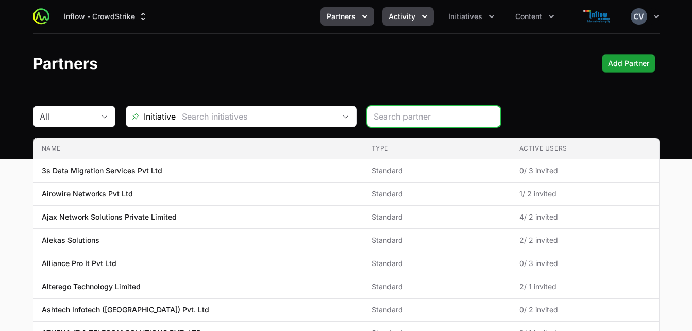
click at [422, 13] on icon "Activity menu" at bounding box center [425, 16] width 10 height 10
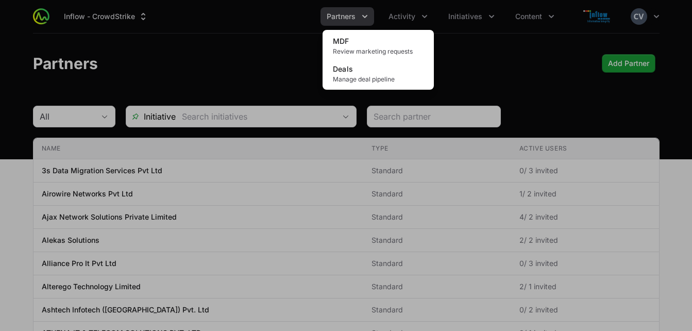
click at [480, 58] on div "Activity menu" at bounding box center [346, 165] width 692 height 331
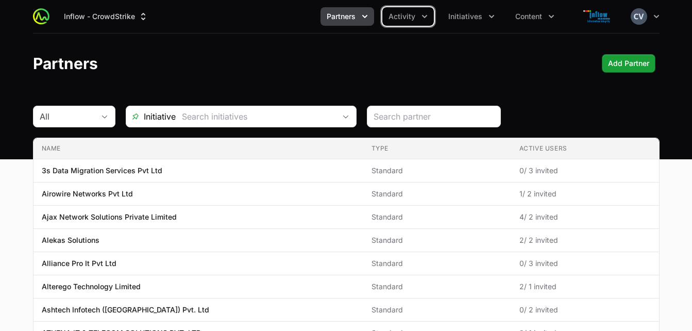
click at [369, 19] on icon "Partners menu" at bounding box center [365, 16] width 10 height 10
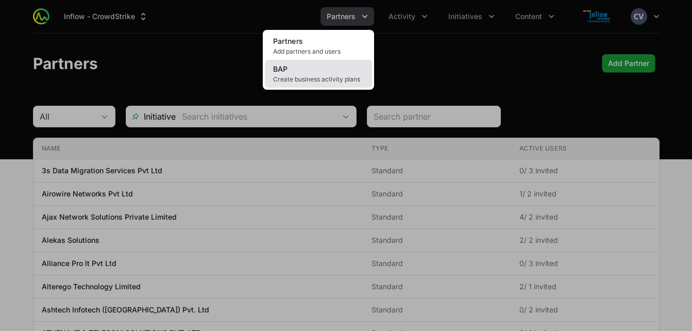
click at [314, 75] on span "Create business activity plans" at bounding box center [318, 79] width 91 height 8
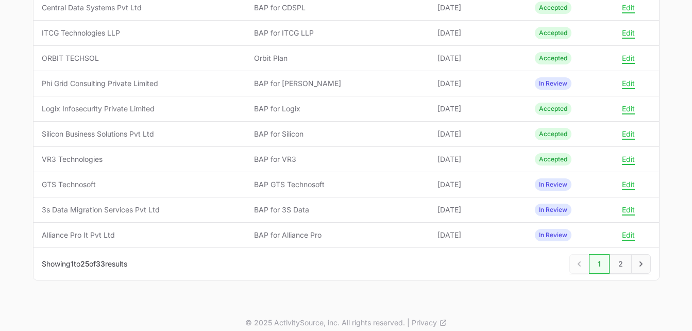
scroll to position [561, 0]
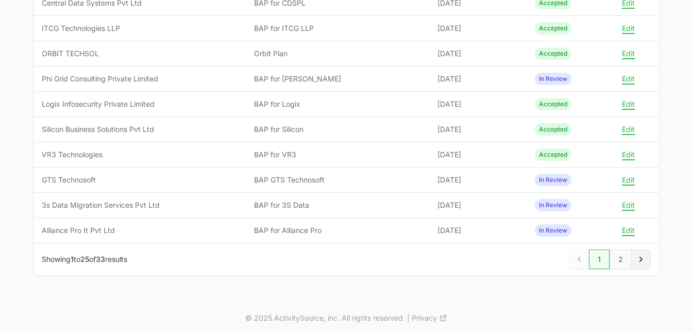
click at [640, 258] on icon "Next" at bounding box center [641, 259] width 10 height 10
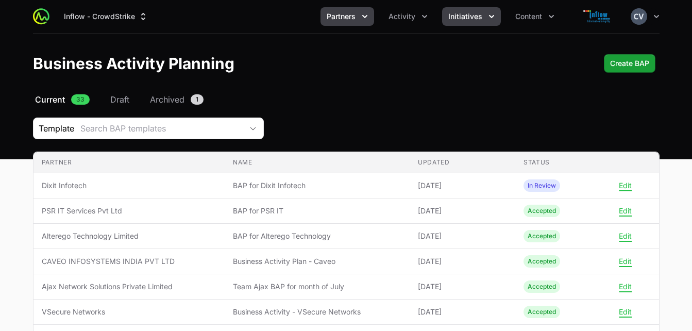
click at [485, 13] on button "Initiatives" at bounding box center [471, 16] width 59 height 19
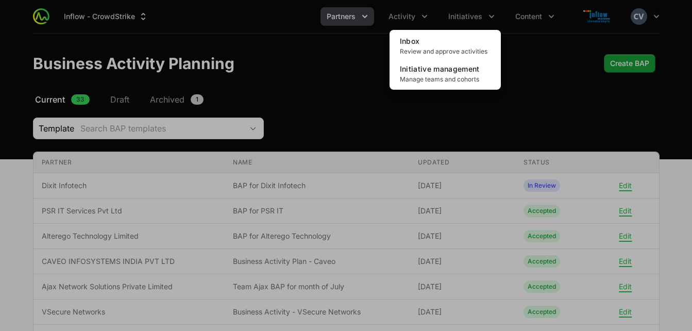
click at [424, 16] on div "Initiatives menu" at bounding box center [346, 165] width 692 height 331
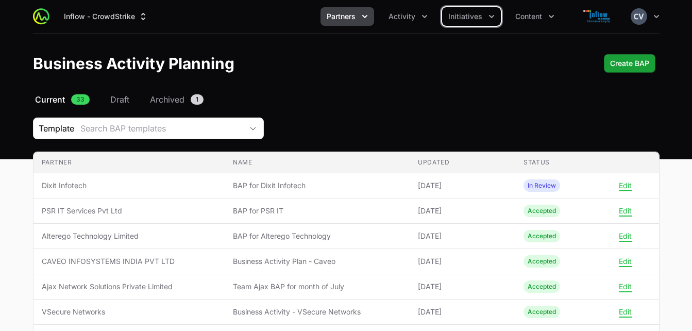
click at [424, 16] on icon "Activity menu" at bounding box center [425, 16] width 10 height 10
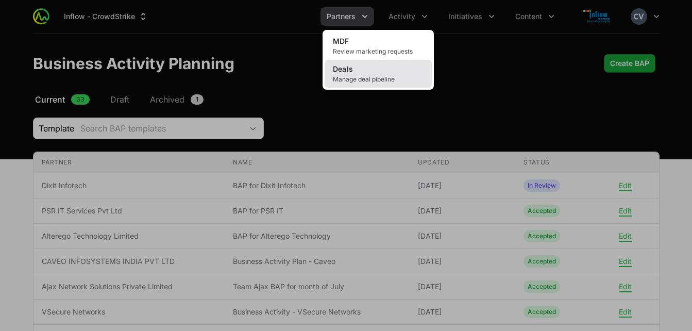
click at [371, 73] on link "Deals Manage deal pipeline" at bounding box center [378, 74] width 107 height 28
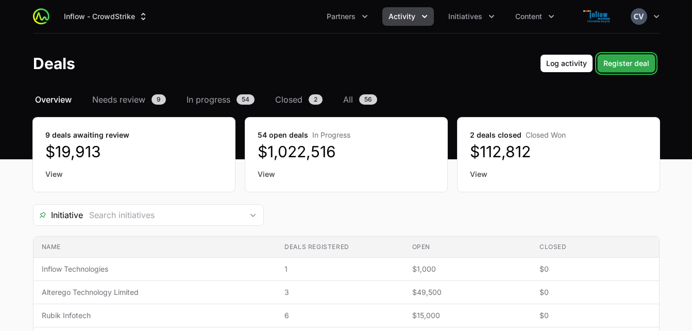
click at [626, 62] on span "Register deal" at bounding box center [627, 63] width 46 height 12
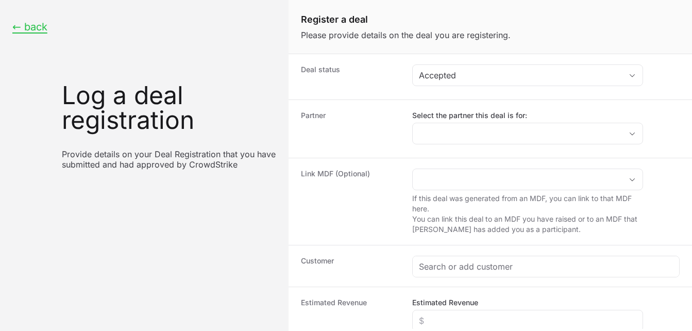
drag, startPoint x: 683, startPoint y: 111, endPoint x: 688, endPoint y: 37, distance: 74.4
click at [688, 37] on div "Register a deal Please provide details on the deal you are registering. Deal st…" at bounding box center [491, 164] width 404 height 329
click at [32, 27] on button "← back" at bounding box center [29, 27] width 35 height 13
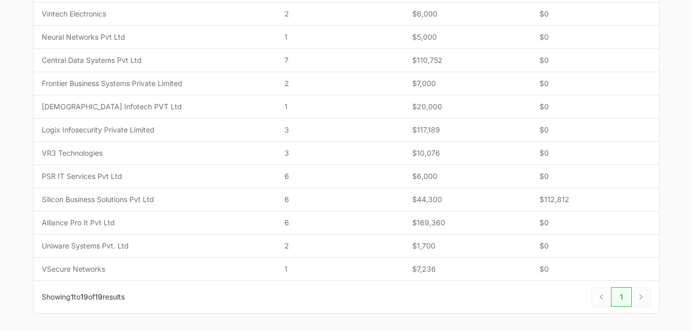
scroll to position [419, 0]
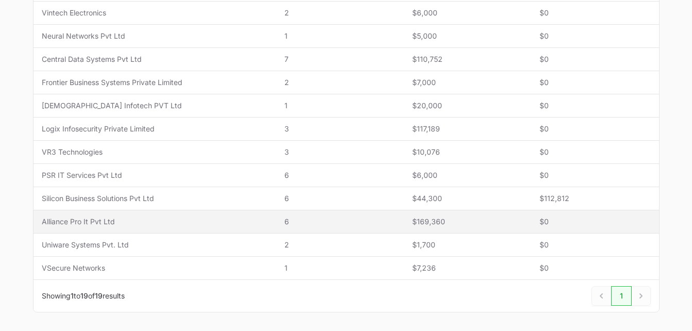
click at [94, 221] on span "Alliance Pro It Pvt Ltd" at bounding box center [155, 221] width 227 height 10
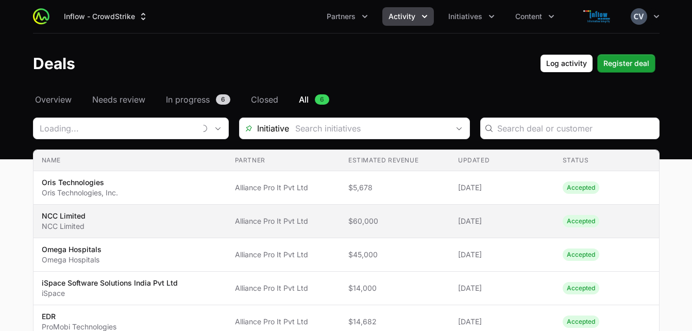
type input "Alliance Pro It Pvt Ltd"
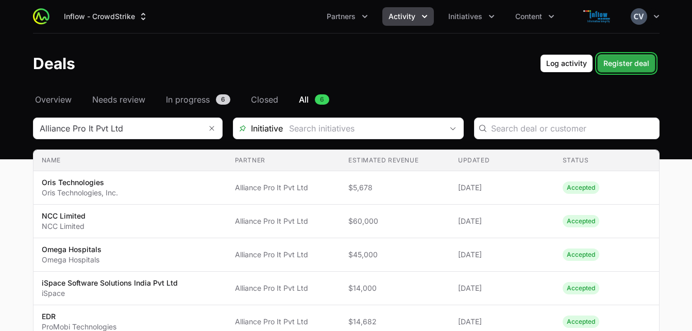
click at [615, 66] on span "Register deal" at bounding box center [627, 63] width 46 height 12
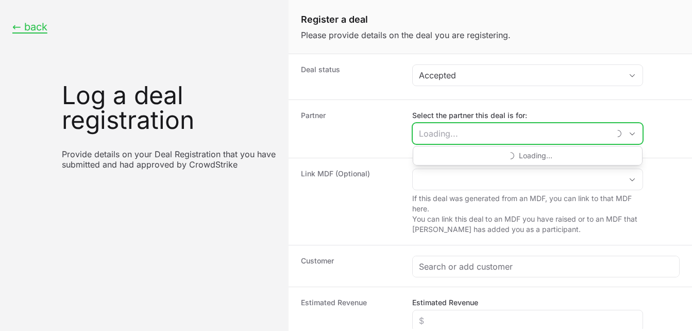
click at [474, 135] on input "Select the partner this deal is for:" at bounding box center [511, 133] width 197 height 21
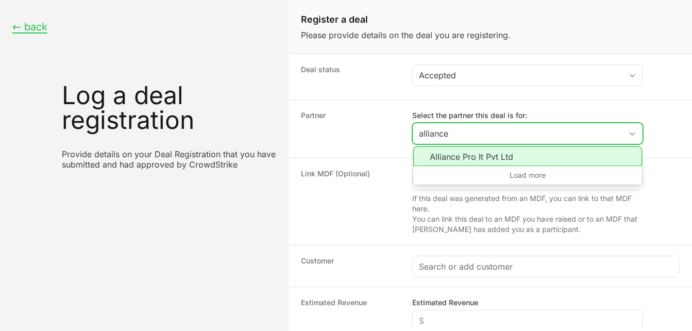
click at [468, 157] on li "Alliance Pro It Pvt Ltd" at bounding box center [527, 156] width 229 height 20
type input "Alliance Pro It Pvt Ltd"
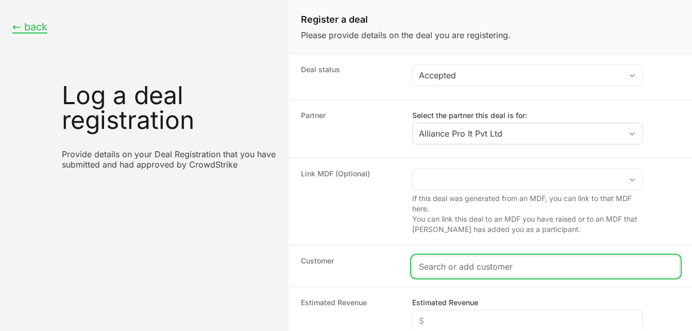
click at [444, 266] on input "Create activity form" at bounding box center [546, 266] width 254 height 12
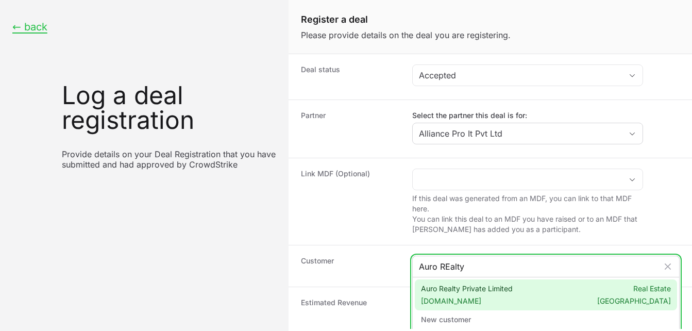
type input "Auro REalty"
click at [465, 305] on span "[DOMAIN_NAME]" at bounding box center [467, 301] width 92 height 10
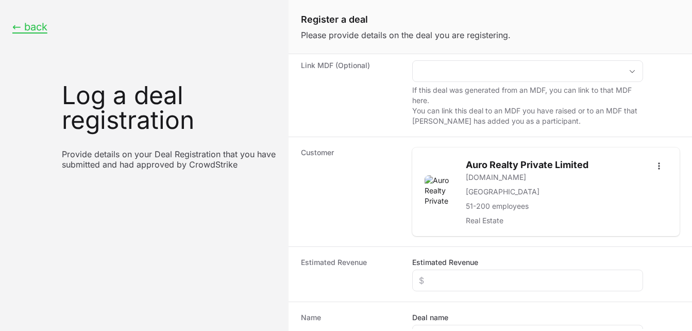
scroll to position [112, 0]
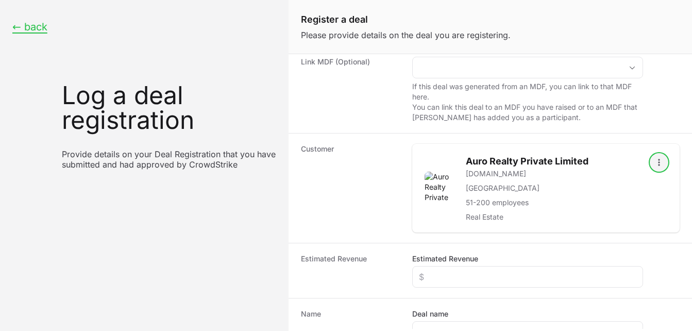
click at [651, 154] on button "Open options" at bounding box center [659, 162] width 16 height 16
click at [565, 213] on html "← back Log a deal registration Provide details on your Deal Registration that y…" at bounding box center [346, 165] width 692 height 331
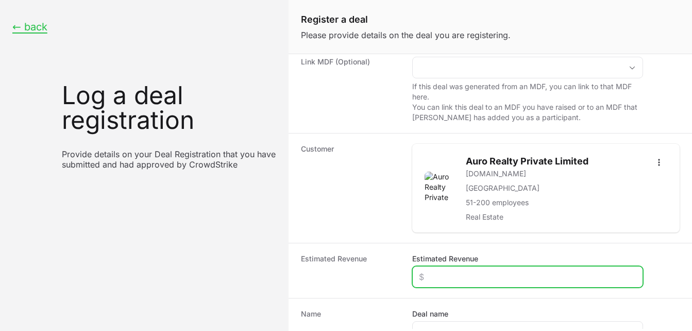
click at [454, 278] on input "Estimated Revenue" at bounding box center [528, 277] width 218 height 12
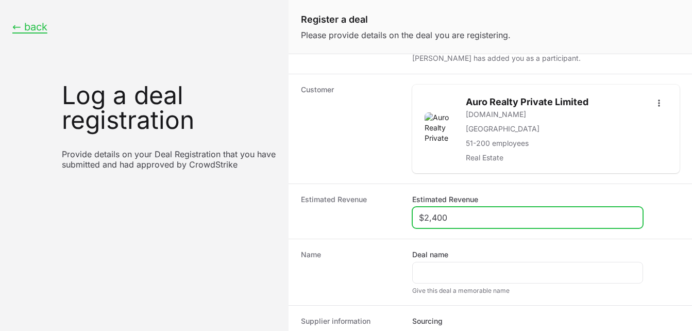
scroll to position [187, 0]
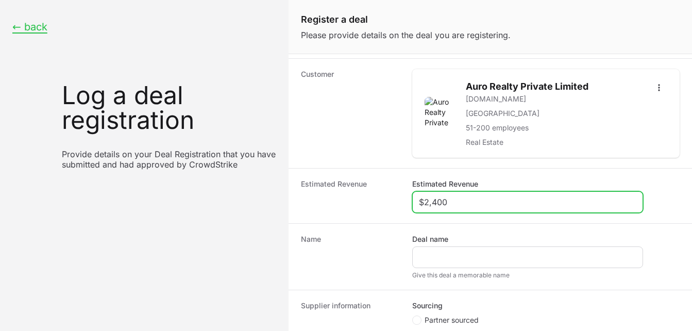
type input "$2,400"
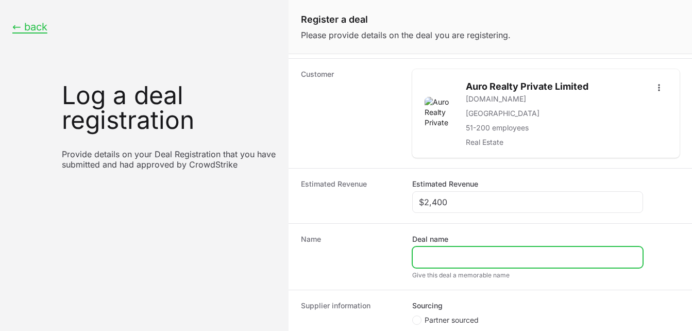
click at [495, 257] on input "Deal name" at bounding box center [528, 257] width 218 height 12
type input "Auro Realty"
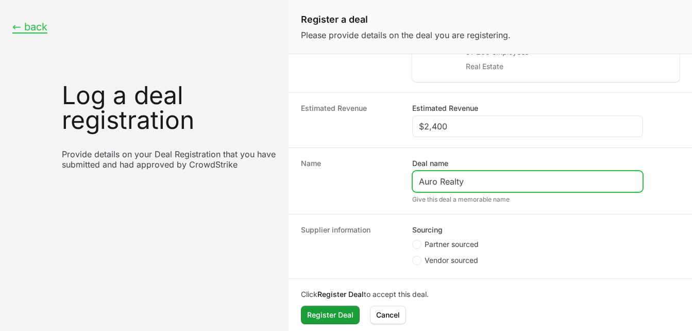
scroll to position [267, 0]
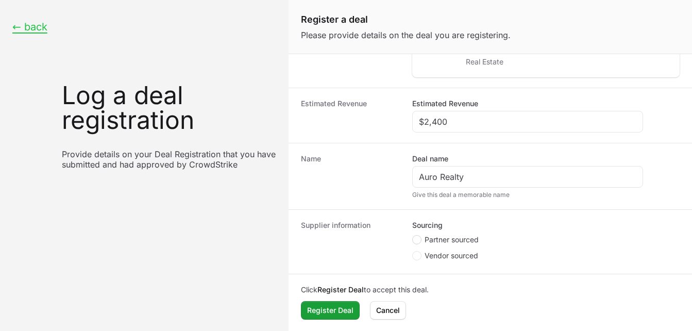
click at [415, 237] on icon "Create activity form" at bounding box center [417, 240] width 4 height 8
radio input "true"
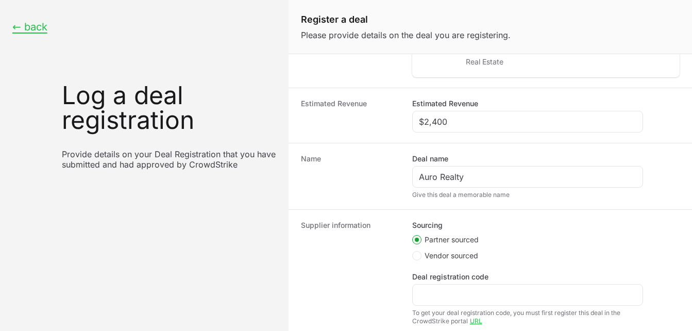
scroll to position [188, 0]
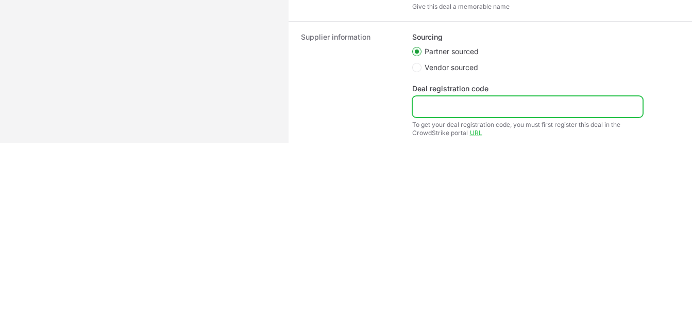
click at [438, 102] on input "Deal registration code" at bounding box center [528, 107] width 218 height 12
click at [458, 107] on input "Deal registration code" at bounding box center [528, 107] width 218 height 12
paste input "DR-1581b146"
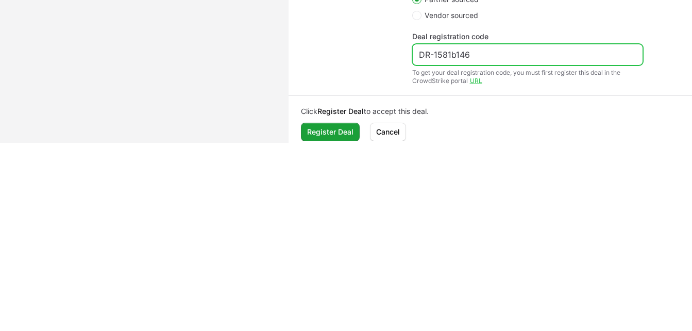
scroll to position [326, 0]
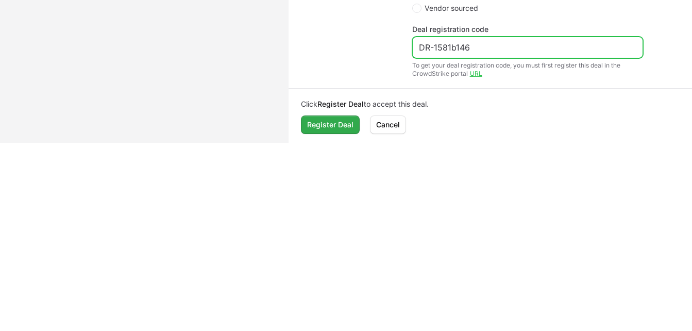
type input "DR-1581b146"
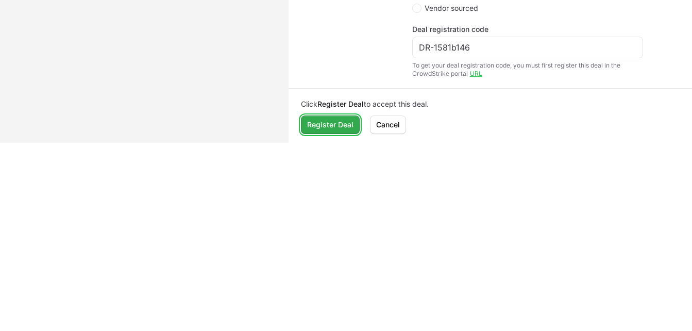
click at [323, 131] on button "Register Deal" at bounding box center [330, 124] width 59 height 19
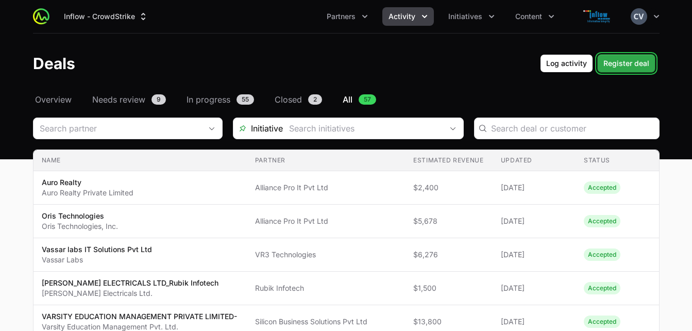
click at [616, 69] on span "Register deal" at bounding box center [627, 63] width 46 height 12
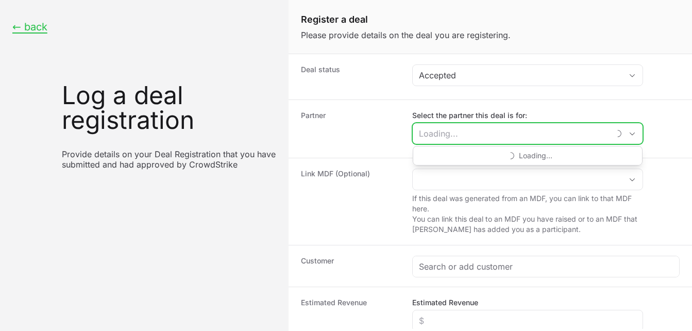
click at [443, 134] on input "Select the partner this deal is for:" at bounding box center [511, 133] width 197 height 21
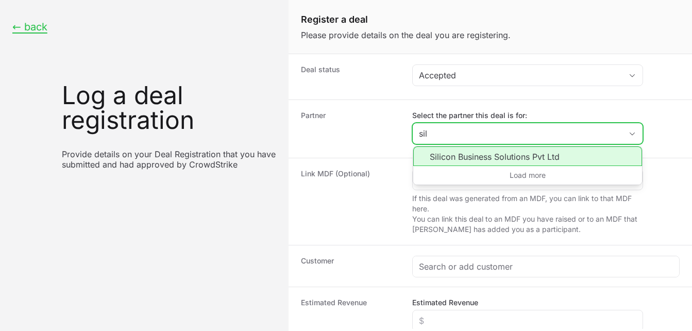
click at [453, 159] on li "Silicon Business Solutions Pvt Ltd" at bounding box center [527, 156] width 229 height 20
type input "Silicon Business Solutions Pvt Ltd"
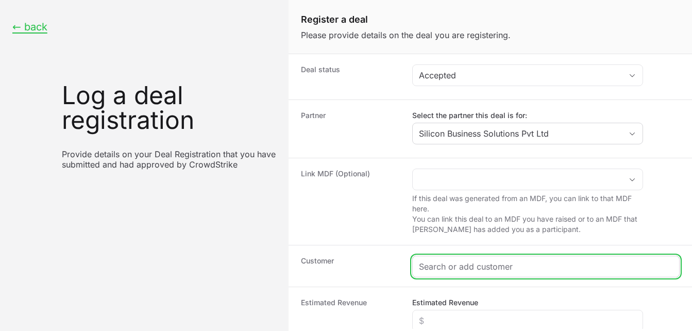
click at [444, 264] on input "Create activity form" at bounding box center [546, 266] width 254 height 12
paste input "Nacto Pharma"
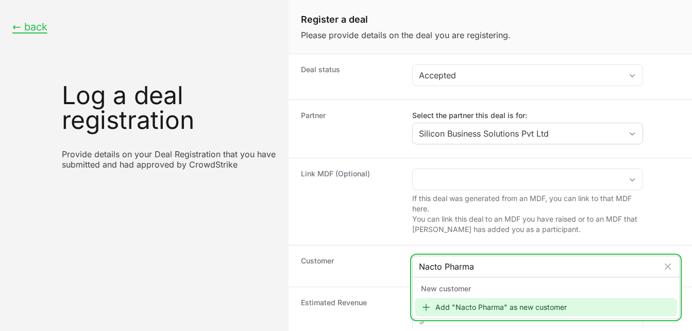
type input "Nacto Pharma"
click at [479, 306] on div "Add "Nacto Pharma" as new customer" at bounding box center [546, 307] width 262 height 19
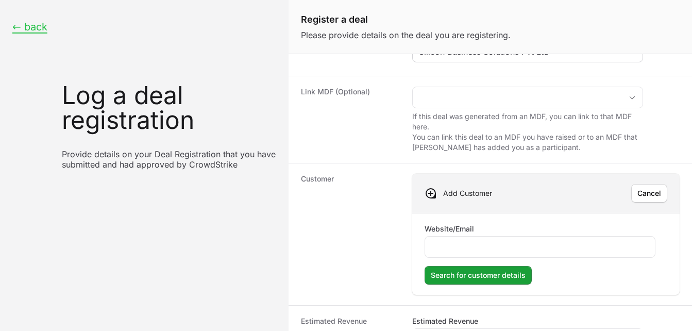
scroll to position [106, 0]
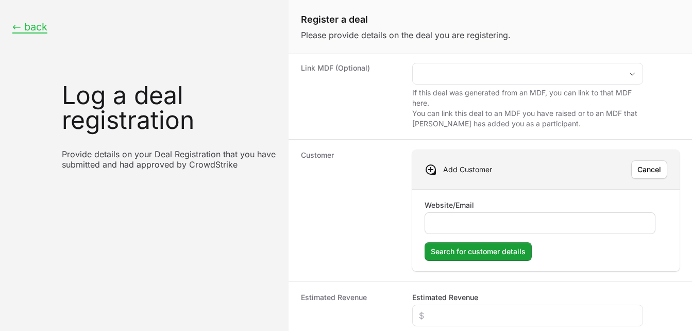
click at [503, 218] on input "Website/Email" at bounding box center [540, 223] width 218 height 12
type input "[DOMAIN_NAME]"
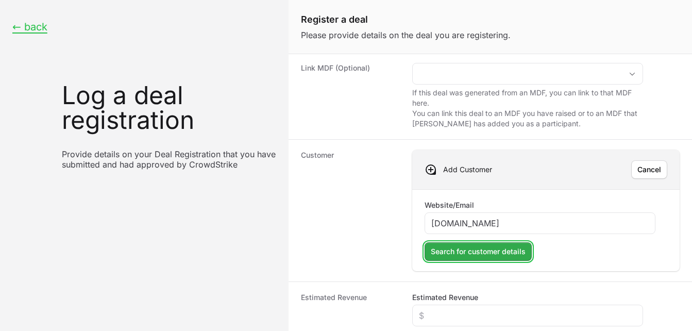
click at [476, 251] on span "Search for customer details" at bounding box center [478, 251] width 95 height 12
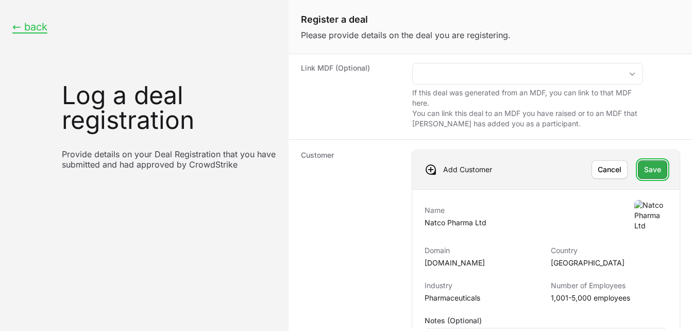
click at [644, 172] on span "Save" at bounding box center [652, 169] width 17 height 12
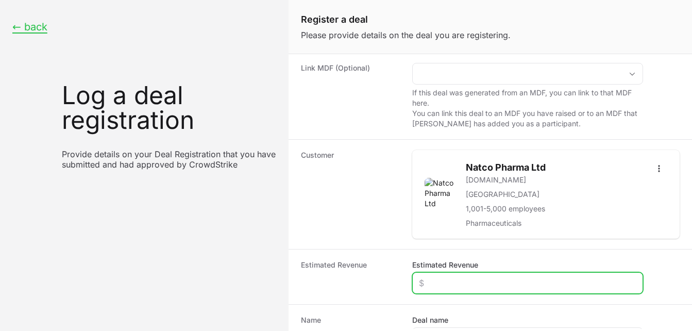
click at [449, 282] on input "Estimated Revenue" at bounding box center [528, 283] width 218 height 12
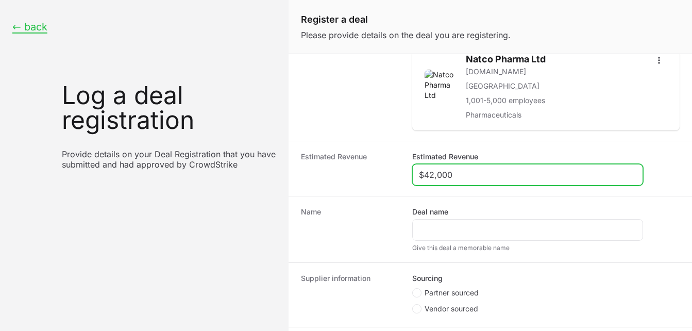
scroll to position [220, 0]
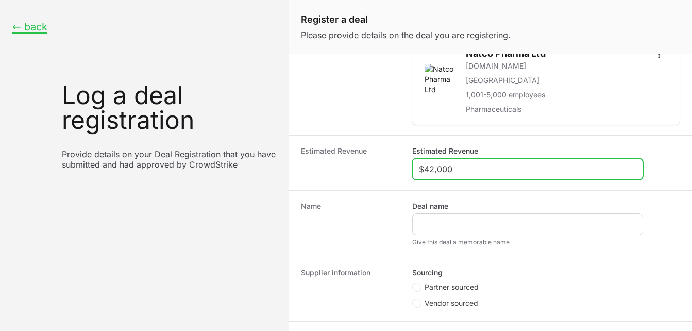
type input "$42,000"
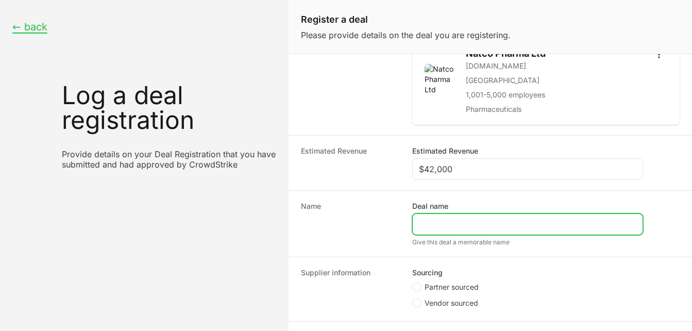
click at [494, 223] on input "Deal name" at bounding box center [528, 224] width 218 height 12
paste input "Nacto Pharma"
type input "Nacto Pharma"
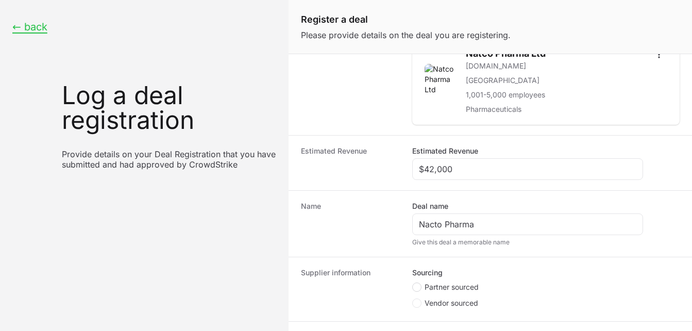
click at [415, 286] on circle "Create activity form" at bounding box center [417, 287] width 4 height 4
radio input "true"
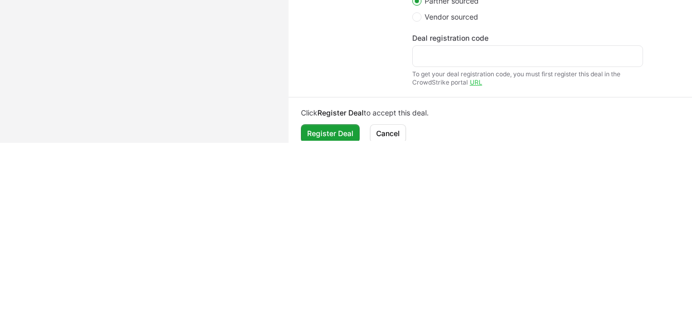
scroll to position [315, 0]
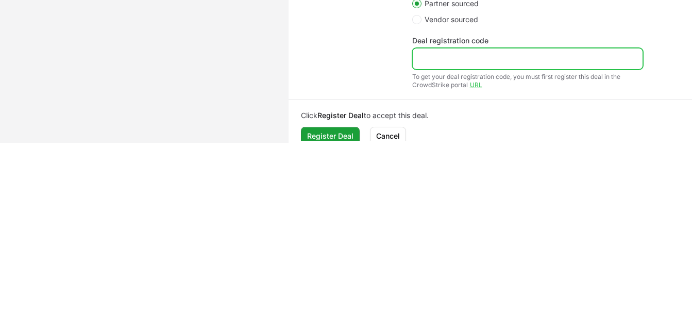
click at [434, 60] on input "Deal registration code" at bounding box center [528, 59] width 218 height 12
paste input "DR-fcb3268d"
type input "DR-fcb3268d"
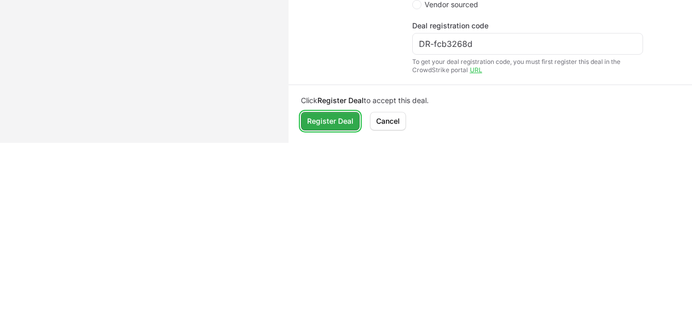
click at [327, 116] on span "Register Deal" at bounding box center [330, 121] width 46 height 12
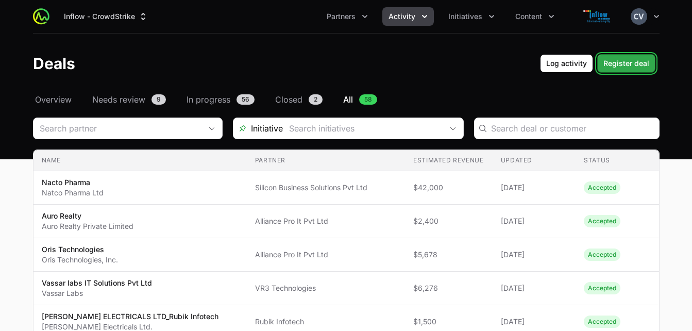
click at [626, 62] on span "Register deal" at bounding box center [627, 63] width 46 height 12
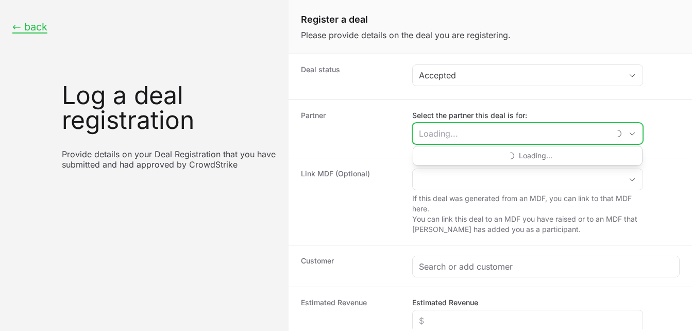
click at [439, 131] on input "Select the partner this deal is for:" at bounding box center [511, 133] width 197 height 21
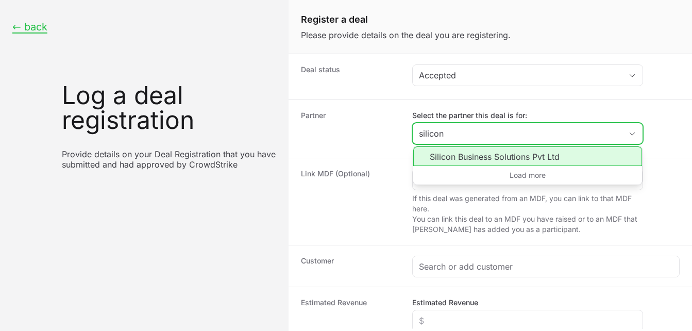
click at [461, 160] on li "Silicon Business Solutions Pvt Ltd" at bounding box center [527, 156] width 229 height 20
type input "Silicon Business Solutions Pvt Ltd"
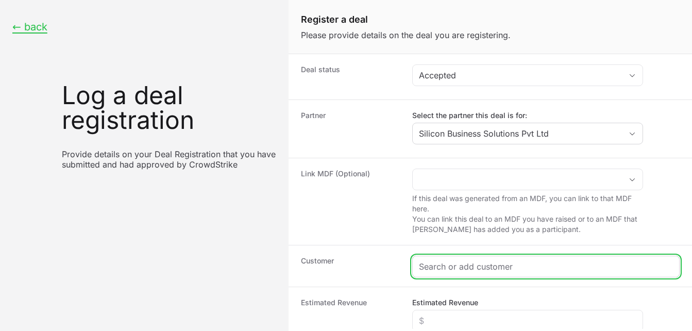
click at [446, 272] on input "Create activity form" at bounding box center [546, 266] width 254 height 12
paste input "Gland Pharma Limited"
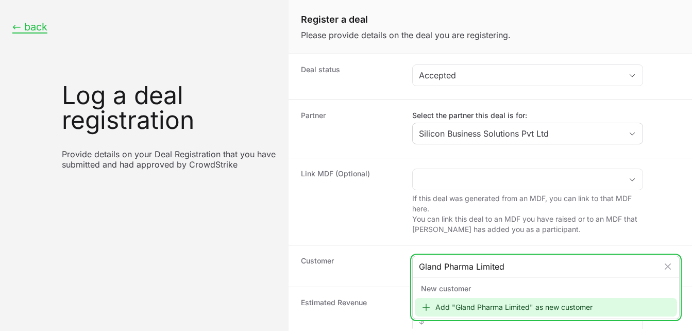
type input "Gland Pharma Limited"
click at [479, 304] on div "Add "Gland Pharma Limited" as new customer" at bounding box center [546, 307] width 262 height 19
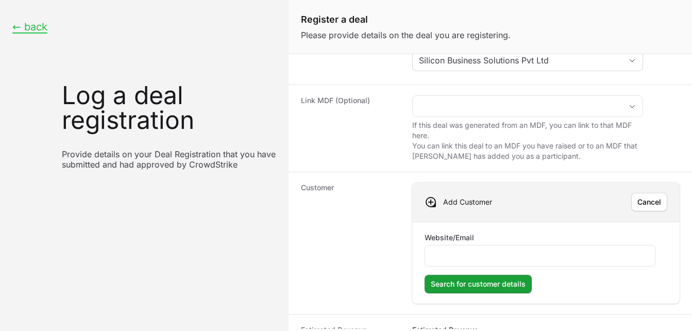
scroll to position [65, 0]
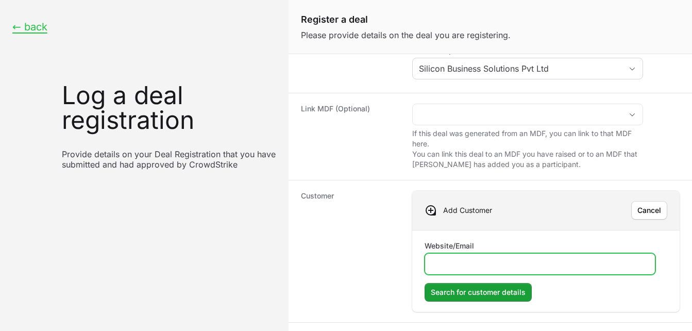
click at [457, 262] on input "Website/Email" at bounding box center [540, 264] width 218 height 12
type input "[DOMAIN_NAME]"
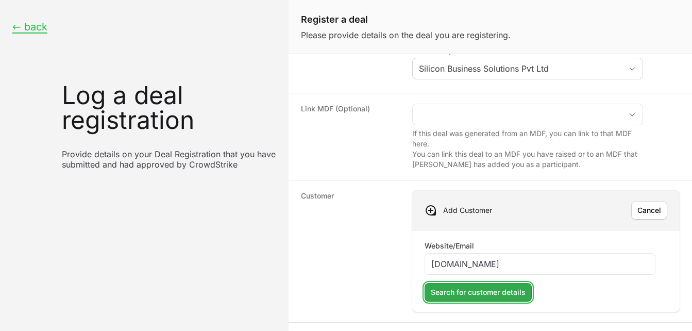
click at [455, 296] on span "Search for customer details" at bounding box center [478, 292] width 95 height 12
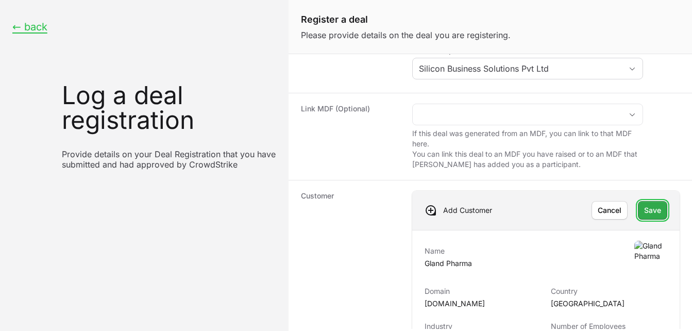
click at [644, 213] on span "Save" at bounding box center [652, 210] width 17 height 12
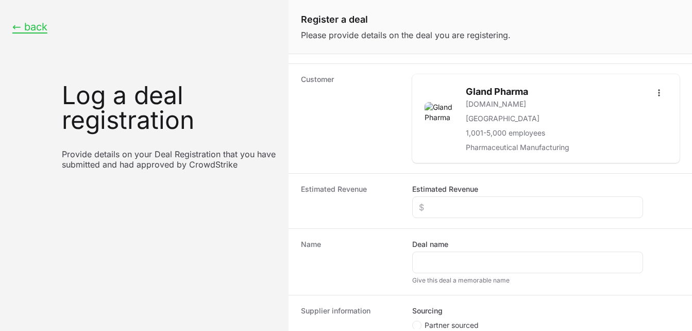
scroll to position [197, 0]
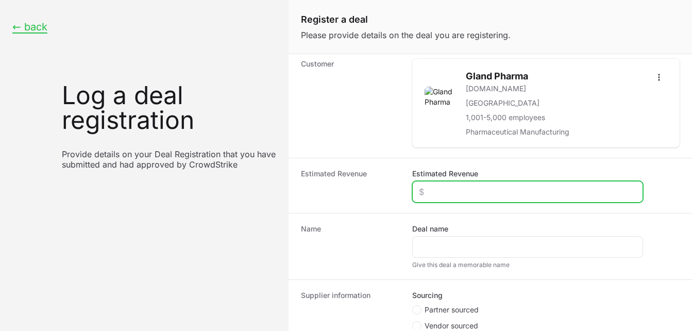
click at [475, 191] on input "Estimated Revenue" at bounding box center [528, 192] width 218 height 12
type input "$22,600"
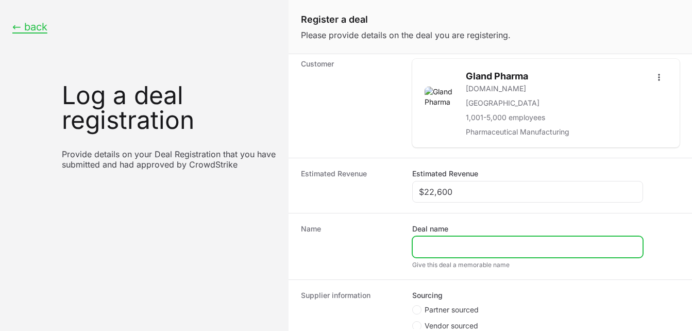
click at [445, 247] on input "Deal name" at bounding box center [528, 247] width 218 height 12
paste input "Gland Pharma Limited"
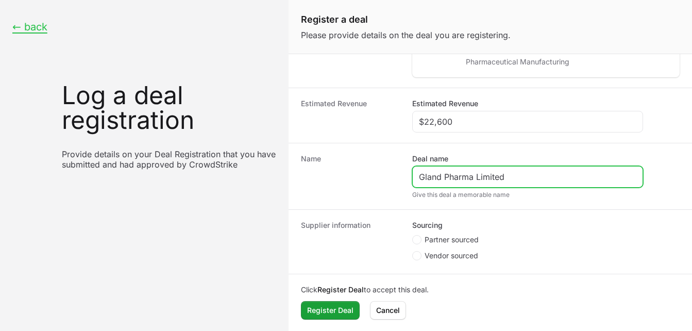
scroll to position [268, 0]
type input "Gland Pharma Limited"
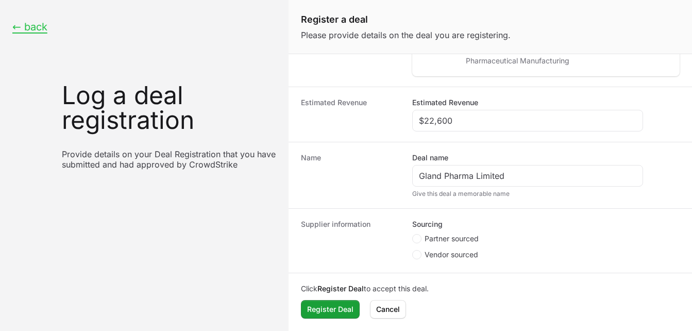
click at [422, 239] on span "Create activity form" at bounding box center [418, 238] width 12 height 9
radio input "true"
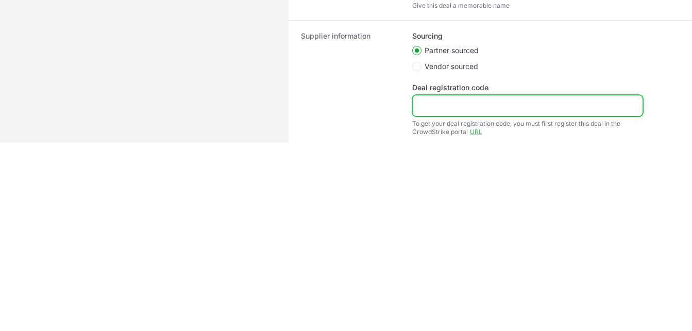
click at [452, 104] on input "Deal registration code" at bounding box center [528, 105] width 218 height 12
click at [456, 104] on input "Deal registration code" at bounding box center [528, 105] width 218 height 12
paste input "DR-d041262f"
type input "DR-d041262f"
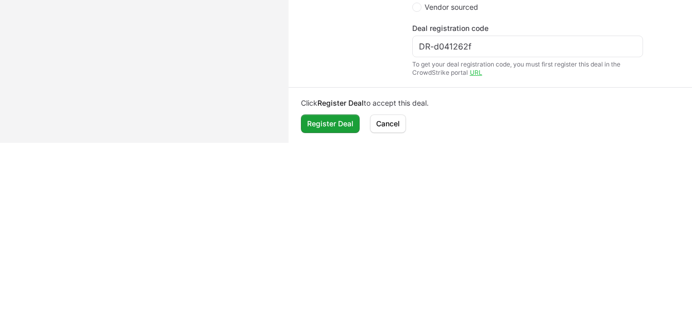
scroll to position [330, 0]
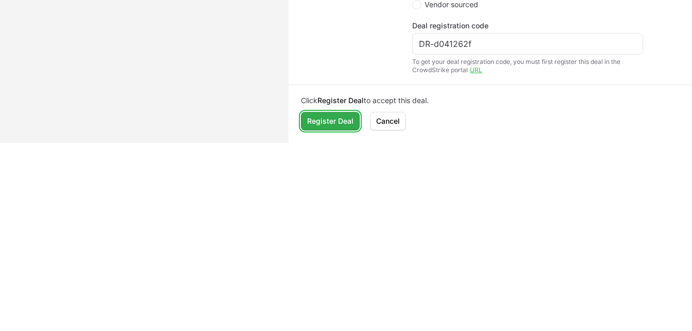
click at [331, 122] on span "Register Deal" at bounding box center [330, 121] width 46 height 12
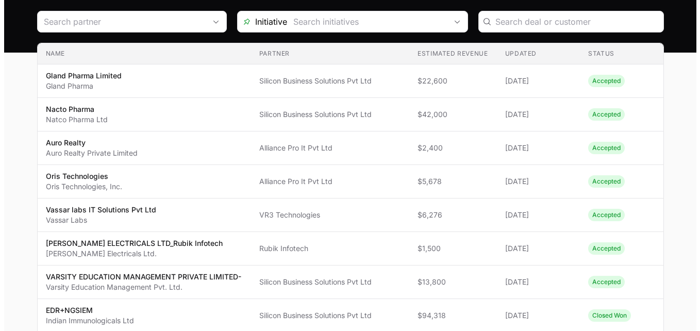
scroll to position [102, 0]
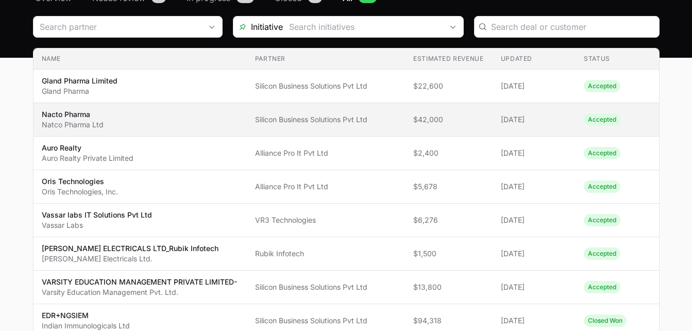
click at [608, 122] on span "Accepted" at bounding box center [602, 119] width 37 height 12
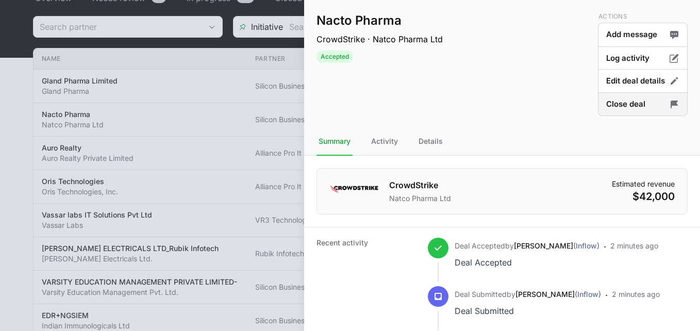
click at [621, 108] on button "Close deal" at bounding box center [643, 104] width 90 height 24
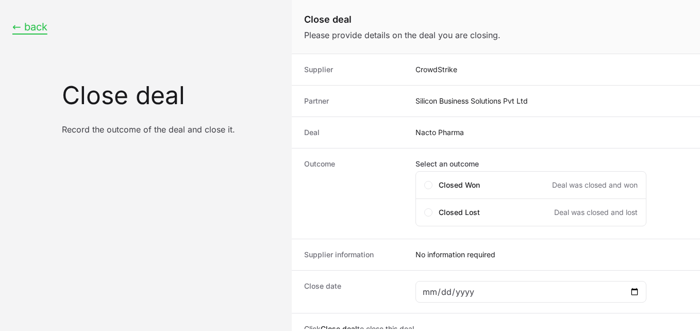
click at [38, 27] on button "← back" at bounding box center [29, 27] width 35 height 13
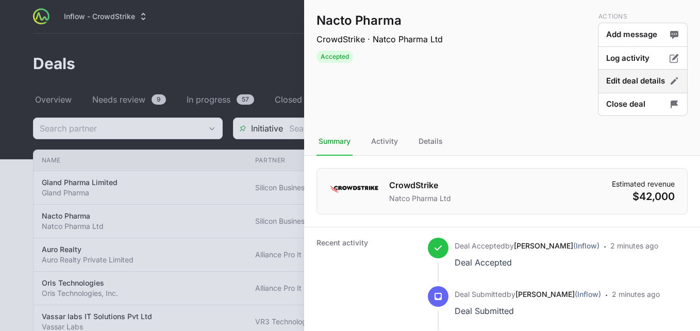
click at [623, 92] on button "Edit deal details" at bounding box center [643, 104] width 90 height 24
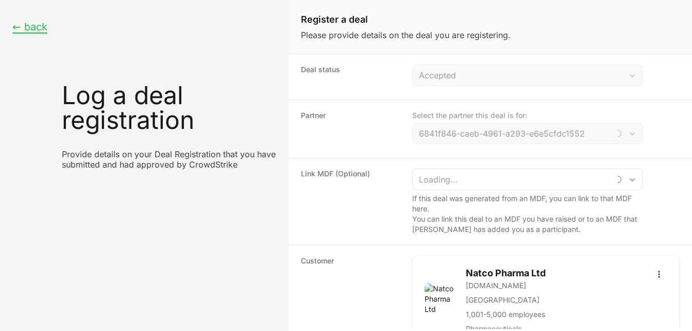
type input "Silicon Business Solutions Pvt Ltd"
click at [628, 135] on icon "Open" at bounding box center [632, 134] width 8 height 4
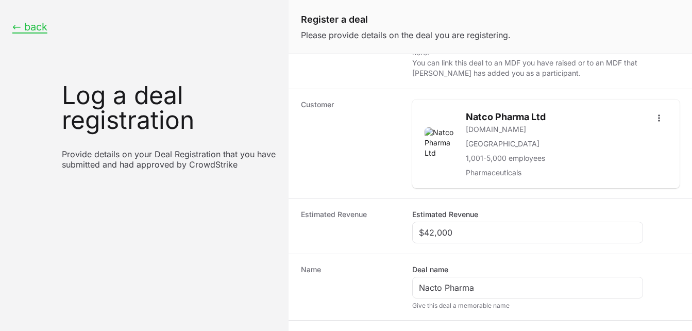
scroll to position [160, 0]
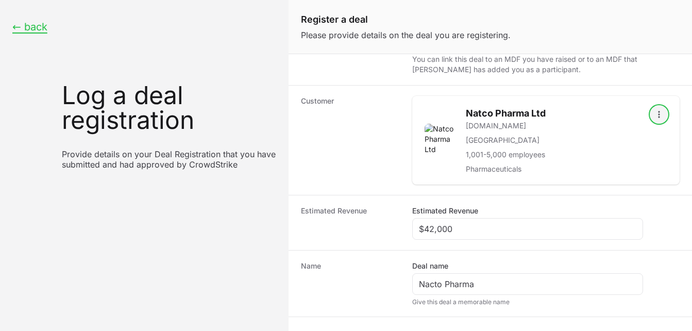
click at [652, 120] on button "Open options" at bounding box center [659, 114] width 16 height 16
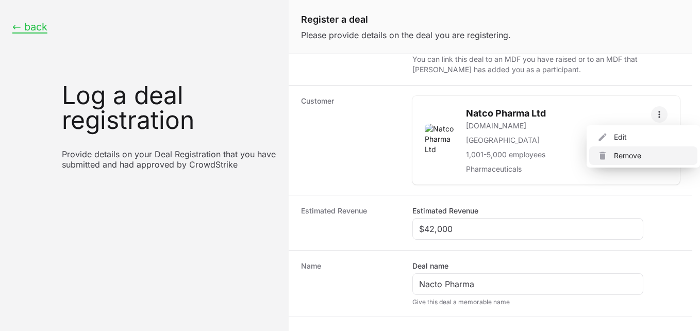
click at [624, 160] on div "Remove" at bounding box center [643, 155] width 108 height 19
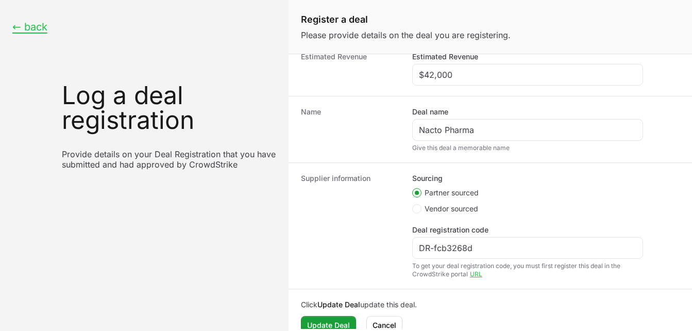
scroll to position [248, 0]
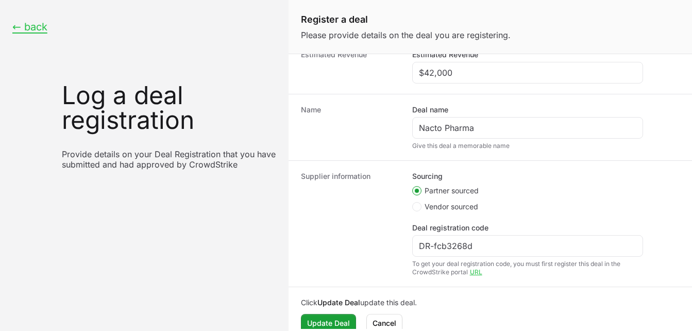
click at [611, 281] on div "Supplier information Sourcing Partner sourced Vendor sourced Deal registration …" at bounding box center [491, 223] width 404 height 126
drag, startPoint x: 617, startPoint y: 289, endPoint x: 610, endPoint y: 187, distance: 102.3
click at [610, 187] on form "Deal status Accepted Partner Select the partner this deal is for: Silicon Busin…" at bounding box center [491, 191] width 404 height 275
click at [605, 327] on div "Update Deal Cancel" at bounding box center [490, 323] width 379 height 19
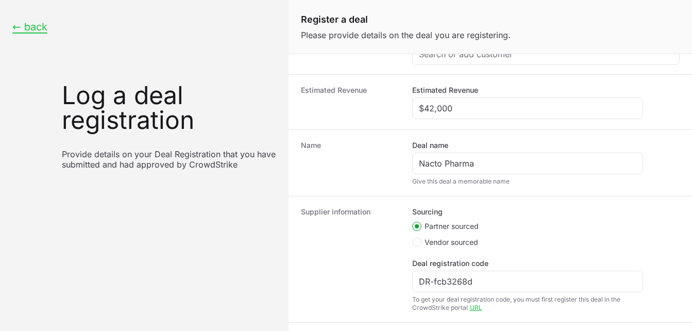
scroll to position [262, 0]
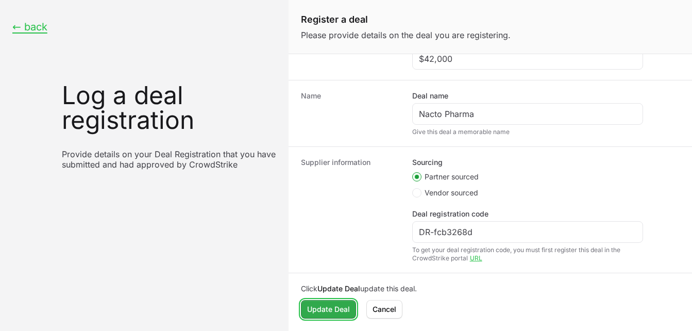
click at [341, 310] on span "Update Deal" at bounding box center [328, 309] width 43 height 12
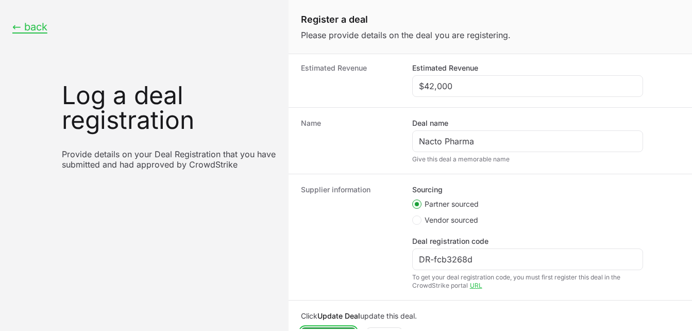
scroll to position [276, 0]
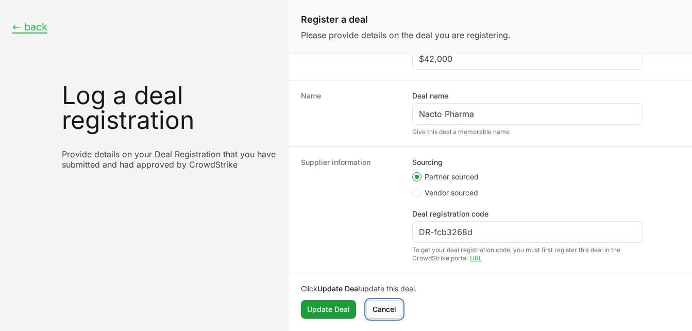
click at [386, 307] on span "Cancel" at bounding box center [385, 309] width 24 height 12
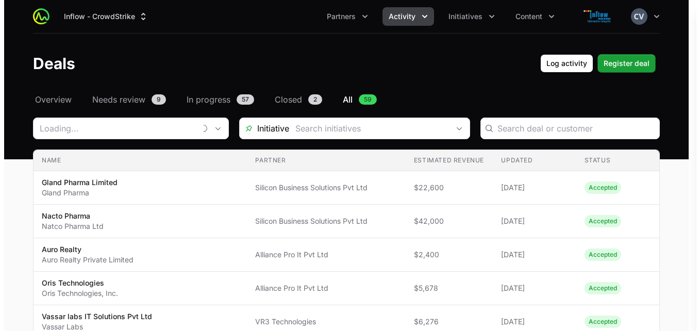
scroll to position [102, 0]
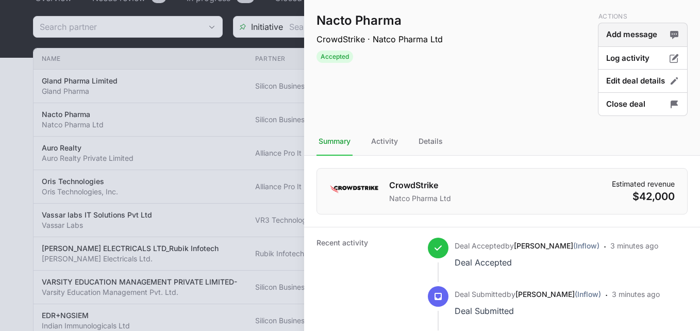
click at [644, 37] on button "Add message" at bounding box center [643, 35] width 90 height 24
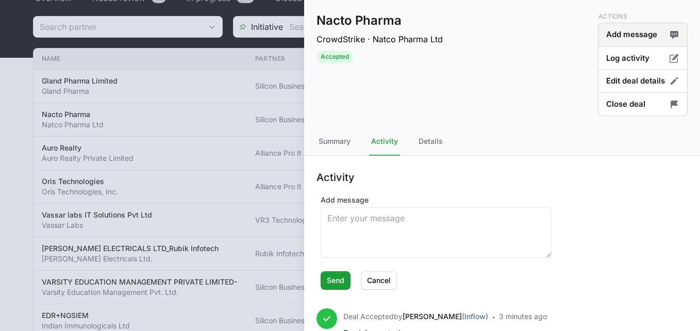
click at [644, 37] on button "Add message" at bounding box center [643, 35] width 90 height 24
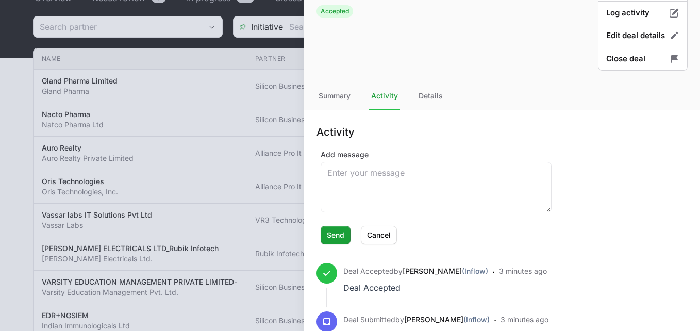
scroll to position [0, 0]
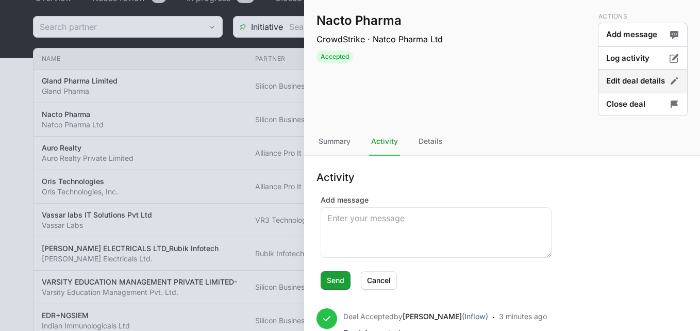
click at [618, 92] on button "Edit deal details" at bounding box center [643, 104] width 90 height 24
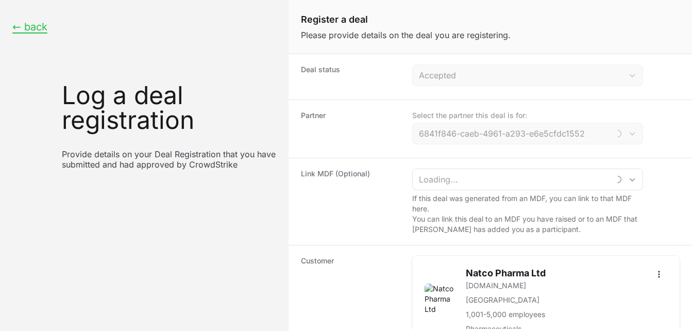
type input "Silicon Business Solutions Pvt Ltd"
click at [631, 137] on div "Open" at bounding box center [632, 133] width 21 height 21
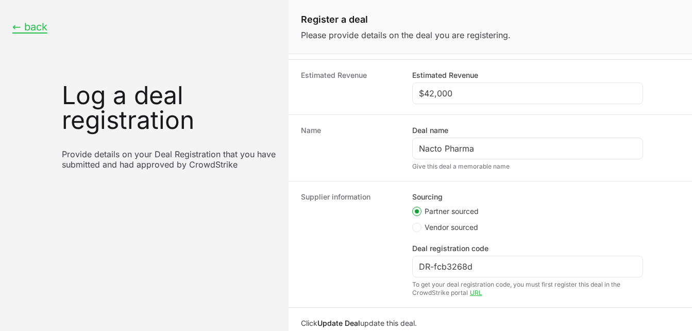
scroll to position [330, 0]
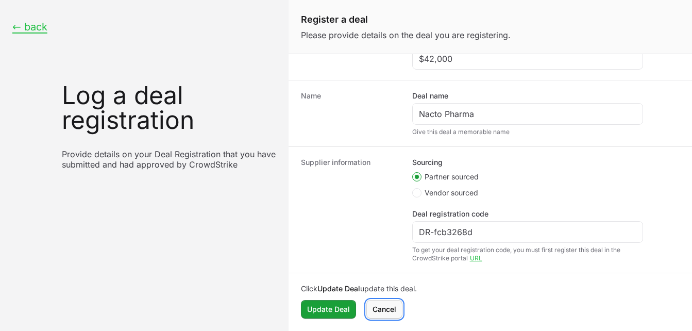
click at [393, 312] on span "Cancel" at bounding box center [385, 309] width 24 height 12
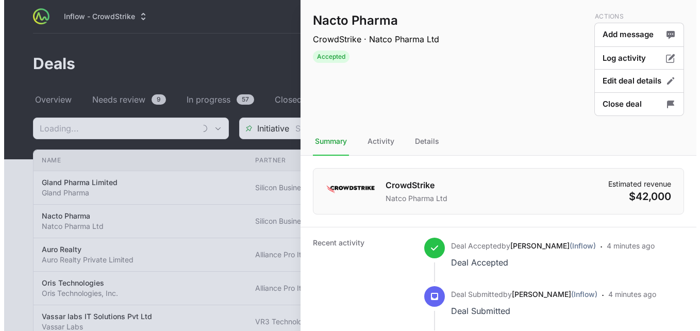
scroll to position [102, 0]
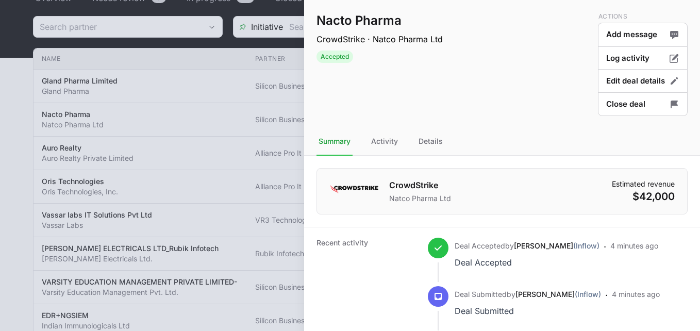
click at [179, 100] on div at bounding box center [350, 165] width 700 height 331
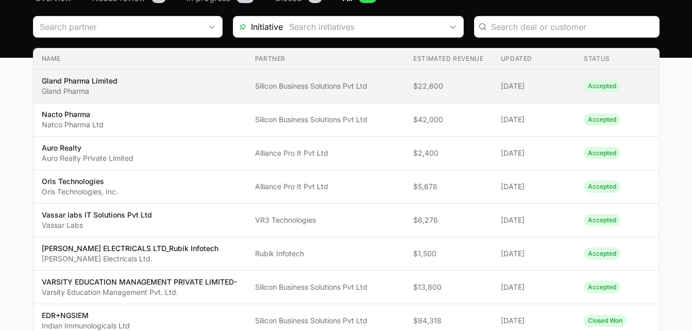
click at [607, 87] on span "Accepted" at bounding box center [602, 86] width 37 height 12
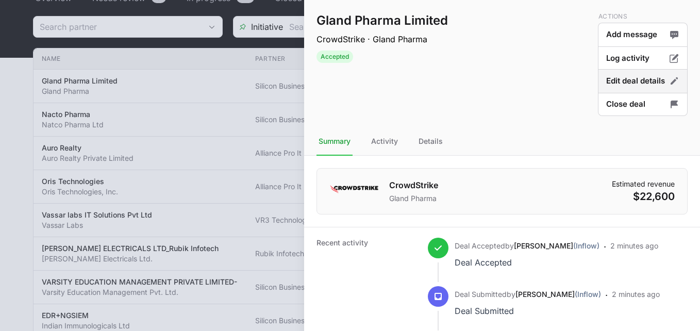
click at [621, 92] on button "Edit deal details" at bounding box center [643, 104] width 90 height 24
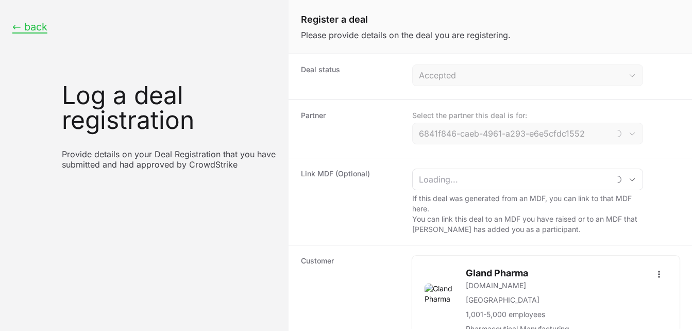
type input "Silicon Business Solutions Pvt Ltd"
click at [12, 26] on button "← back" at bounding box center [29, 27] width 35 height 13
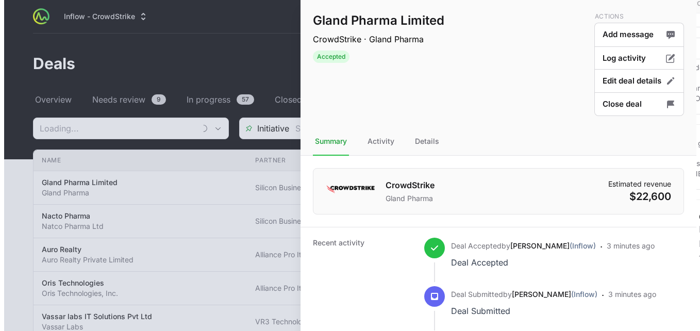
scroll to position [102, 0]
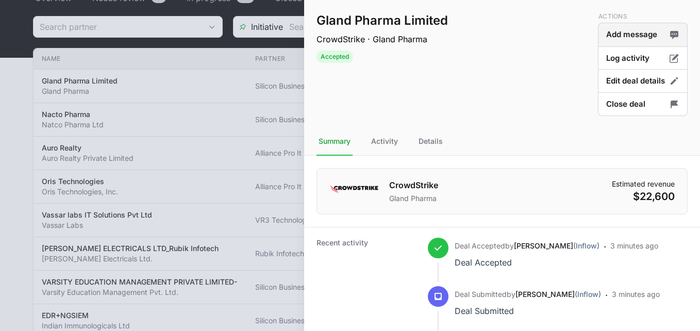
click at [619, 30] on button "Add message" at bounding box center [643, 35] width 90 height 24
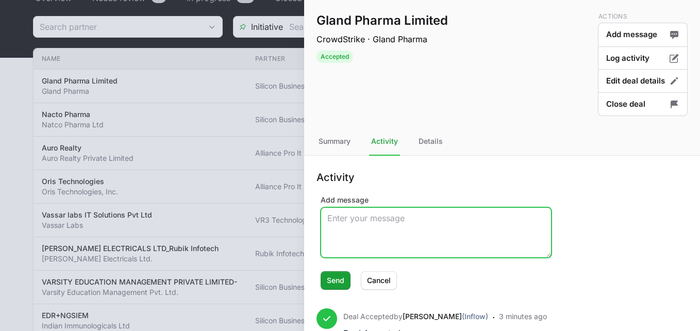
click at [388, 225] on textarea "Add message" at bounding box center [436, 232] width 230 height 49
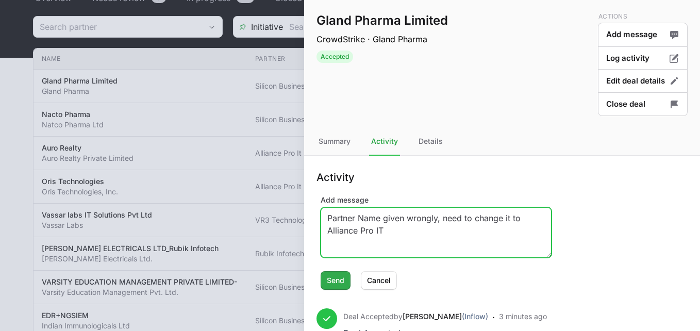
type textarea "Partner Name given wrongly, need to change it to Alliance Pro IT"
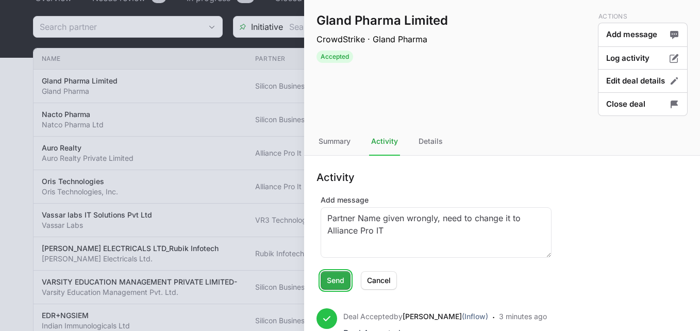
click at [338, 278] on span "Send" at bounding box center [336, 280] width 18 height 12
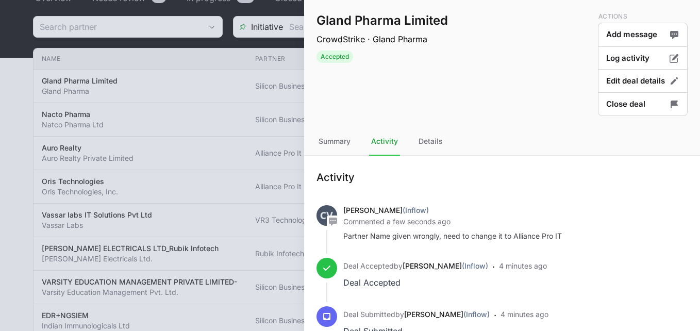
click at [198, 130] on div at bounding box center [350, 165] width 700 height 331
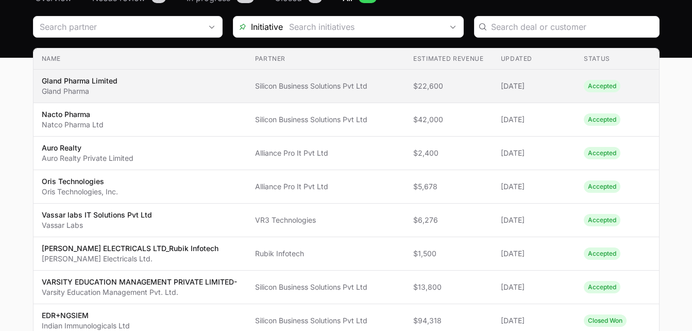
click at [600, 86] on span "Accepted" at bounding box center [602, 86] width 37 height 12
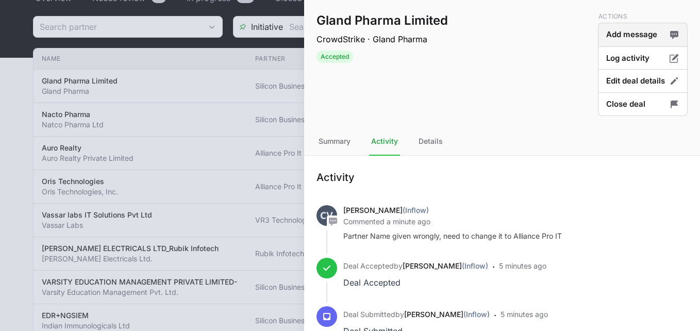
click at [616, 35] on button "Add message" at bounding box center [643, 35] width 90 height 24
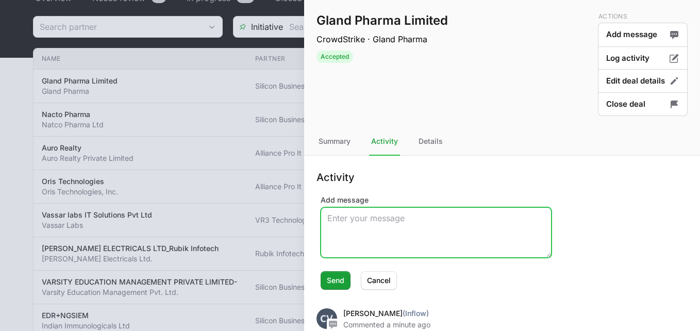
click at [361, 224] on textarea "Add message" at bounding box center [436, 232] width 230 height 49
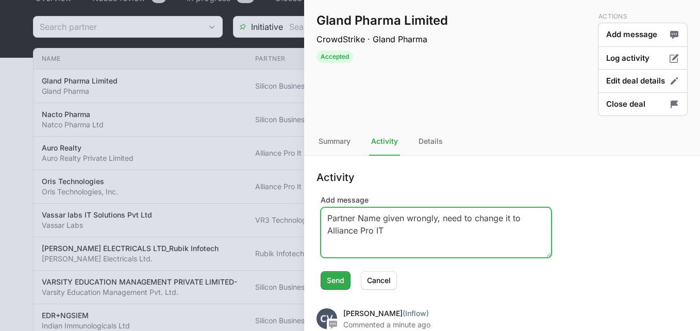
type textarea "Partner Name given wrongly, need to change it to Alliance Pro IT"
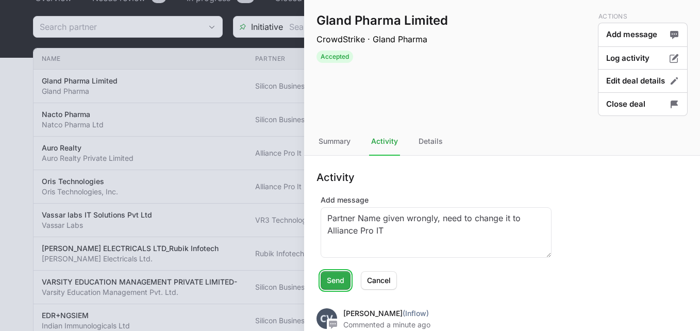
click at [337, 280] on span "Send" at bounding box center [336, 280] width 18 height 12
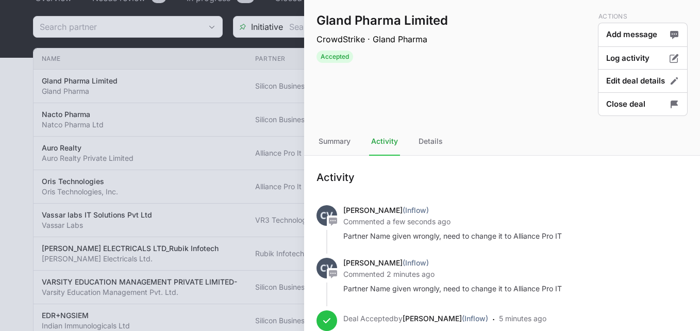
click at [221, 95] on div at bounding box center [350, 165] width 700 height 331
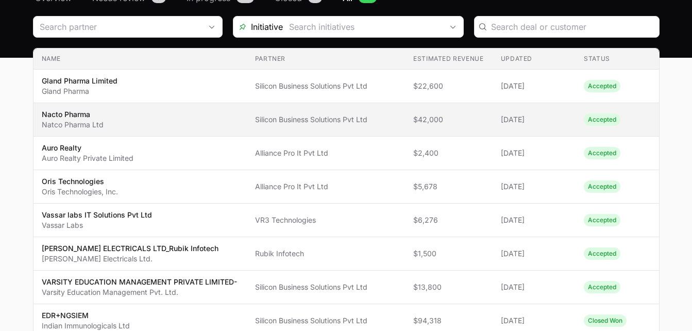
click at [600, 121] on span "Accepted" at bounding box center [602, 119] width 37 height 12
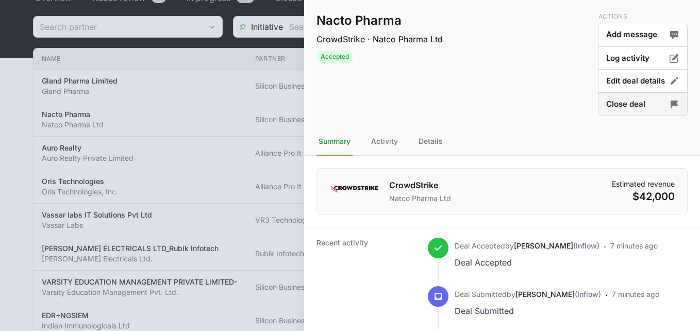
click at [626, 107] on button "Close deal" at bounding box center [643, 104] width 90 height 24
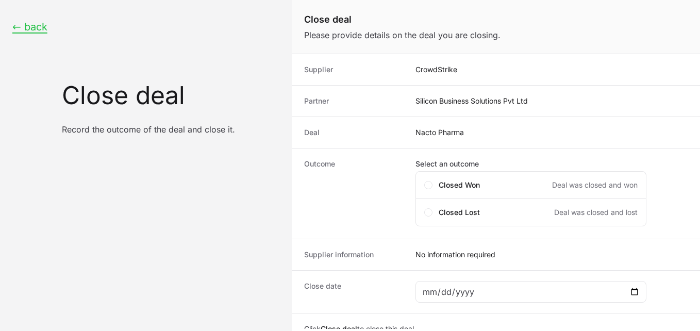
click at [263, 219] on div "← back Close deal Record the outcome of the deal and close it." at bounding box center [146, 165] width 292 height 331
click at [28, 23] on button "← back" at bounding box center [29, 27] width 35 height 13
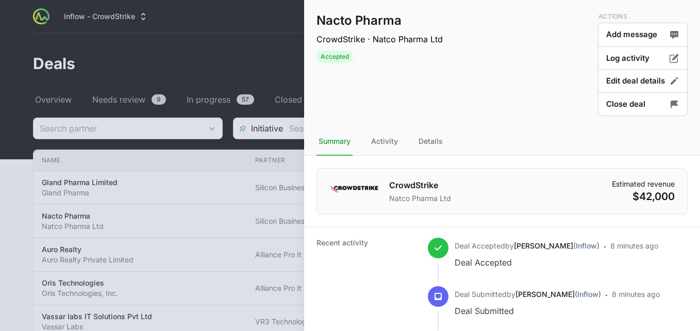
click at [254, 47] on div at bounding box center [350, 165] width 700 height 331
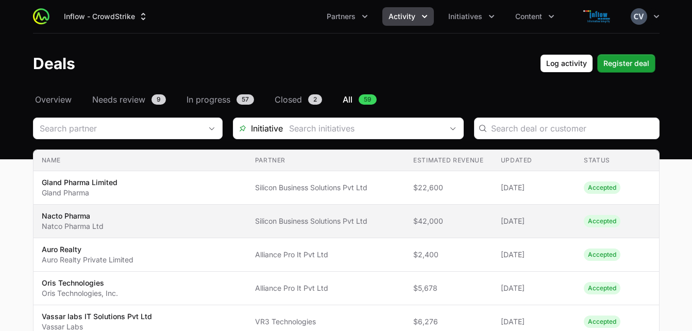
click at [601, 220] on span "Accepted" at bounding box center [602, 221] width 37 height 12
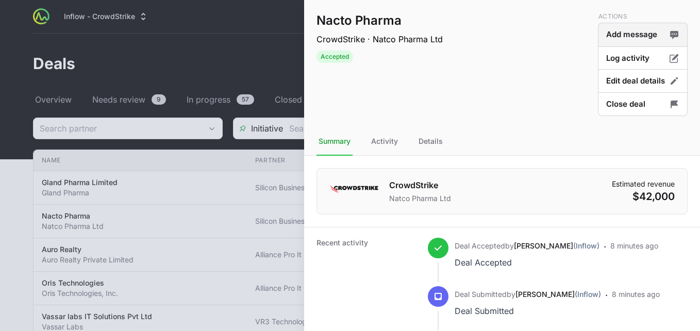
click at [619, 32] on button "Add message" at bounding box center [643, 35] width 90 height 24
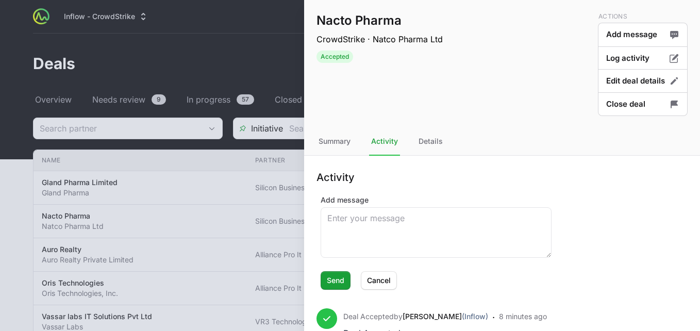
click at [257, 70] on div at bounding box center [350, 165] width 700 height 331
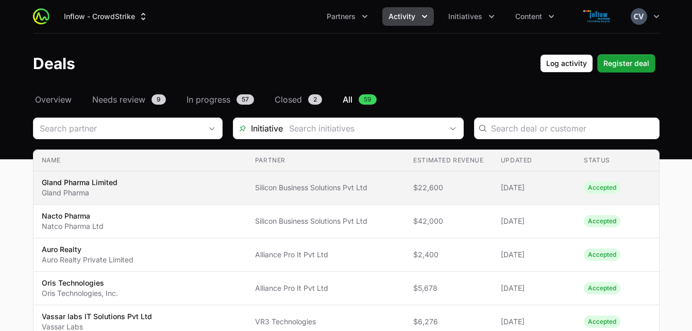
click at [598, 189] on span "Accepted" at bounding box center [602, 187] width 37 height 12
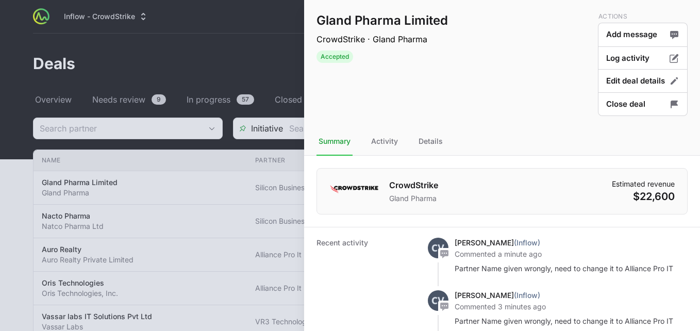
click at [285, 60] on div at bounding box center [350, 165] width 700 height 331
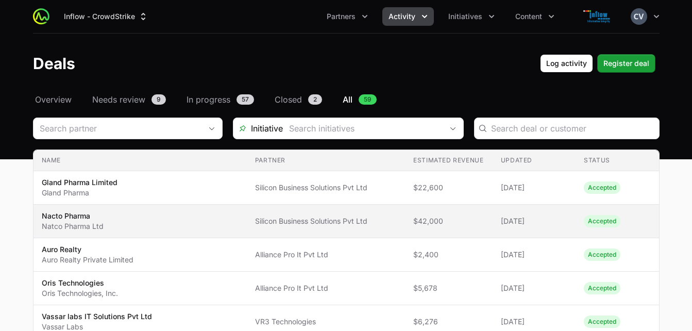
click at [609, 221] on span "Accepted" at bounding box center [602, 221] width 37 height 12
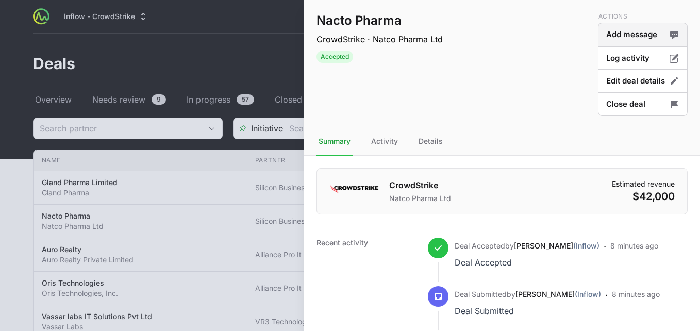
click at [620, 34] on button "Add message" at bounding box center [643, 35] width 90 height 24
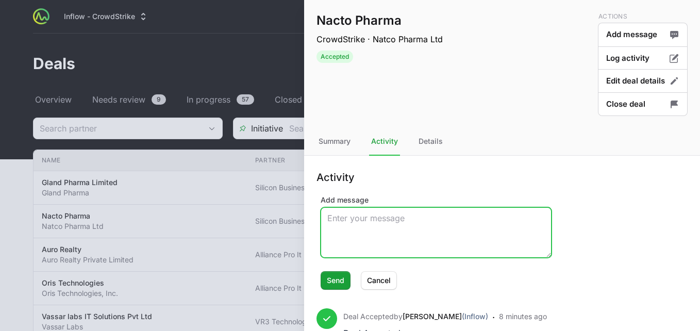
click at [395, 219] on textarea "Add message" at bounding box center [436, 232] width 230 height 49
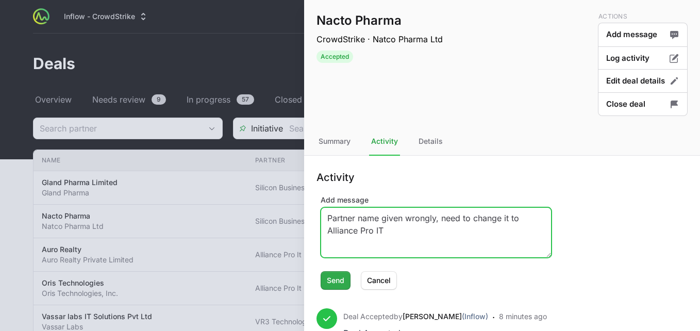
type textarea "Partner name given wrongly, need to change it to Alliance Pro IT"
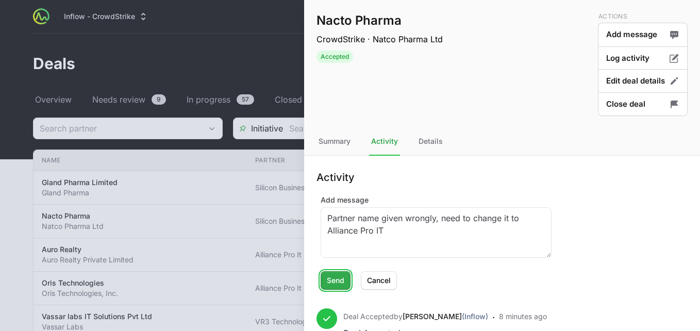
click at [337, 282] on span "Send" at bounding box center [336, 280] width 18 height 12
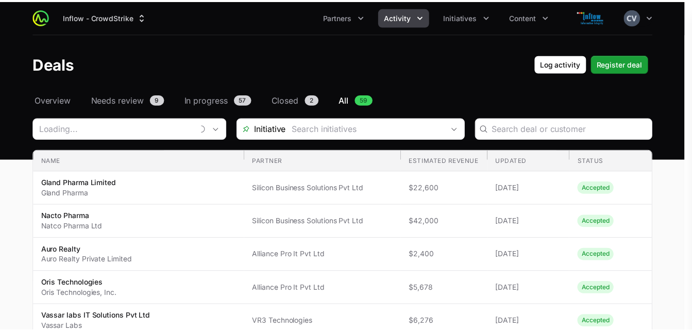
scroll to position [102, 0]
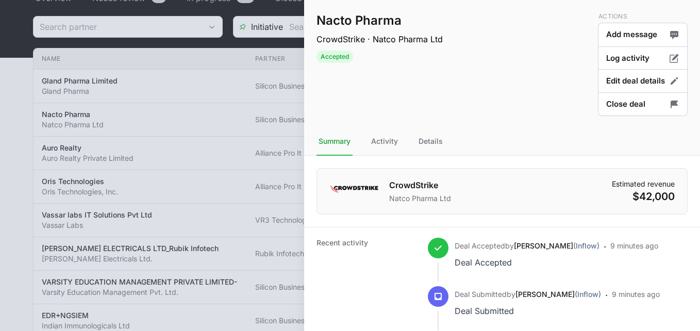
click at [191, 62] on div at bounding box center [350, 165] width 700 height 331
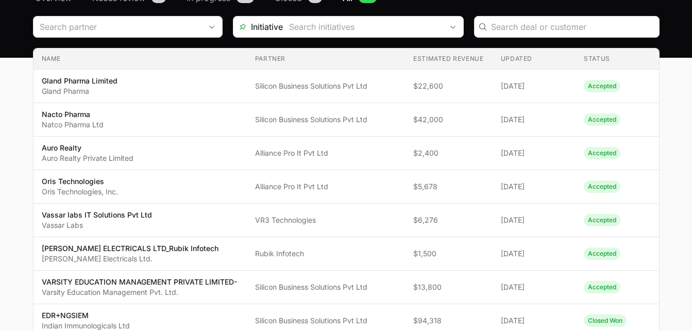
scroll to position [0, 0]
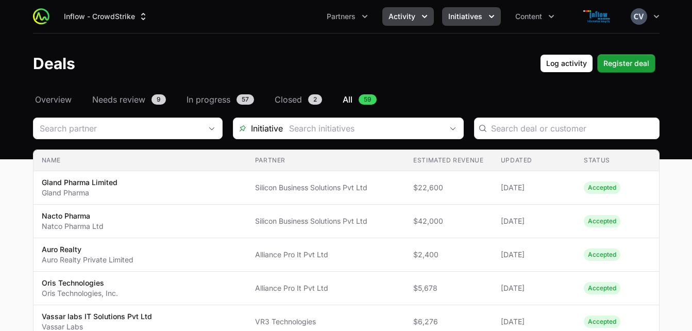
click at [488, 9] on button "Initiatives" at bounding box center [471, 16] width 59 height 19
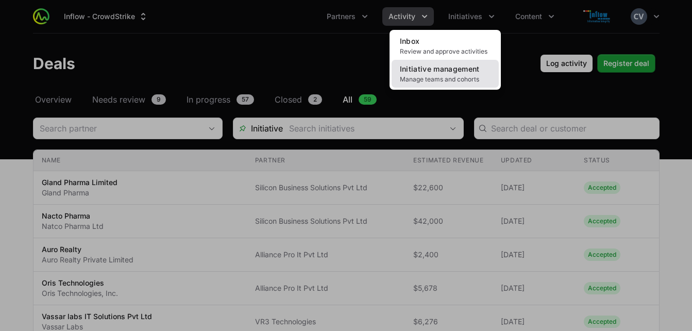
click at [424, 75] on span "Manage teams and cohorts" at bounding box center [445, 79] width 91 height 8
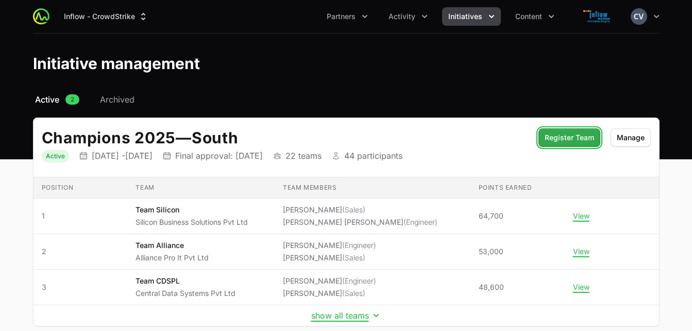
click at [551, 137] on span "Register Team" at bounding box center [569, 137] width 49 height 12
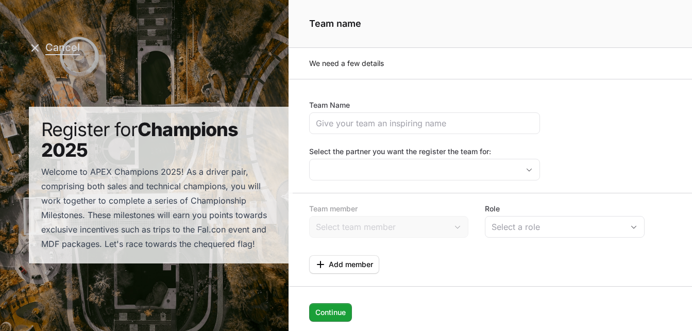
click at [46, 45] on button "Cancel" at bounding box center [54, 47] width 51 height 13
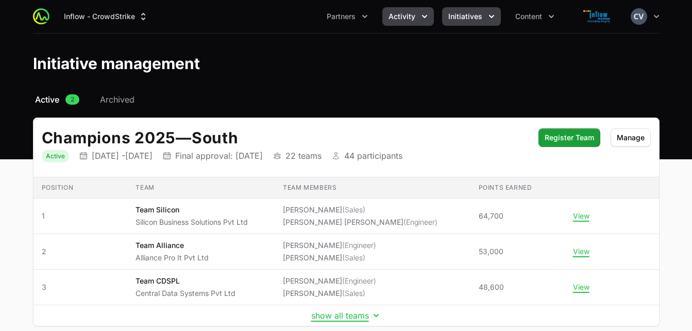
click at [426, 15] on icon "Activity menu" at bounding box center [425, 16] width 10 height 10
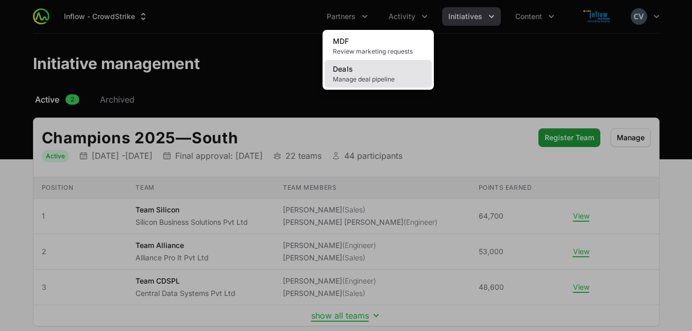
click at [387, 72] on link "Deals Manage deal pipeline" at bounding box center [378, 74] width 107 height 28
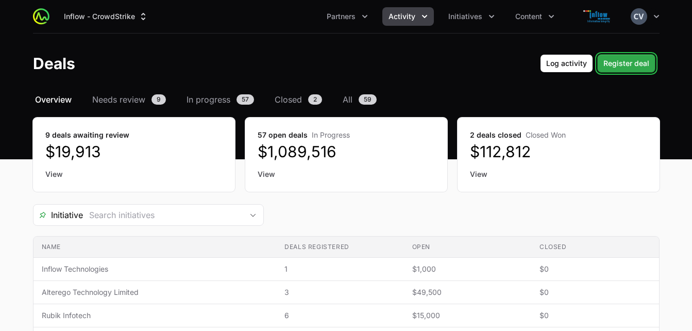
click at [622, 65] on span "Register deal" at bounding box center [627, 63] width 46 height 12
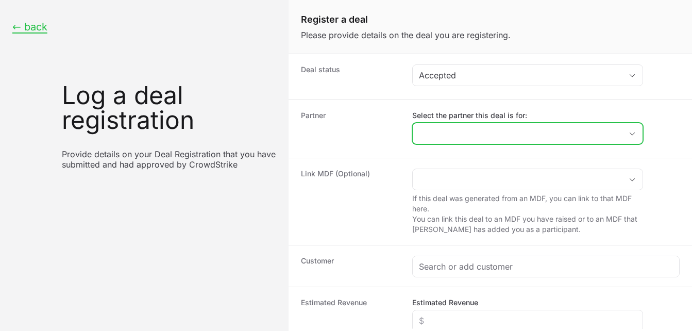
click at [631, 132] on icon "Open" at bounding box center [632, 134] width 8 height 4
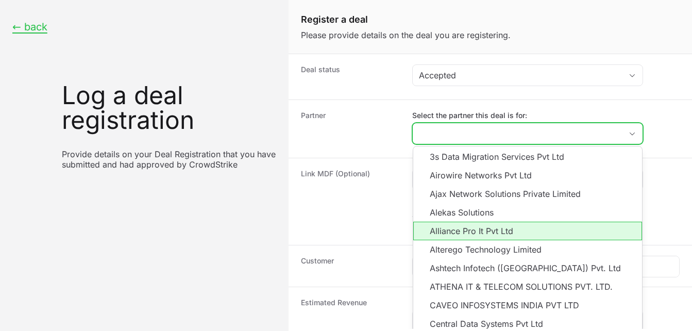
click at [479, 234] on li "Alliance Pro It Pvt Ltd" at bounding box center [527, 231] width 229 height 19
type input "Alliance Pro It Pvt Ltd"
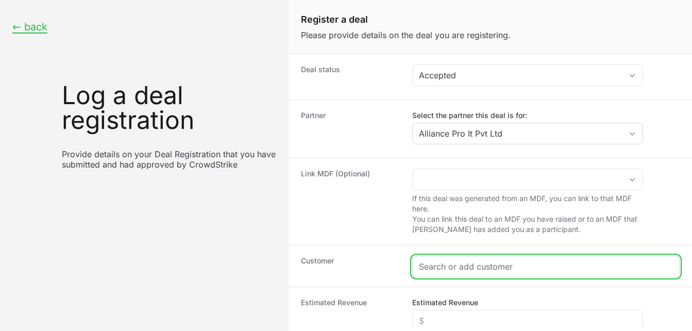
click at [440, 268] on input "Create activity form" at bounding box center [546, 266] width 254 height 12
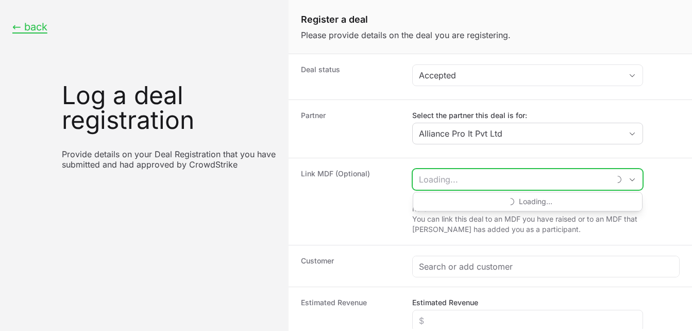
click at [447, 177] on input "Create activity form" at bounding box center [511, 179] width 197 height 21
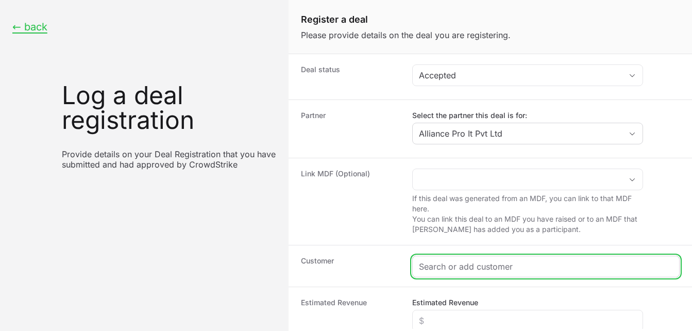
click at [451, 266] on input "Create activity form" at bounding box center [546, 266] width 254 height 12
paste input "Tsubaki Conveyor Systems India Private Limited"
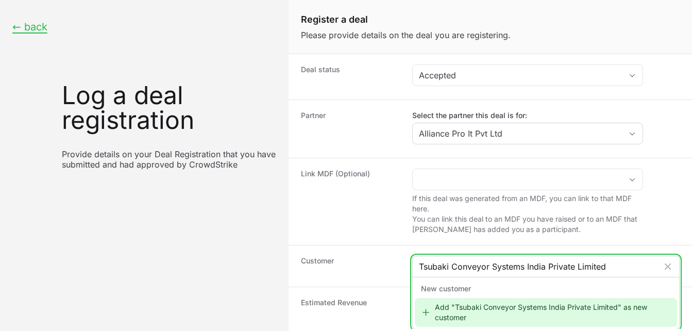
type input "Tsubaki Conveyor Systems India Private Limited"
click at [464, 309] on div "Add "Tsubaki Conveyor Systems India Private Limited" as new customer" at bounding box center [546, 312] width 262 height 29
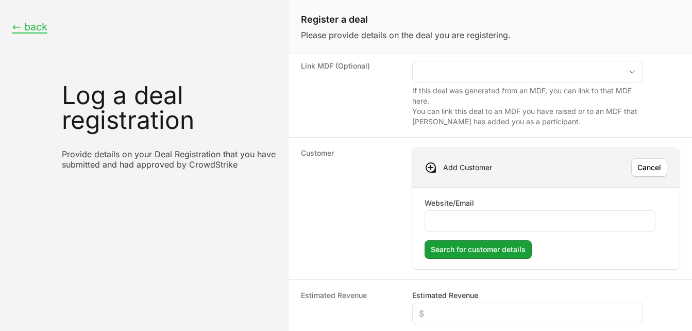
scroll to position [123, 0]
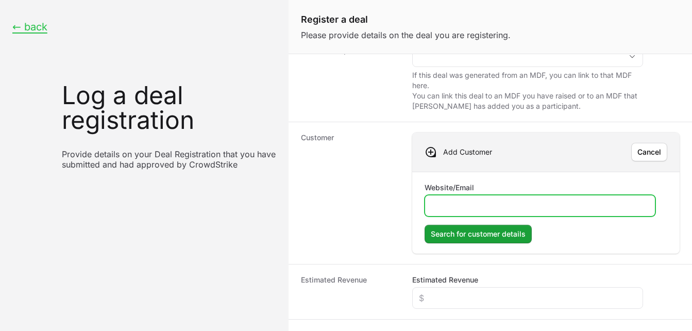
click at [490, 206] on input "Website/Email" at bounding box center [540, 205] width 218 height 12
type input "[DOMAIN_NAME]"
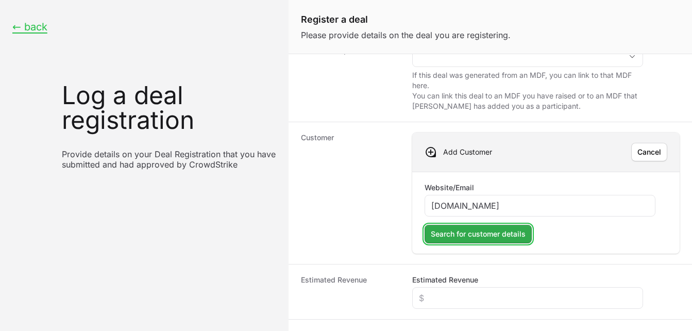
click at [469, 234] on span "Search for customer details" at bounding box center [478, 234] width 95 height 12
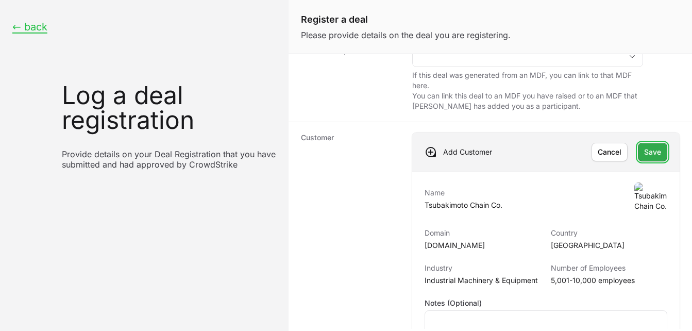
click at [644, 151] on span "Save" at bounding box center [652, 152] width 17 height 12
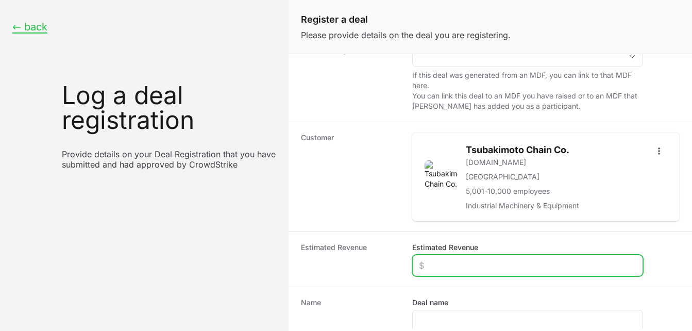
click at [459, 262] on input "Estimated Revenue" at bounding box center [528, 265] width 218 height 12
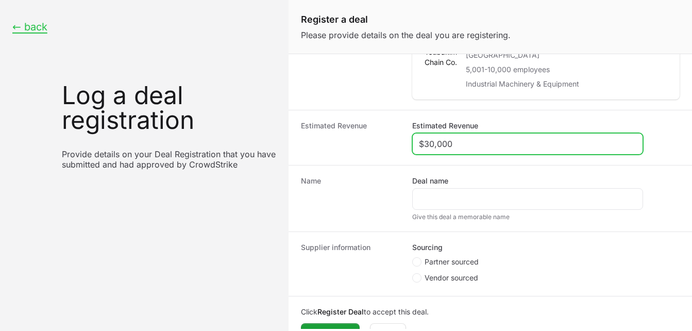
scroll to position [259, 0]
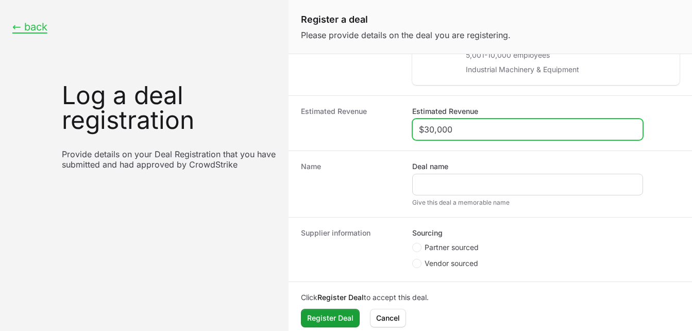
type input "$30,000"
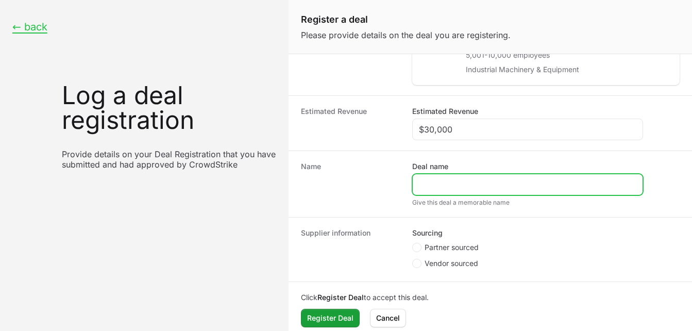
click at [444, 183] on input "Deal name" at bounding box center [528, 184] width 218 height 12
paste input "Tsubaki Conveyor Systems India Private Limited"
type input "Tsubaki Conveyor Systems India Private Limited"
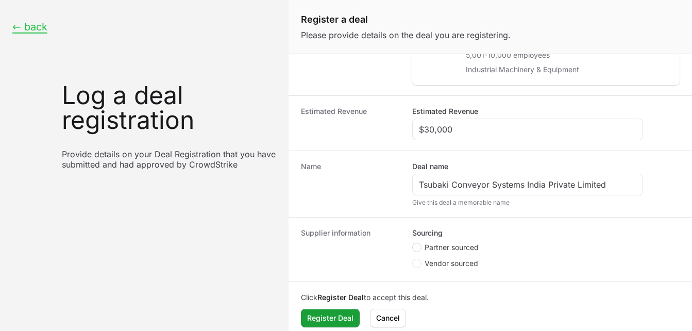
click at [418, 249] on icon "Create activity form" at bounding box center [417, 247] width 4 height 8
radio input "true"
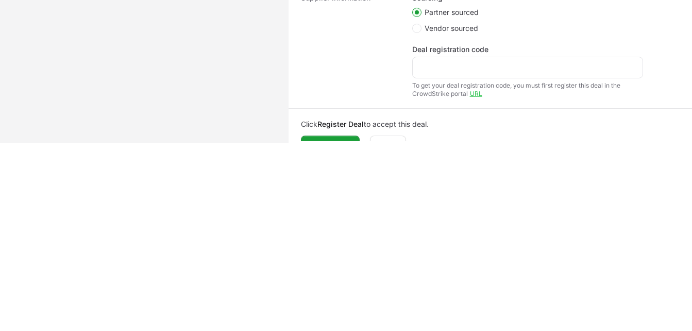
scroll to position [330, 0]
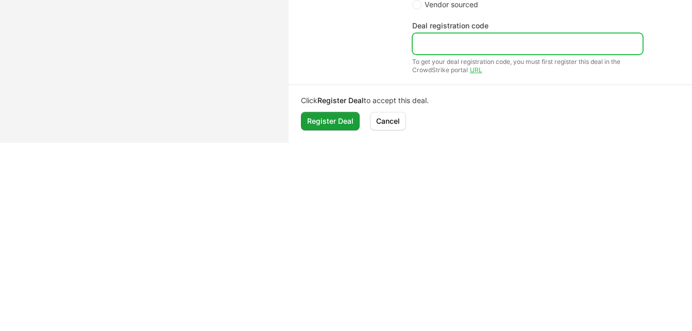
click at [445, 45] on input "Deal registration code" at bounding box center [528, 44] width 218 height 12
paste input "Tsubaki Conveyor Systems India Private Limited"
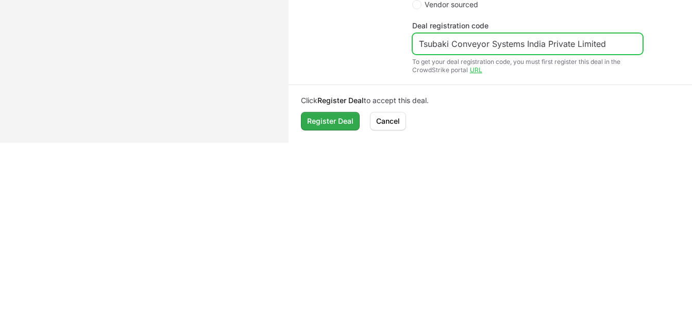
type input "Tsubaki Conveyor Systems India Private Limited"
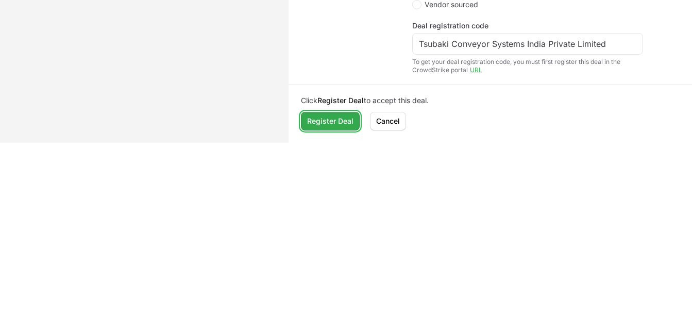
click at [337, 123] on span "Register Deal" at bounding box center [330, 121] width 46 height 12
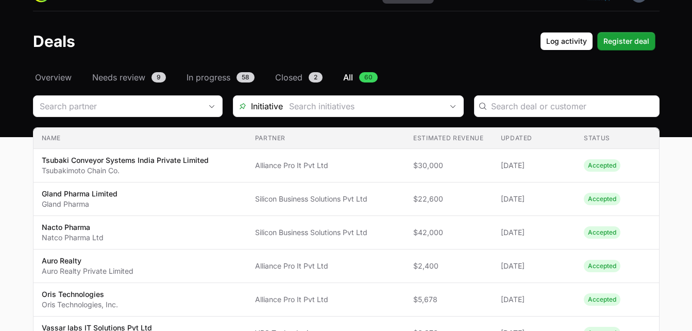
scroll to position [29, 0]
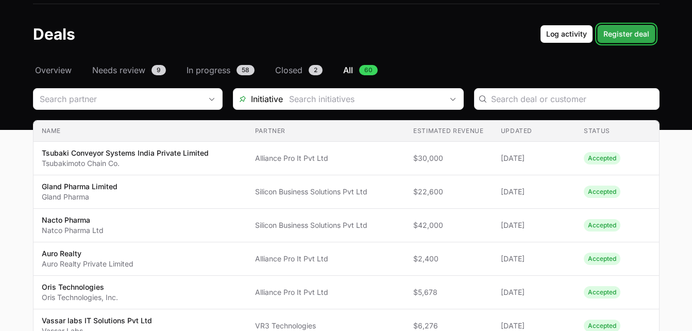
click at [619, 38] on span "Register deal" at bounding box center [627, 34] width 46 height 12
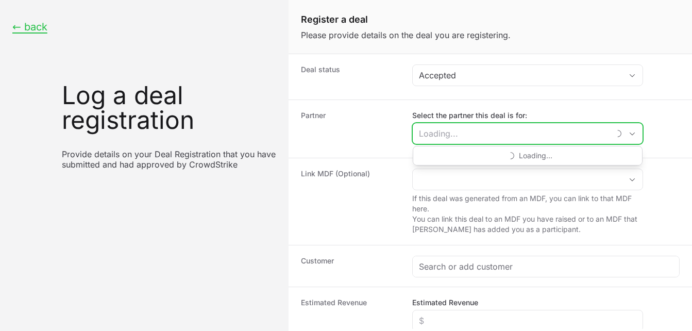
click at [465, 136] on input "Select the partner this deal is for:" at bounding box center [511, 133] width 197 height 21
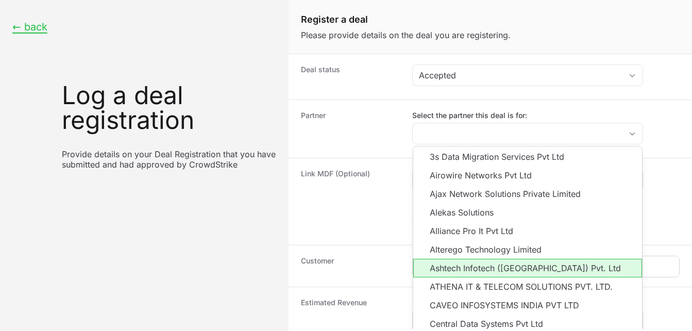
click at [445, 266] on li "Ashtech Infotech ([GEOGRAPHIC_DATA]) Pvt. Ltd" at bounding box center [527, 268] width 229 height 19
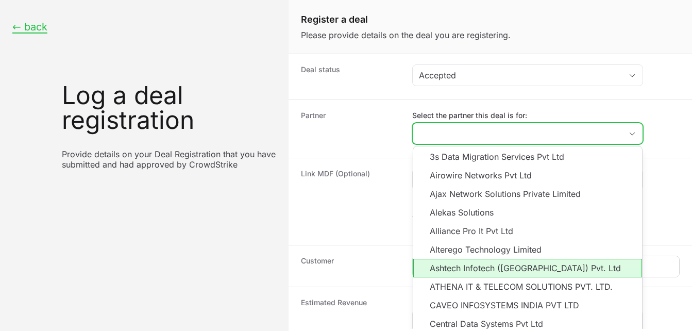
type input "Ashtech Infotech ([GEOGRAPHIC_DATA]) Pvt. Ltd"
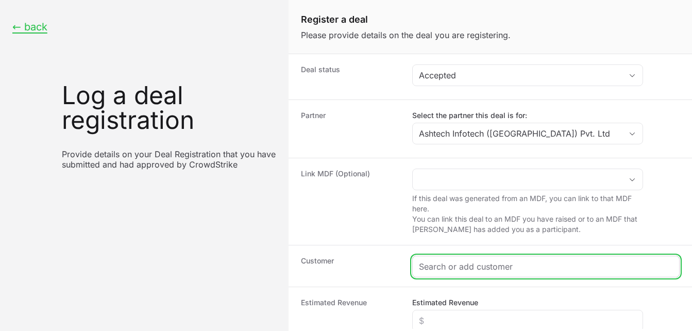
paste input "TruSpeQ Consulting Pvt. Ltd"
click at [445, 266] on input "Create activity form" at bounding box center [546, 266] width 254 height 12
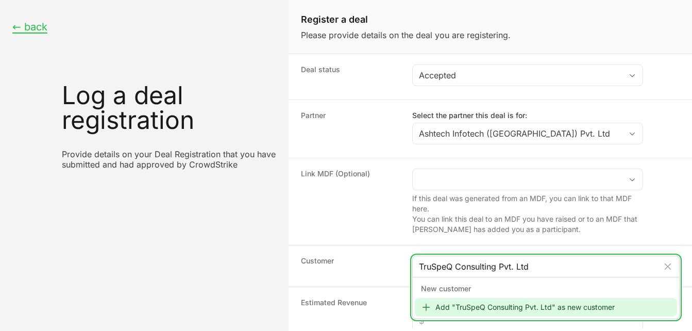
type input "TruSpeQ Consulting Pvt. Ltd"
click at [469, 305] on div "Add "TruSpeQ Consulting Pvt. Ltd" as new customer" at bounding box center [546, 307] width 262 height 19
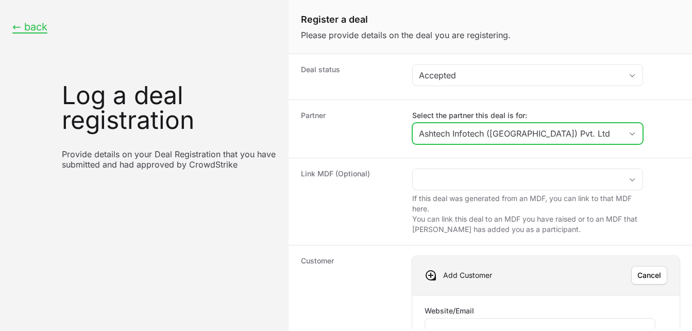
click at [632, 132] on icon "Open" at bounding box center [632, 134] width 8 height 4
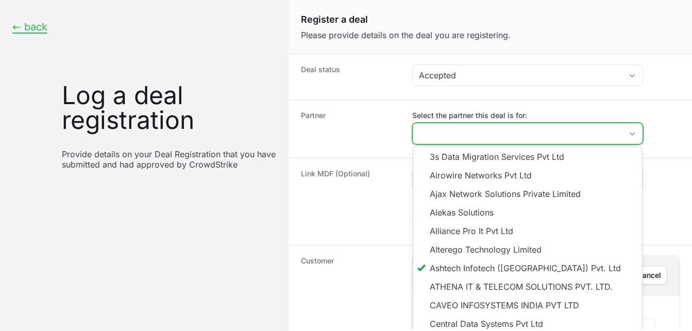
click at [493, 136] on input "Select the partner this deal is for:" at bounding box center [517, 133] width 209 height 21
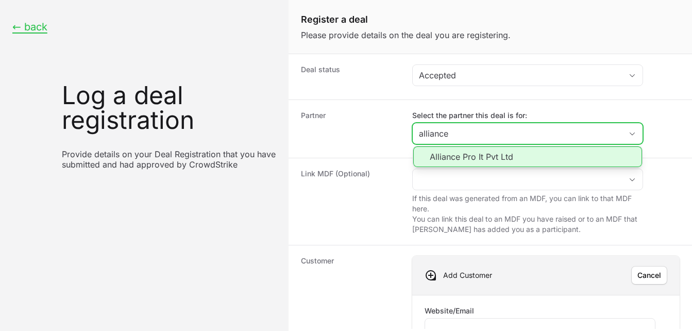
click at [487, 160] on li "Alliance Pro It Pvt Ltd" at bounding box center [527, 156] width 229 height 21
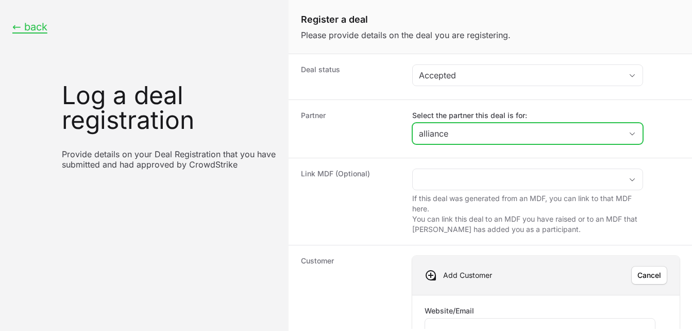
type input "Alliance Pro It Pvt Ltd"
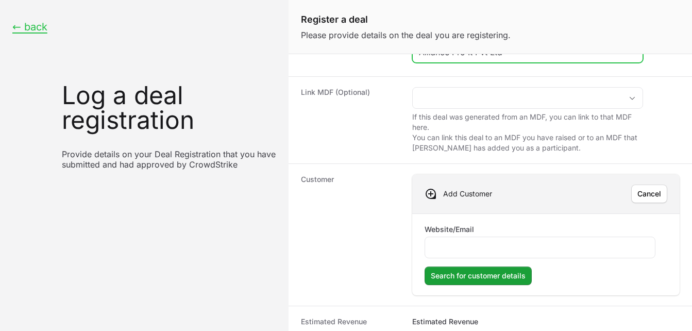
scroll to position [18, 0]
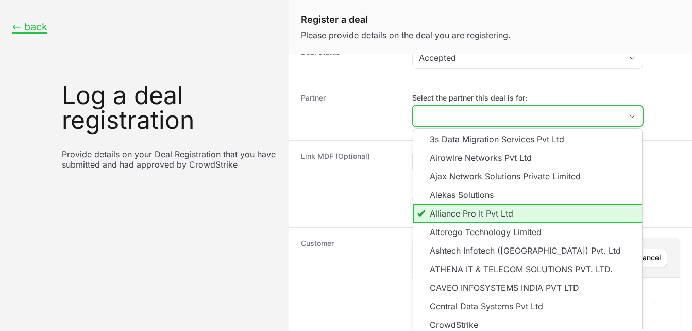
click at [465, 214] on li "Alliance Pro It Pvt Ltd" at bounding box center [527, 213] width 229 height 19
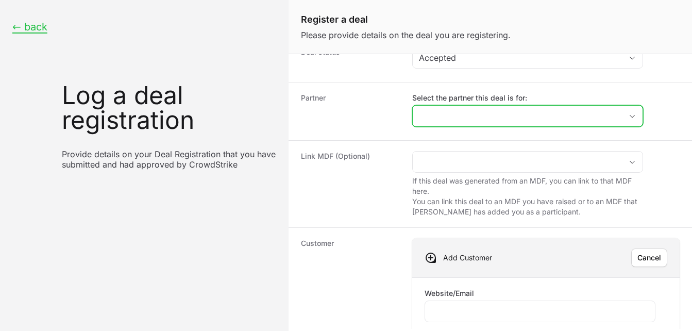
click at [458, 119] on input "Select the partner this deal is for:" at bounding box center [517, 116] width 209 height 21
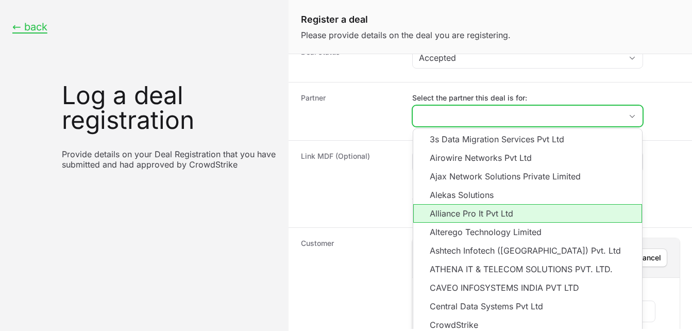
click at [457, 213] on li "Alliance Pro It Pvt Ltd" at bounding box center [527, 213] width 229 height 19
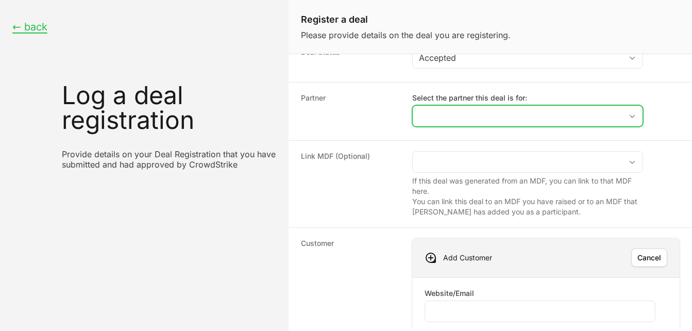
type input "Alliance Pro It Pvt Ltd"
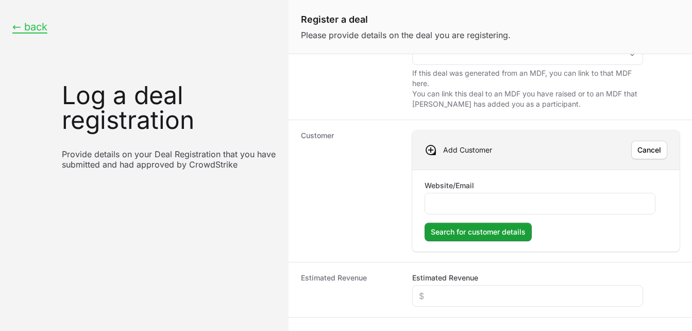
scroll to position [129, 0]
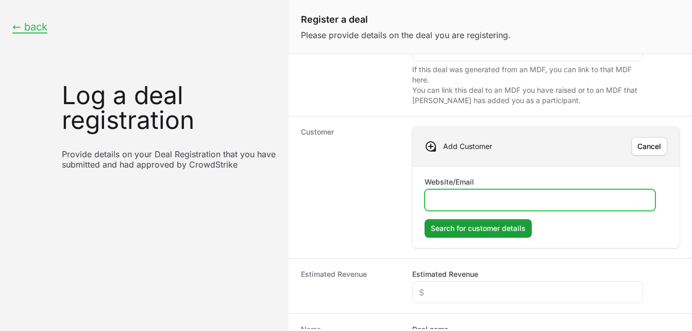
click at [489, 197] on input "Website/Email" at bounding box center [540, 200] width 218 height 12
type input "[DOMAIN_NAME]"
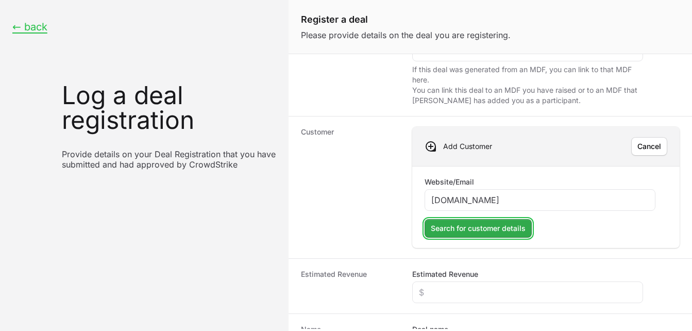
click at [464, 228] on span "Search for customer details" at bounding box center [478, 228] width 95 height 12
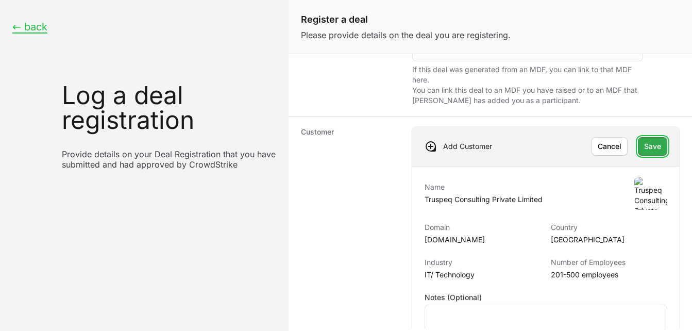
click at [646, 144] on span "Save" at bounding box center [652, 146] width 17 height 12
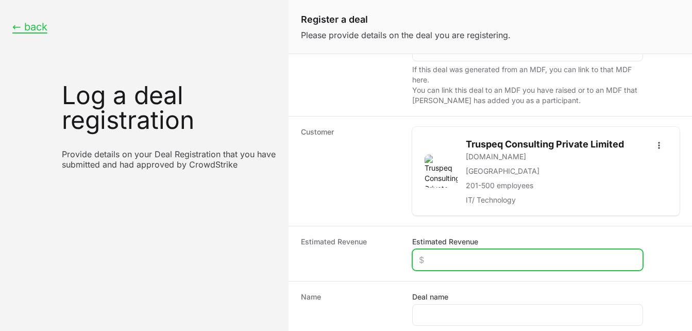
click at [459, 261] on input "Estimated Revenue" at bounding box center [528, 260] width 218 height 12
type input "$2,000"
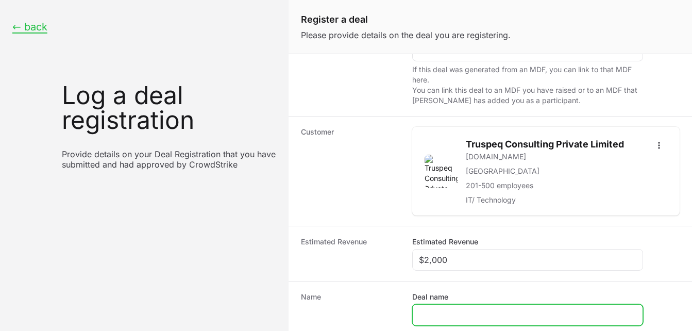
click at [469, 312] on input "Deal name" at bounding box center [528, 315] width 218 height 12
paste input "TruSpeQ Consulting Pvt. Ltd"
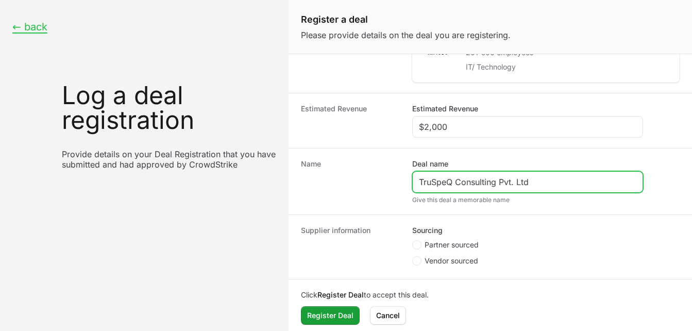
scroll to position [268, 0]
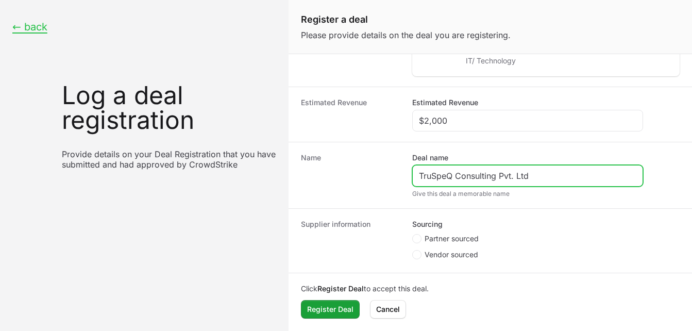
type input "TruSpeQ Consulting Pvt. Ltd"
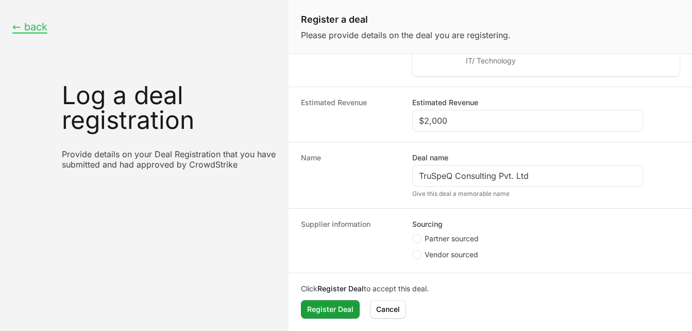
click at [422, 237] on span "Create activity form" at bounding box center [418, 238] width 12 height 9
radio input "true"
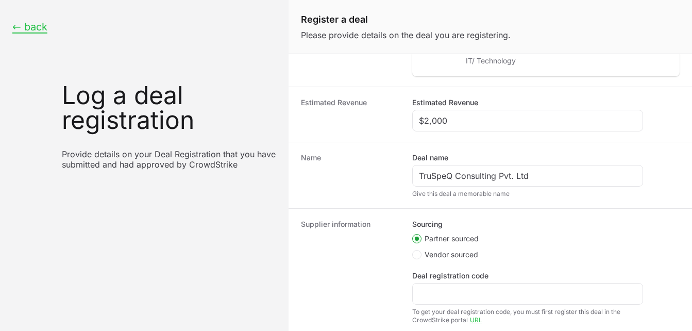
scroll to position [188, 0]
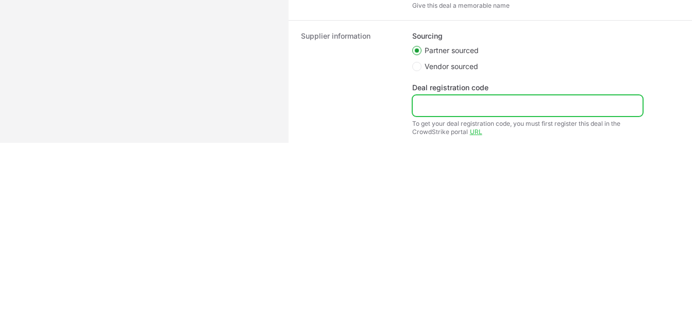
click at [440, 108] on input "Deal registration code" at bounding box center [528, 105] width 218 height 12
paste input "DR-d49ad81d"
type input "DR-d49ad81d"
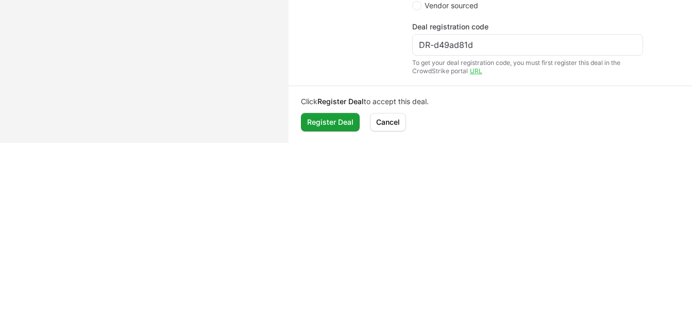
scroll to position [330, 0]
click at [343, 127] on span "Register Deal" at bounding box center [330, 121] width 46 height 12
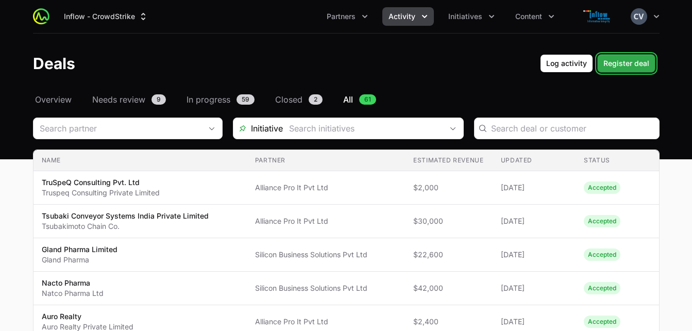
click at [629, 63] on span "Register deal" at bounding box center [627, 63] width 46 height 12
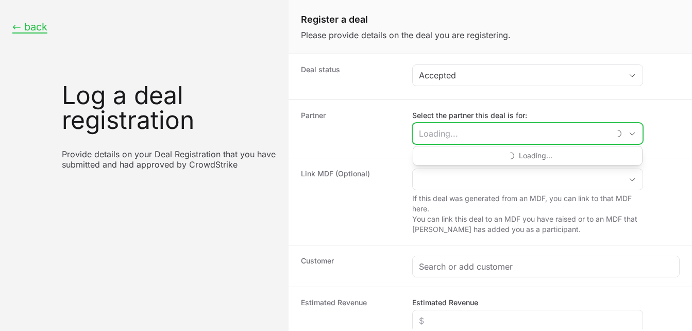
click at [444, 135] on input "Select the partner this deal is for:" at bounding box center [511, 133] width 197 height 21
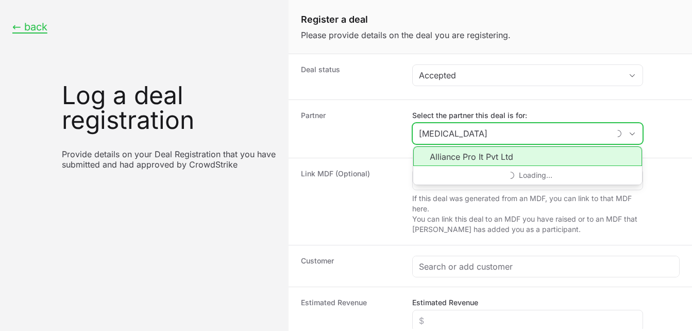
click at [451, 155] on li "Alliance Pro It Pvt Ltd" at bounding box center [527, 156] width 229 height 20
type input "Alliance Pro It Pvt Ltd"
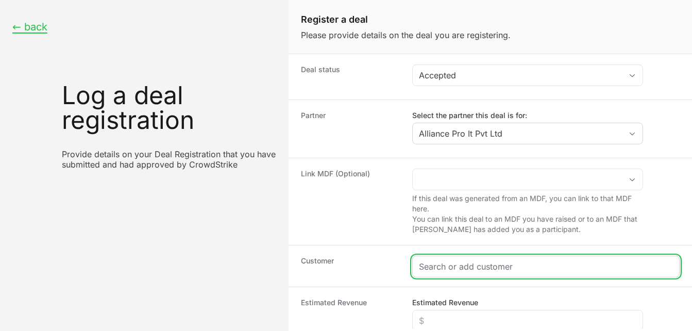
click at [452, 265] on input "Create activity form" at bounding box center [546, 266] width 254 height 12
paste input "zivame"
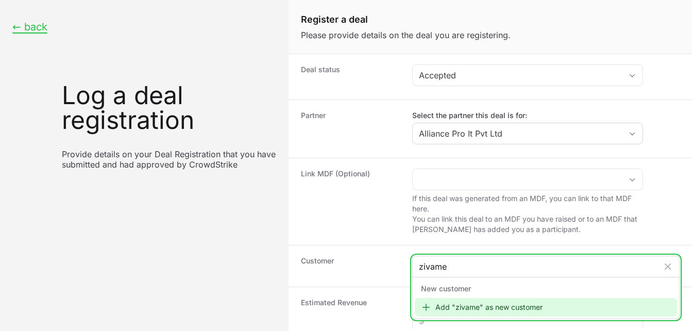
type input "zivame"
click at [467, 310] on div "Add "zivame" as new customer" at bounding box center [546, 307] width 262 height 19
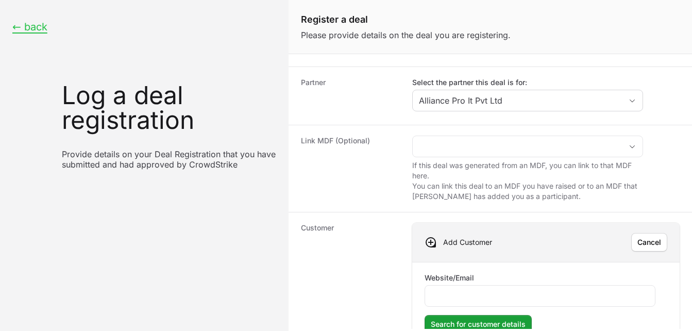
scroll to position [38, 0]
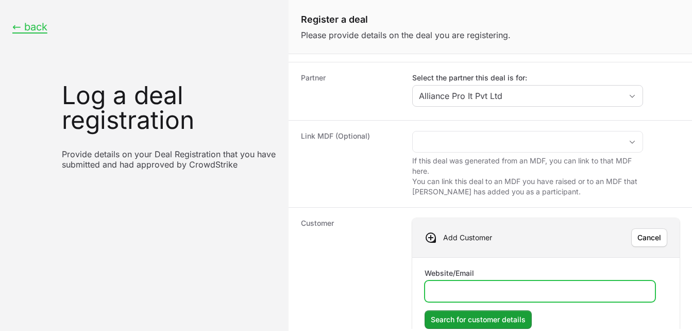
click at [454, 293] on input "Website/Email" at bounding box center [540, 291] width 218 height 12
type input "[DOMAIN_NAME]"
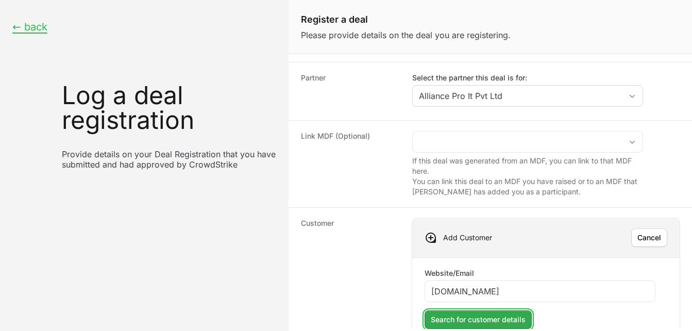
click at [457, 318] on span "Search for customer details" at bounding box center [478, 319] width 95 height 12
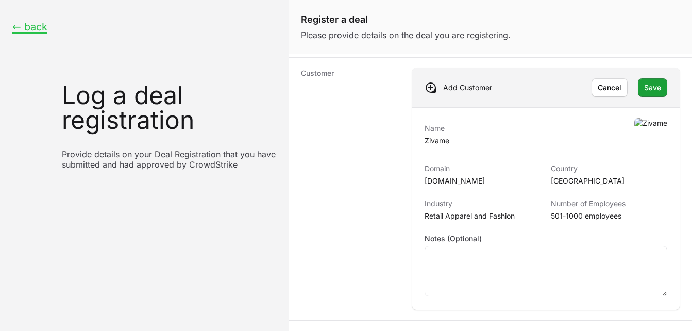
scroll to position [191, 0]
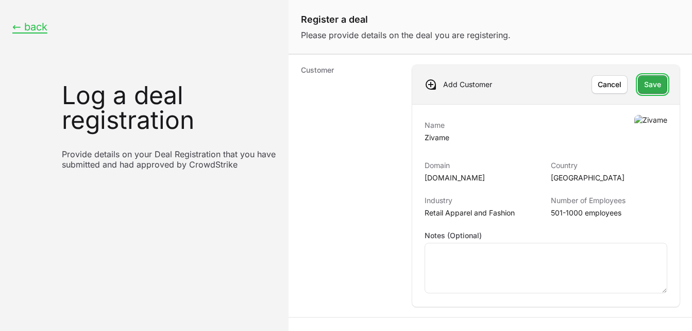
click at [644, 84] on span "Save" at bounding box center [652, 84] width 17 height 12
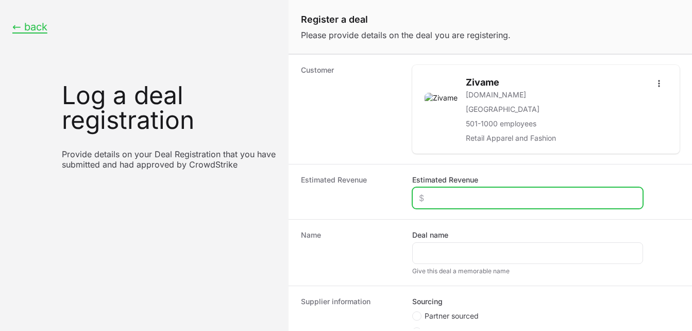
click at [485, 202] on input "Estimated Revenue" at bounding box center [528, 198] width 218 height 12
type input "$6,000"
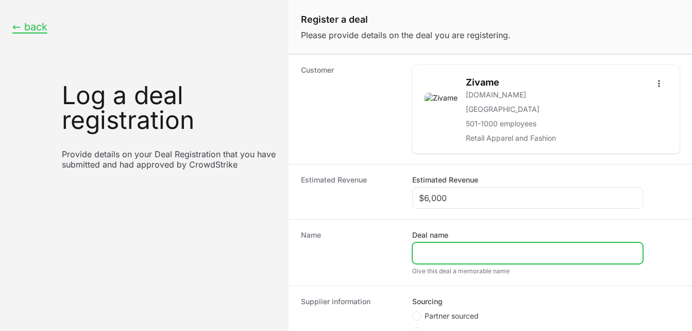
click at [441, 256] on input "Deal name" at bounding box center [528, 253] width 218 height 12
paste input "zivame"
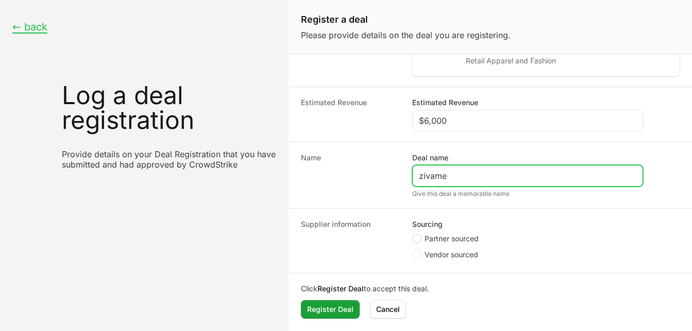
type input "zivame"
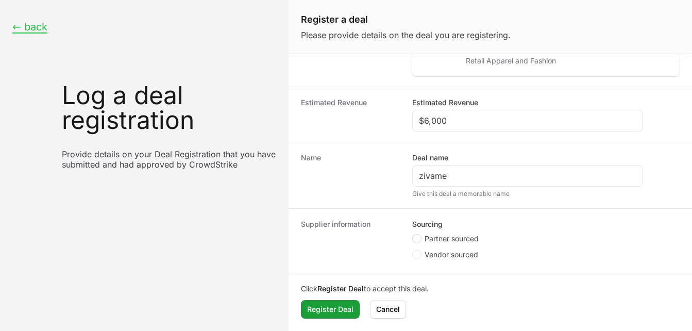
click at [418, 242] on icon "Create activity form" at bounding box center [417, 239] width 4 height 8
radio input "true"
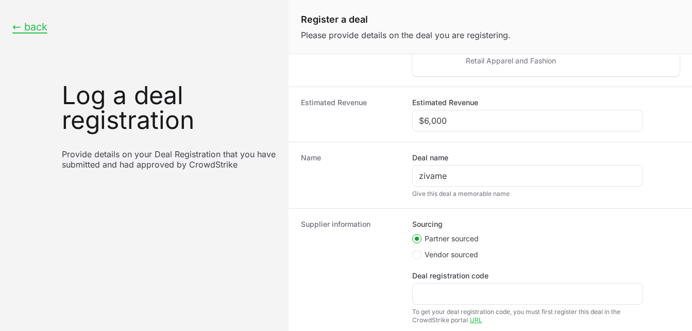
scroll to position [188, 0]
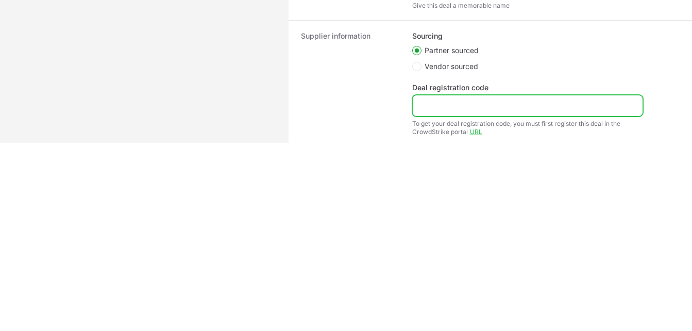
click at [446, 100] on input "Deal registration code" at bounding box center [528, 105] width 218 height 12
paste input "DR-42b25e8c"
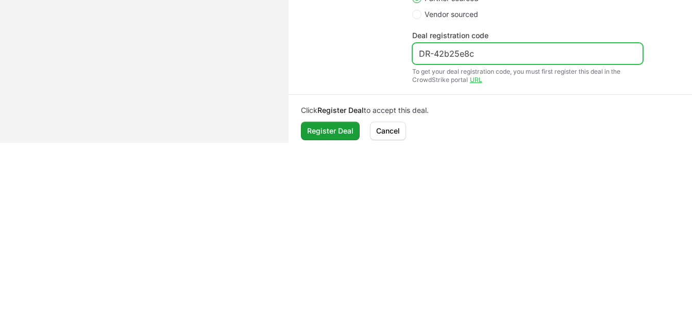
scroll to position [330, 0]
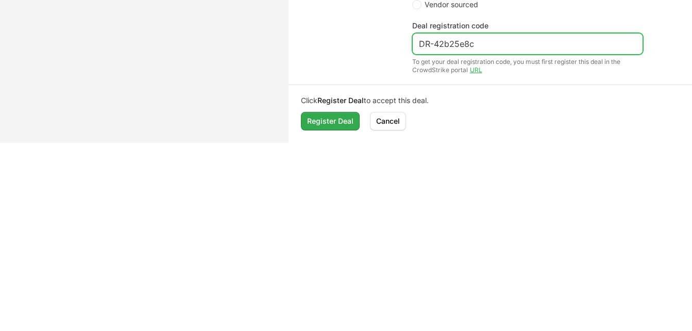
type input "DR-42b25e8c"
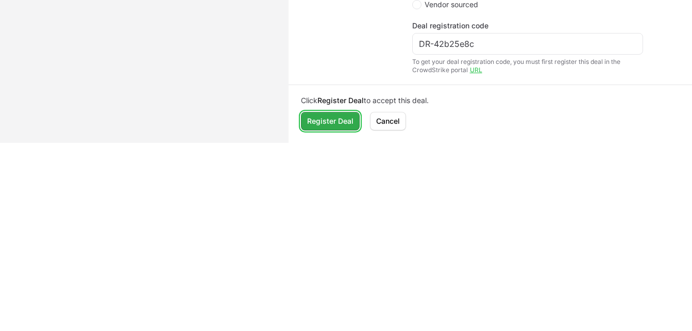
click at [323, 120] on span "Register Deal" at bounding box center [330, 121] width 46 height 12
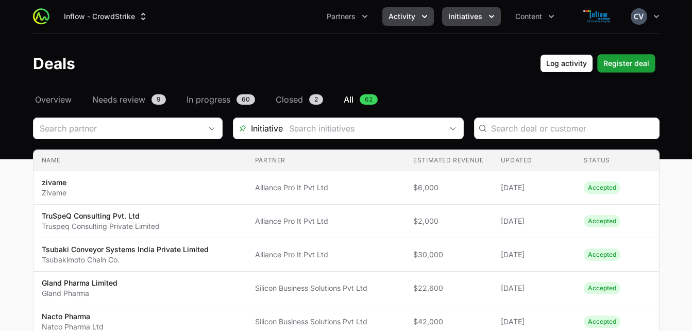
click at [487, 16] on icon "Initiatives menu" at bounding box center [492, 16] width 10 height 10
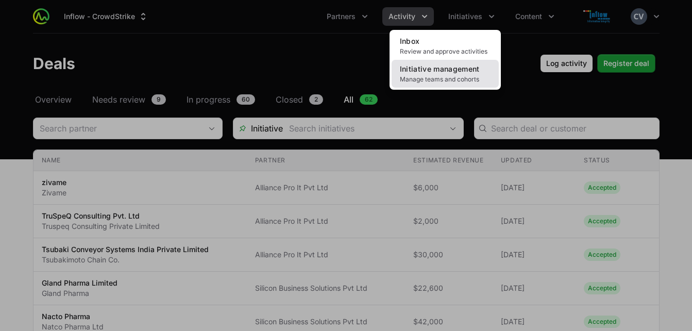
click at [435, 78] on span "Manage teams and cohorts" at bounding box center [445, 79] width 91 height 8
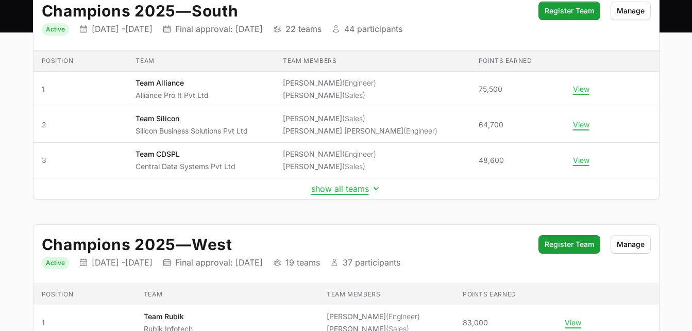
scroll to position [138, 0]
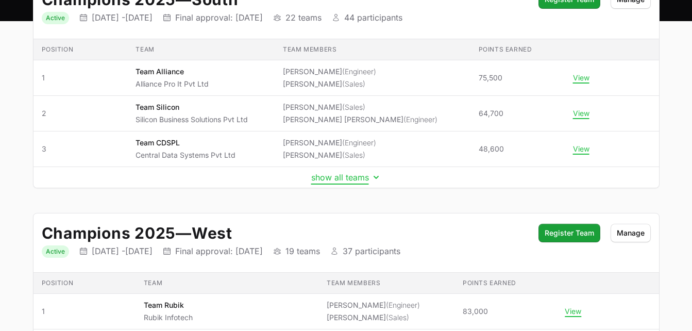
click at [370, 175] on button "show all teams" at bounding box center [346, 177] width 70 height 10
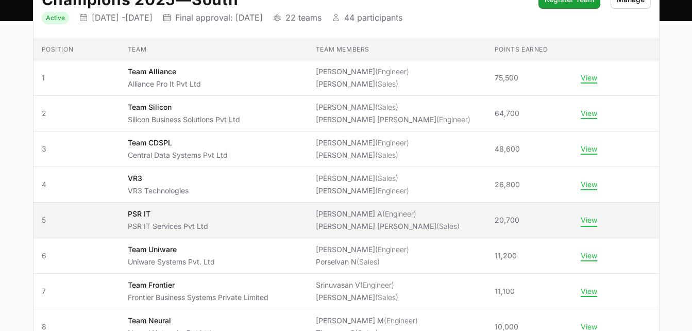
click at [593, 219] on button "View" at bounding box center [589, 219] width 16 height 9
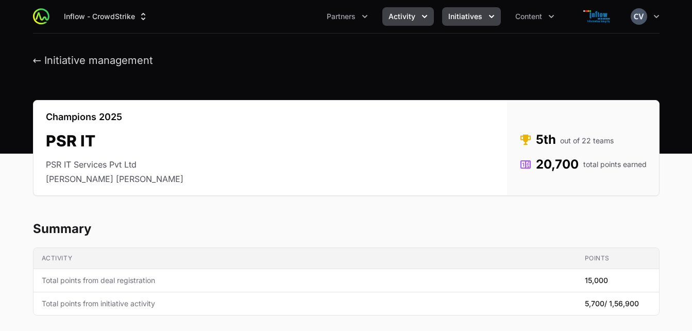
click at [420, 13] on icon "Activity menu" at bounding box center [425, 16] width 10 height 10
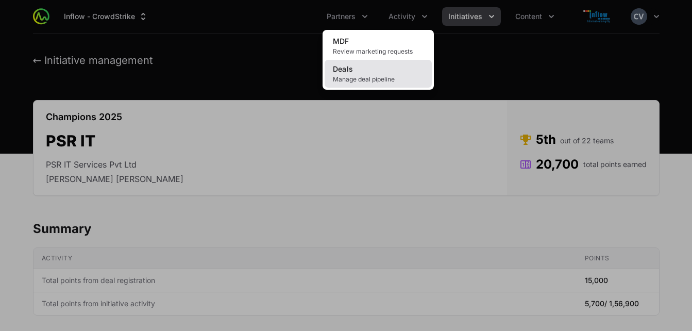
click at [371, 70] on link "Deals Manage deal pipeline" at bounding box center [378, 74] width 107 height 28
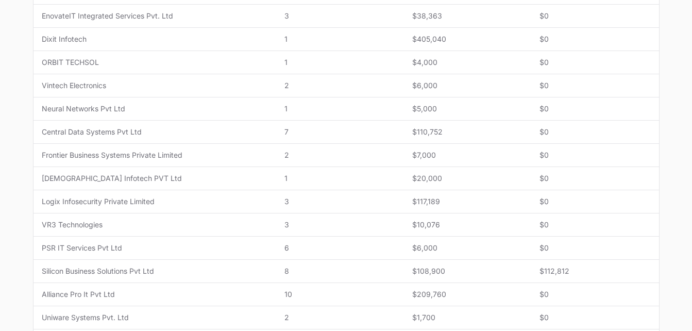
scroll to position [347, 0]
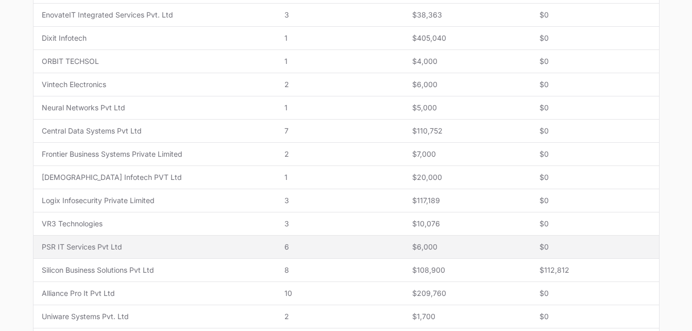
click at [382, 248] on span "6" at bounding box center [340, 247] width 111 height 10
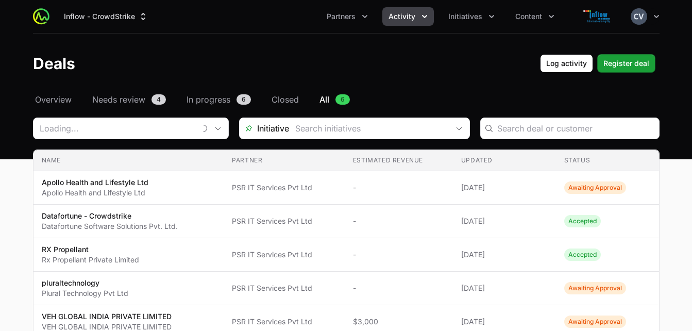
type input "PSR IT Services Pvt Ltd"
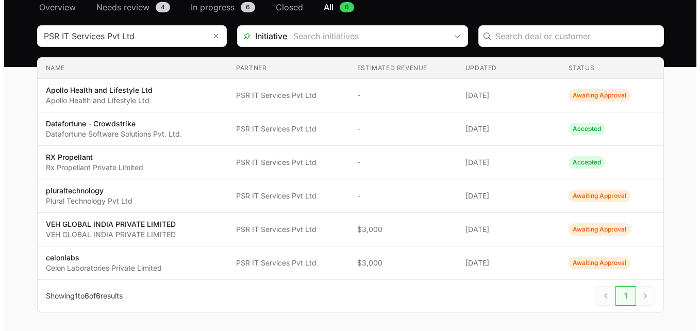
scroll to position [94, 0]
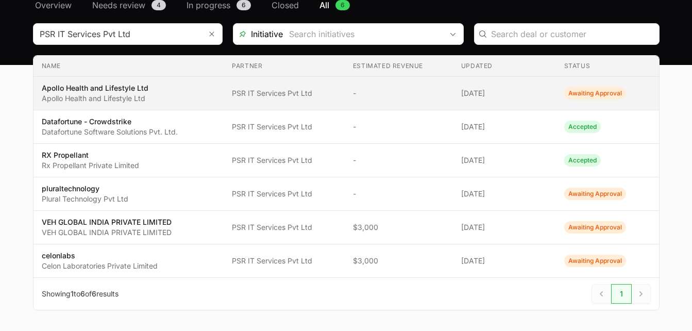
click at [575, 99] on td "Status Awaiting Approval" at bounding box center [607, 94] width 103 height 34
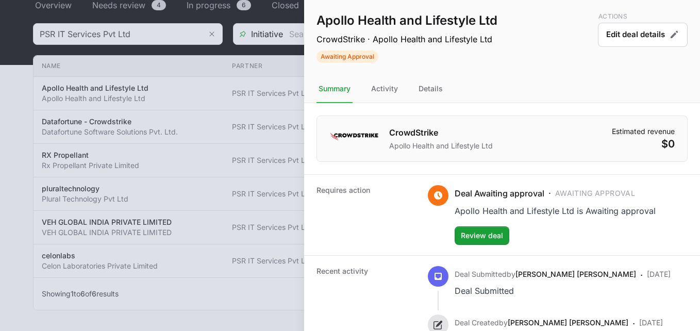
scroll to position [53, 0]
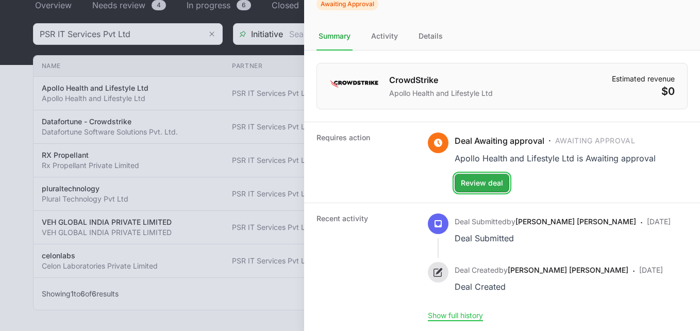
click at [494, 182] on span "Review deal" at bounding box center [482, 183] width 42 height 12
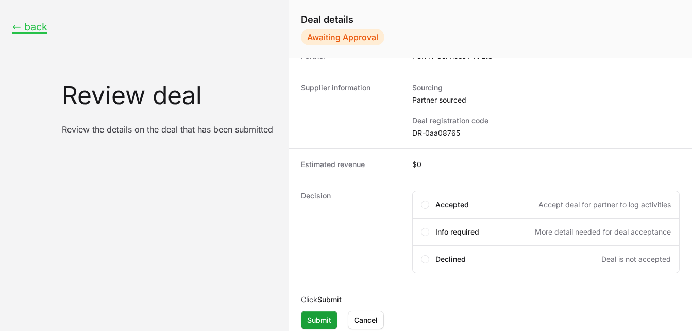
scroll to position [81, 0]
click at [424, 204] on span "Create deal form" at bounding box center [425, 204] width 3 height 3
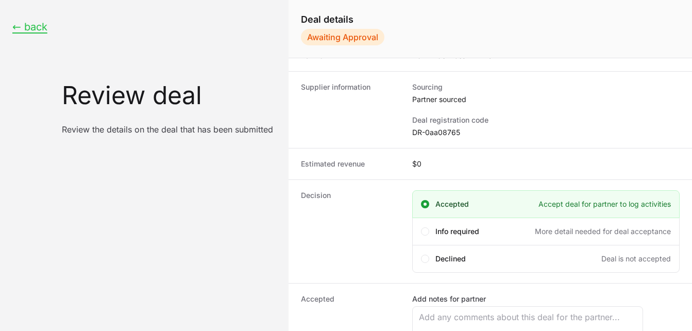
click at [430, 161] on dd "$0" at bounding box center [546, 164] width 268 height 10
click at [421, 163] on dd "$0" at bounding box center [546, 164] width 268 height 10
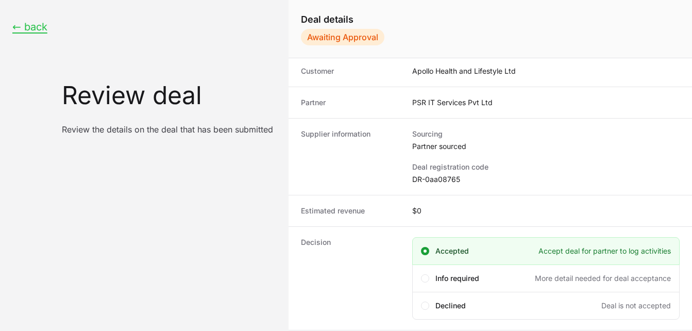
scroll to position [33, 0]
click at [430, 214] on dd "$0" at bounding box center [546, 212] width 268 height 10
click at [419, 211] on dd "$0" at bounding box center [546, 212] width 268 height 10
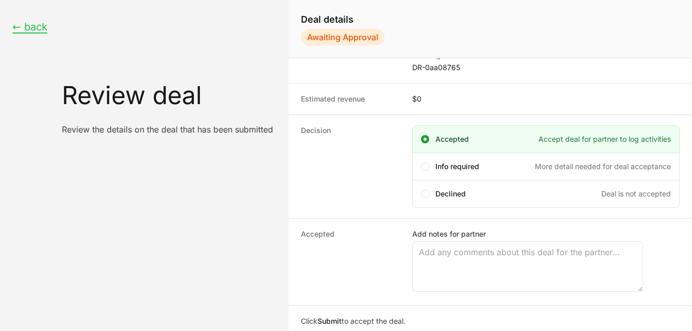
scroll to position [174, 0]
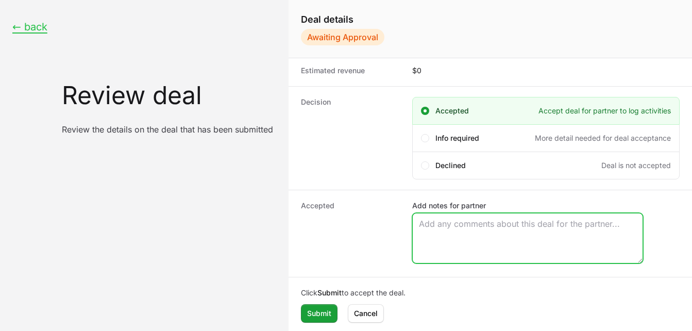
click at [482, 232] on textarea "Add notes for partner" at bounding box center [528, 237] width 230 height 49
type textarea "Budgetary quote sent"
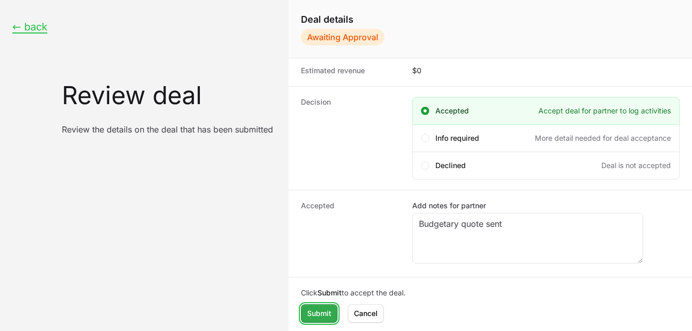
click at [318, 312] on span "Submit" at bounding box center [319, 313] width 24 height 12
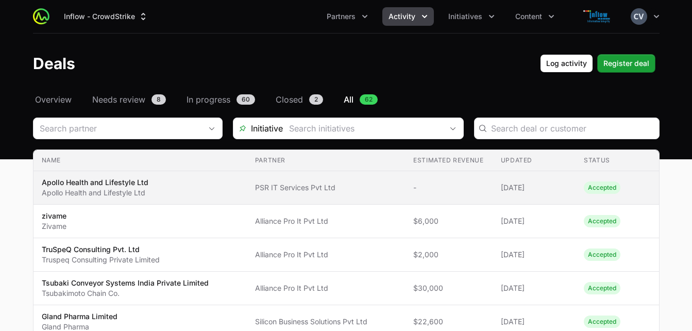
click at [331, 191] on span "PSR IT Services Pvt Ltd" at bounding box center [326, 187] width 142 height 10
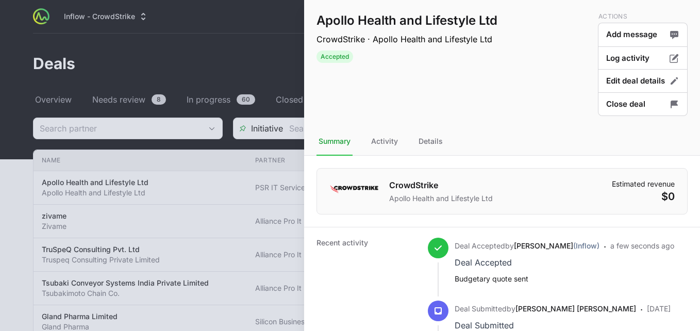
click at [251, 74] on div at bounding box center [350, 165] width 700 height 331
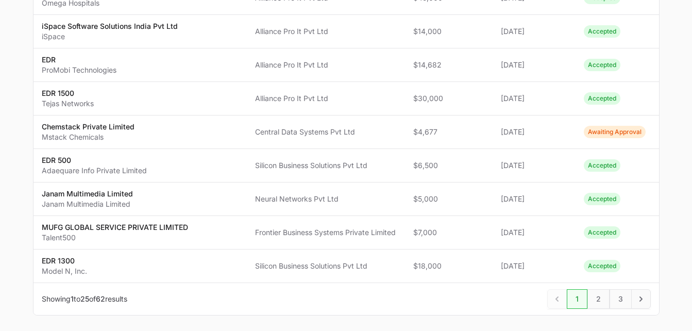
scroll to position [770, 0]
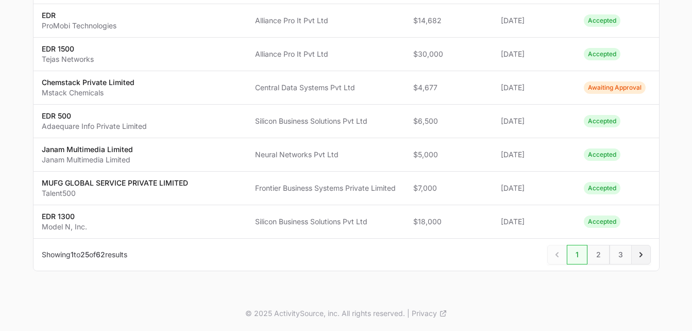
click at [645, 258] on icon "Next" at bounding box center [641, 254] width 10 height 10
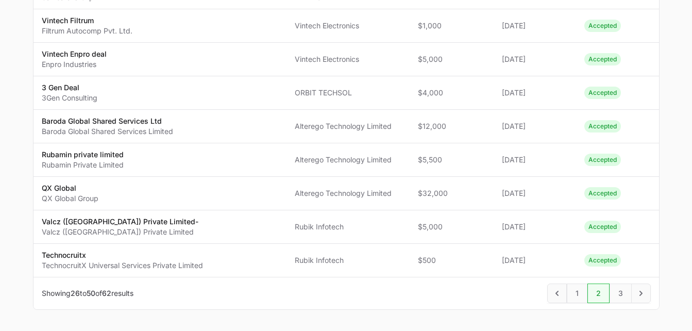
scroll to position [830, 0]
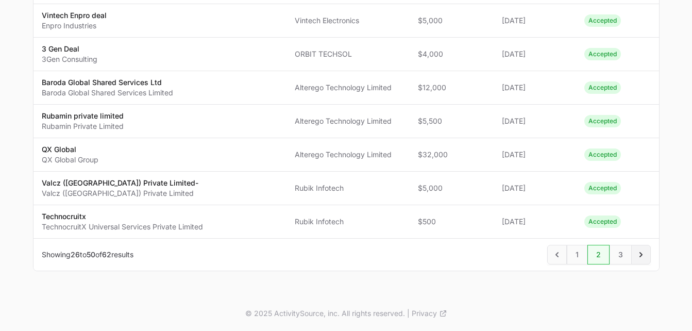
click at [641, 253] on icon "Next" at bounding box center [641, 254] width 3 height 5
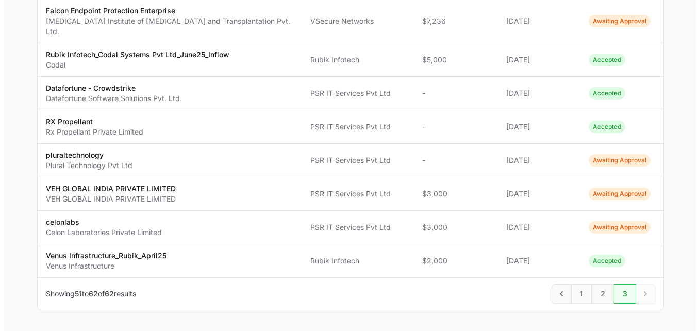
scroll to position [328, 0]
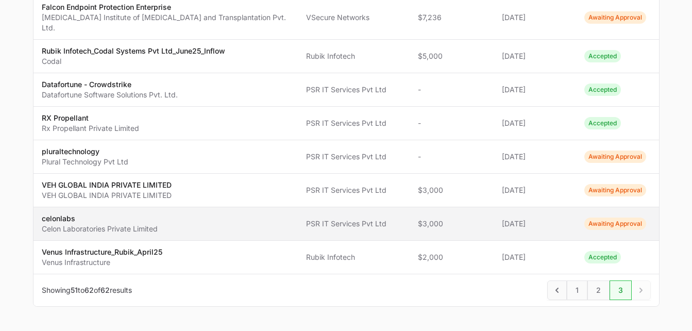
click at [608, 218] on span "Awaiting Approval" at bounding box center [616, 224] width 62 height 12
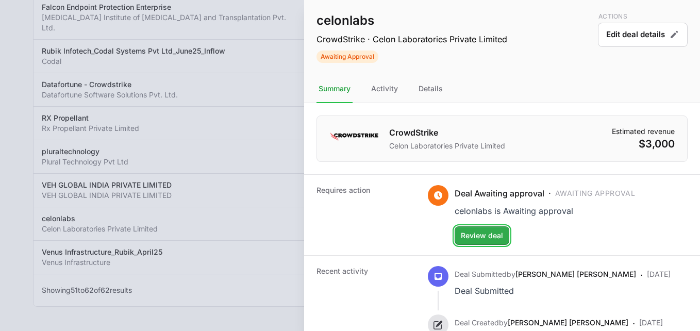
click at [486, 238] on span "Review deal" at bounding box center [482, 235] width 42 height 12
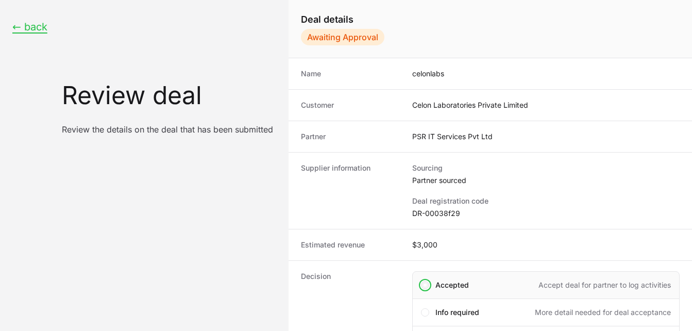
click at [428, 286] on span "Create deal form" at bounding box center [425, 285] width 8 height 8
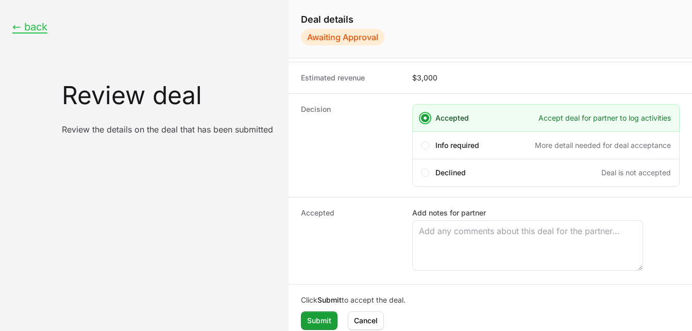
scroll to position [174, 0]
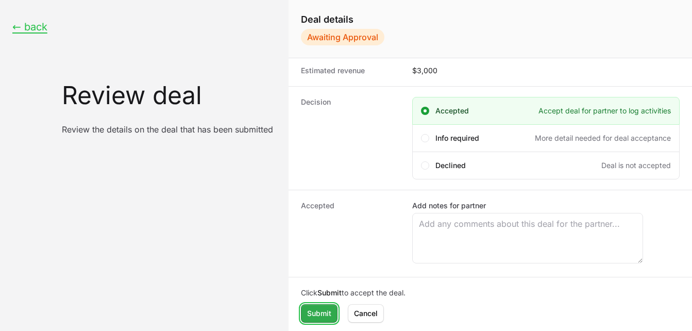
click at [322, 317] on span "Submit" at bounding box center [319, 313] width 24 height 12
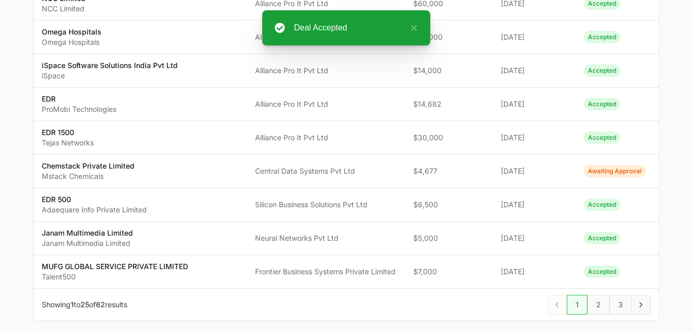
scroll to position [770, 0]
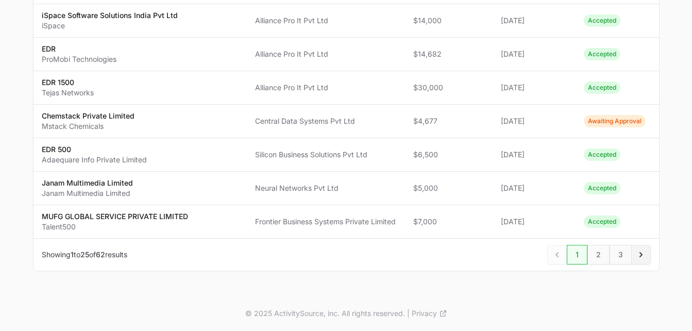
click at [637, 247] on span "Next" at bounding box center [641, 255] width 20 height 20
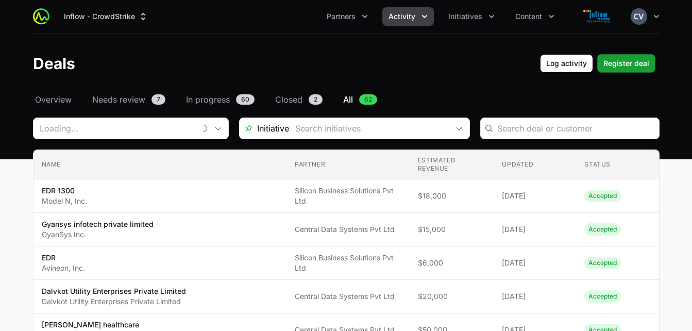
click at [643, 258] on span "Accepted" at bounding box center [618, 263] width 66 height 12
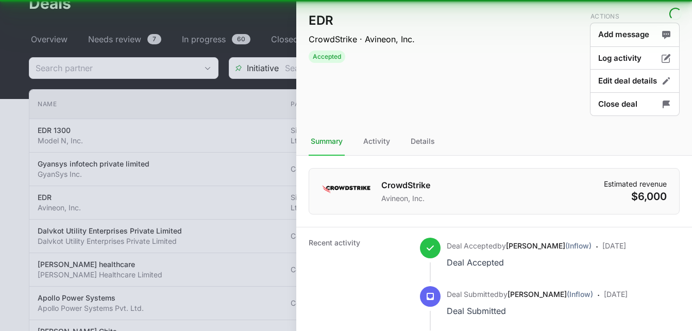
scroll to position [668, 0]
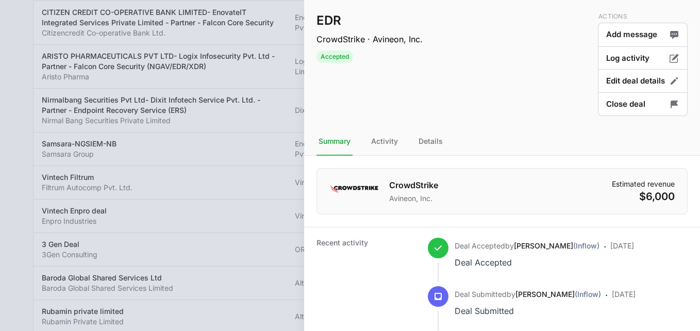
drag, startPoint x: 693, startPoint y: 84, endPoint x: 695, endPoint y: 294, distance: 210.8
click at [296, 266] on div at bounding box center [350, 165] width 700 height 331
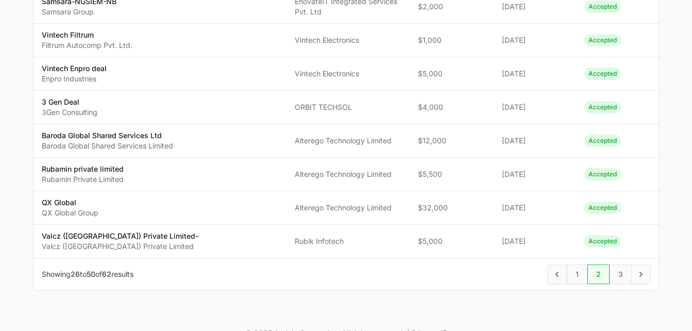
scroll to position [830, 0]
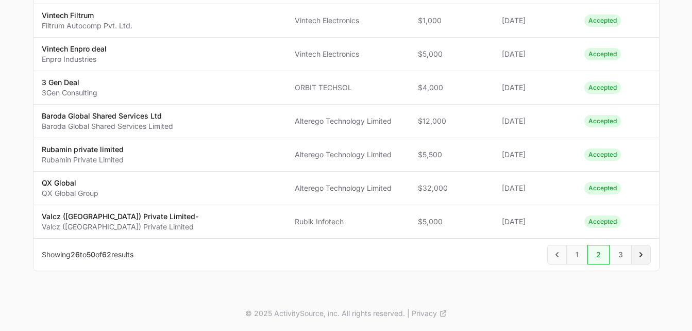
click at [642, 257] on icon "Next" at bounding box center [641, 254] width 10 height 10
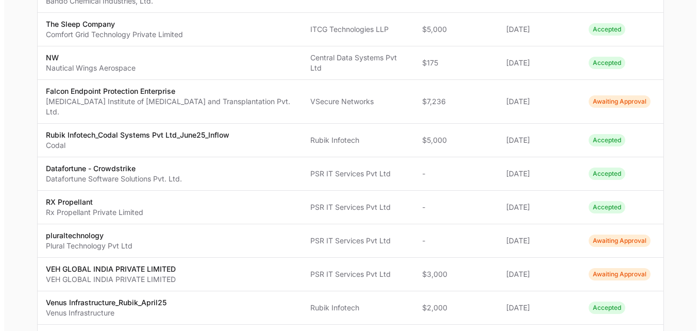
scroll to position [353, 0]
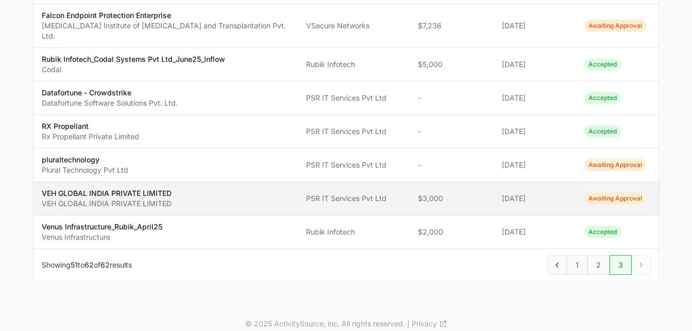
click at [612, 192] on span "Awaiting Approval" at bounding box center [616, 198] width 62 height 12
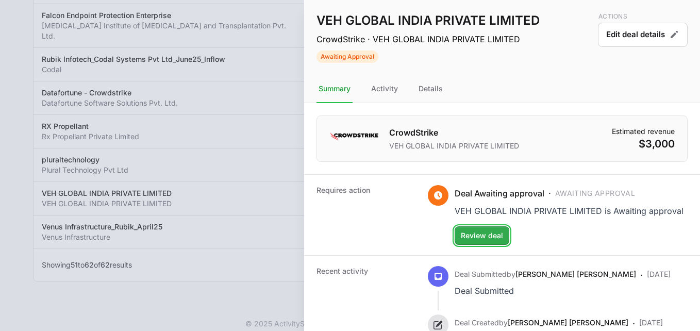
click at [488, 242] on span "Review deal" at bounding box center [482, 235] width 42 height 12
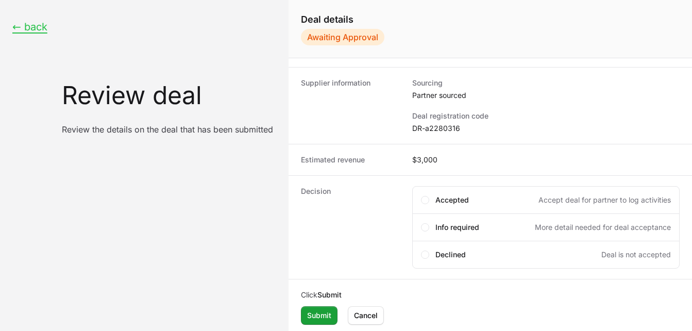
scroll to position [87, 0]
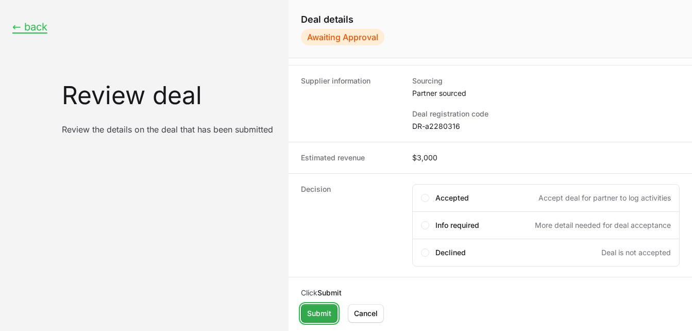
click at [322, 311] on span "Submit" at bounding box center [319, 313] width 24 height 12
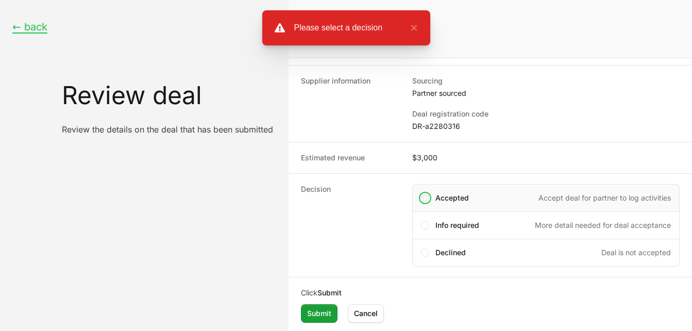
click at [427, 196] on span "Create deal form" at bounding box center [425, 198] width 8 height 8
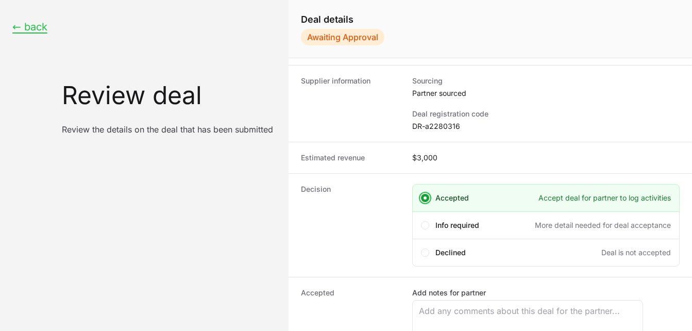
scroll to position [174, 0]
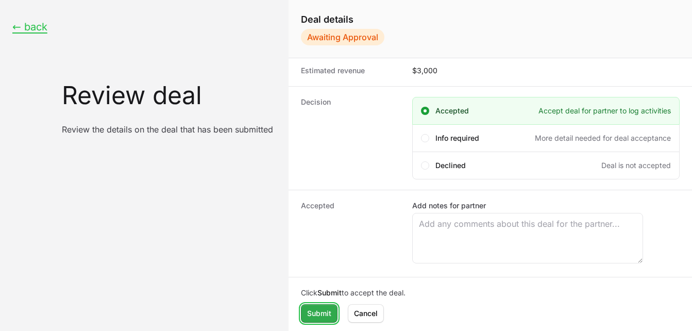
click at [319, 310] on span "Submit" at bounding box center [319, 313] width 24 height 12
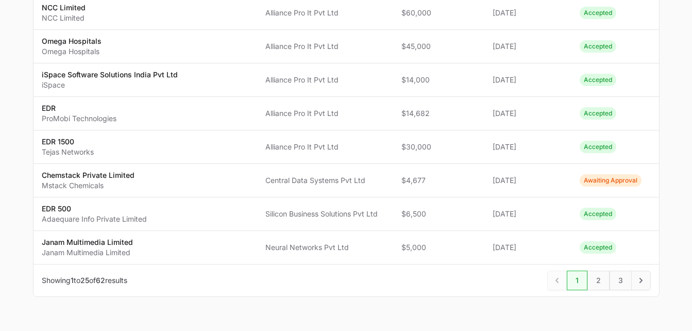
scroll to position [746, 0]
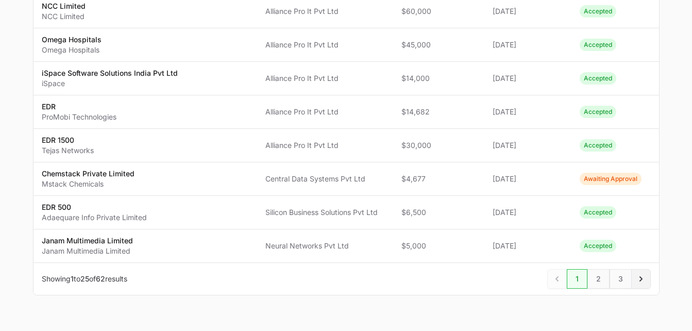
click at [639, 277] on icon "Next" at bounding box center [641, 279] width 10 height 10
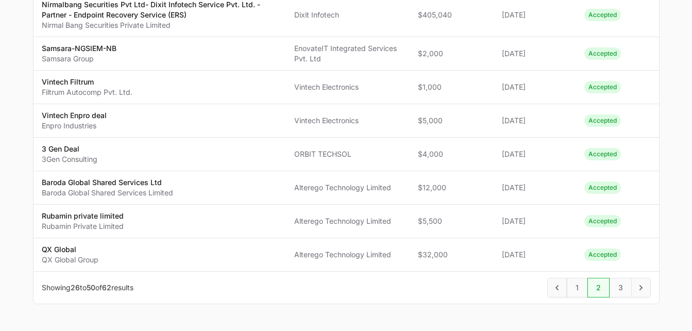
scroll to position [830, 0]
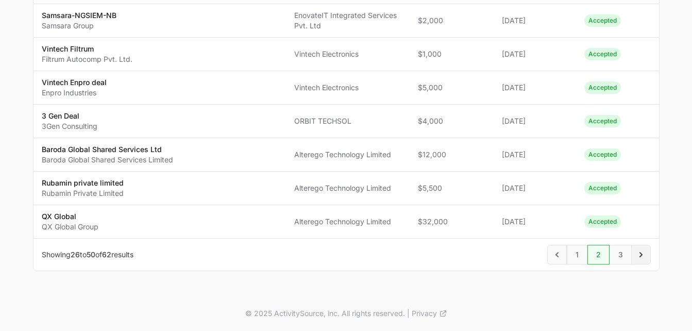
click at [637, 257] on icon "Next" at bounding box center [641, 254] width 10 height 10
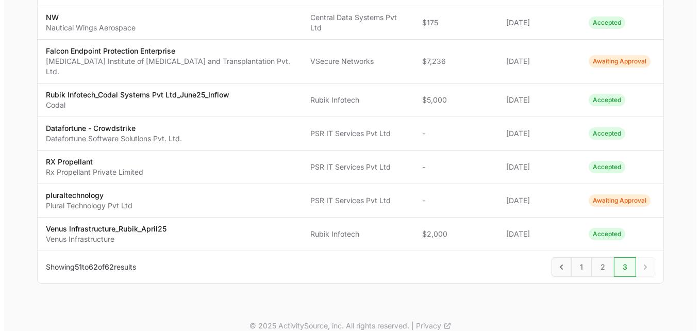
scroll to position [349, 0]
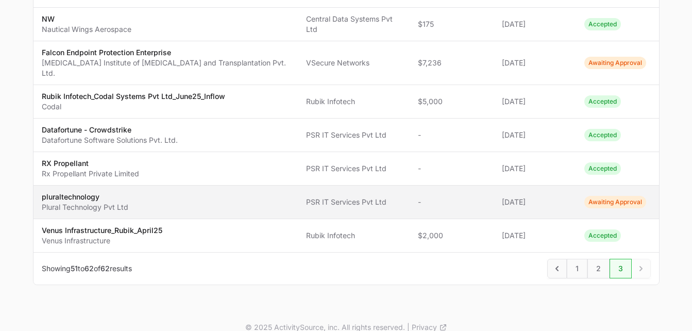
click at [625, 196] on span "Awaiting Approval" at bounding box center [616, 202] width 62 height 12
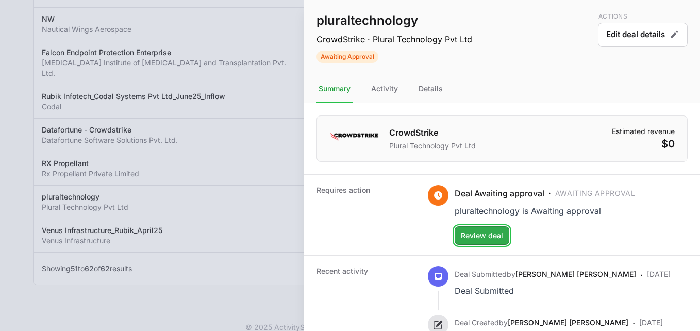
click at [489, 238] on span "Review deal" at bounding box center [482, 235] width 42 height 12
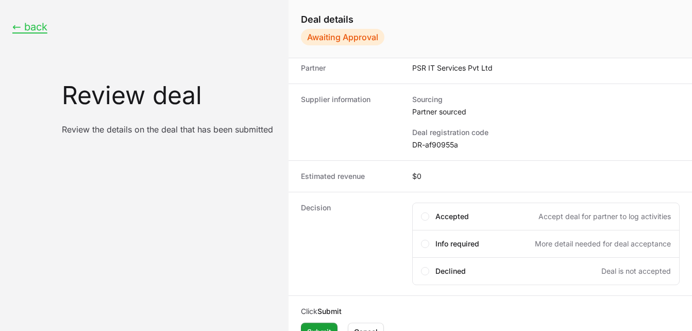
scroll to position [87, 0]
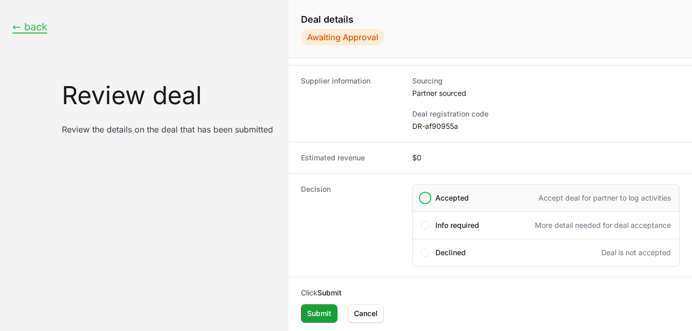
click at [430, 203] on div "Accepted Accept deal for partner to log activities" at bounding box center [546, 198] width 268 height 28
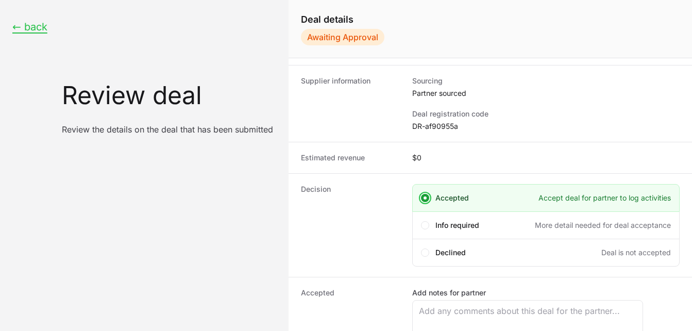
scroll to position [174, 0]
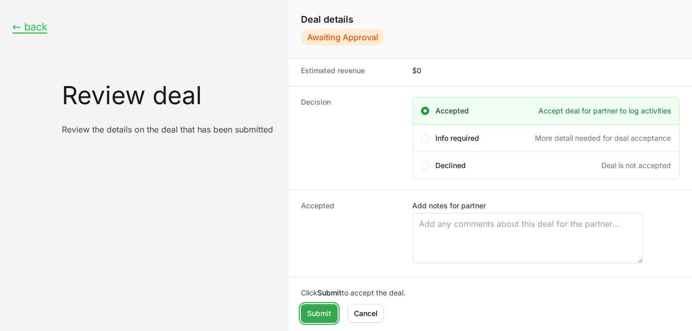
click at [314, 314] on span "Submit" at bounding box center [319, 313] width 24 height 12
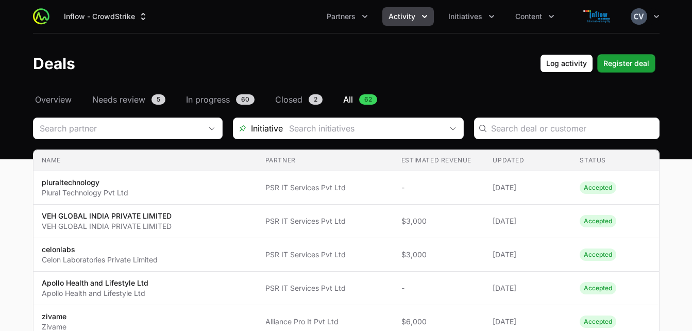
click at [425, 15] on icon "Activity menu" at bounding box center [425, 16] width 10 height 10
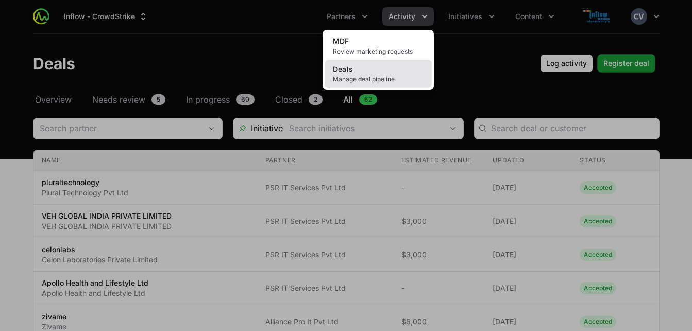
click at [385, 73] on link "Deals Manage deal pipeline" at bounding box center [378, 74] width 107 height 28
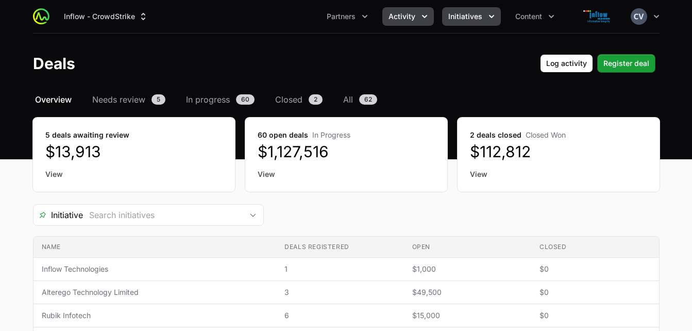
click at [480, 15] on span "Initiatives" at bounding box center [465, 16] width 34 height 10
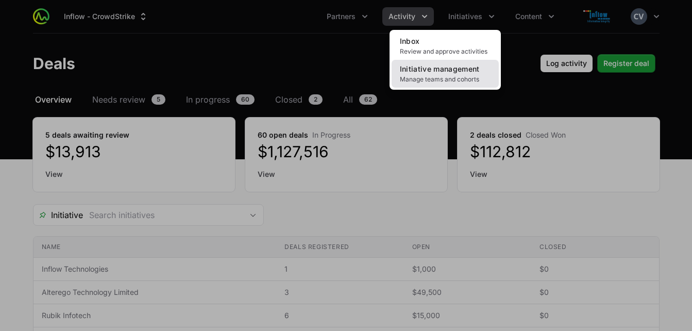
click at [457, 75] on link "Initiative management Manage teams and cohorts" at bounding box center [445, 74] width 107 height 28
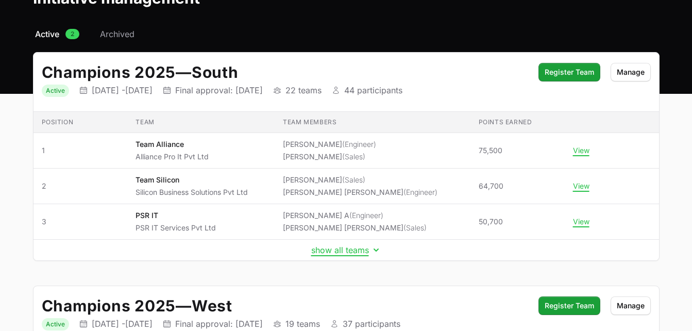
scroll to position [72, 0]
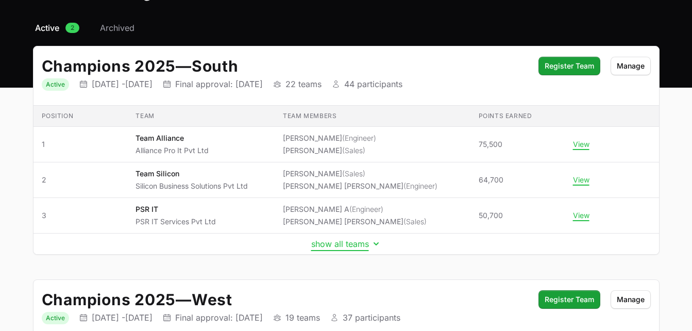
click at [375, 240] on icon "Initiative details" at bounding box center [376, 244] width 10 height 10
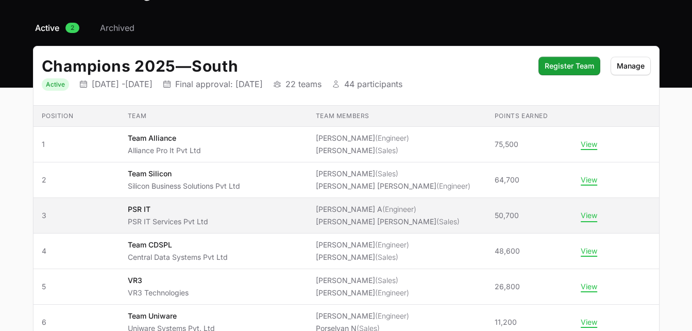
click at [591, 212] on button "View" at bounding box center [589, 215] width 16 height 9
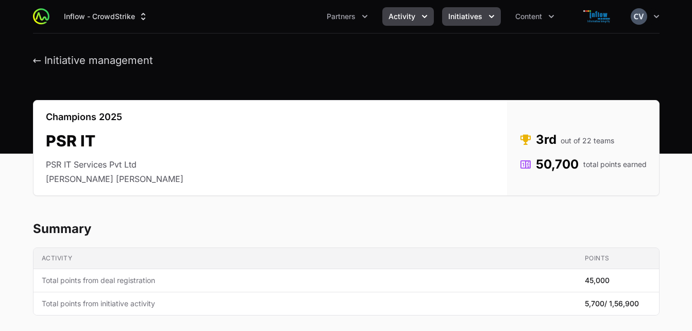
click at [409, 13] on span "Activity" at bounding box center [402, 16] width 27 height 10
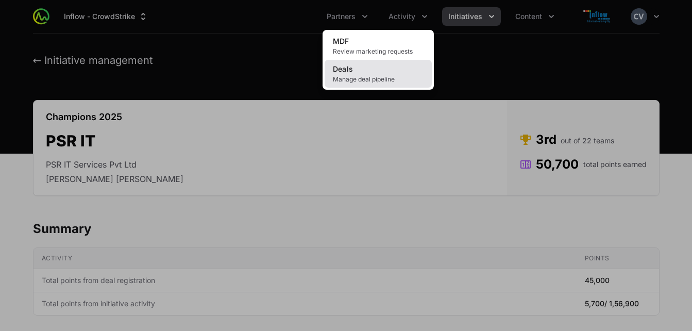
click at [359, 78] on span "Manage deal pipeline" at bounding box center [378, 79] width 91 height 8
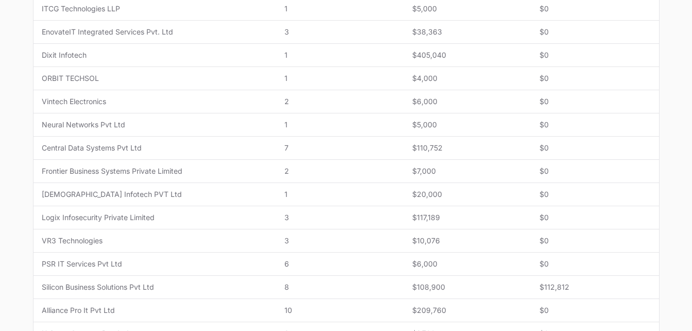
scroll to position [332, 0]
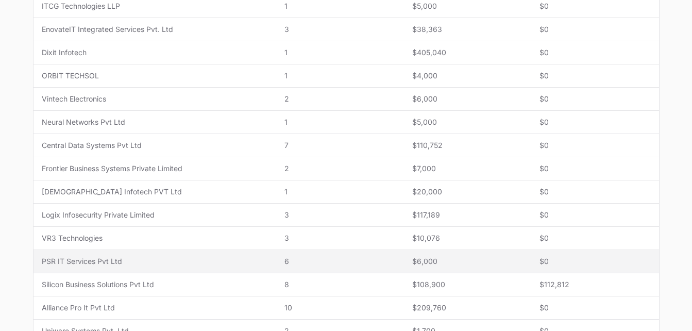
click at [250, 263] on span "PSR IT Services Pvt Ltd" at bounding box center [155, 261] width 227 height 10
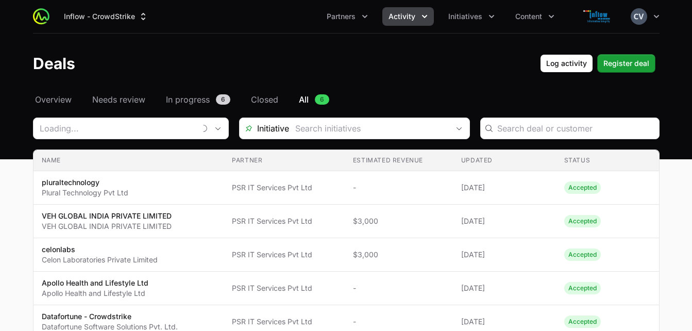
type input "PSR IT Services Pvt Ltd"
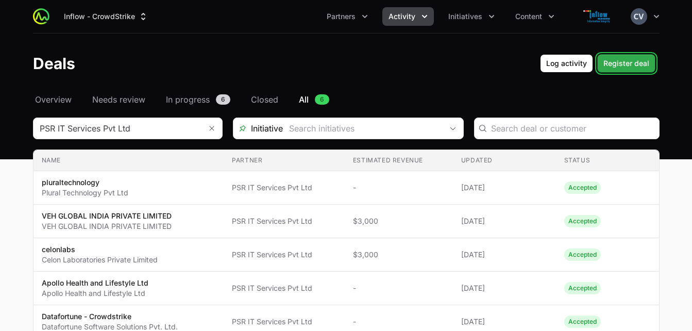
click at [627, 68] on span "Register deal" at bounding box center [627, 63] width 46 height 12
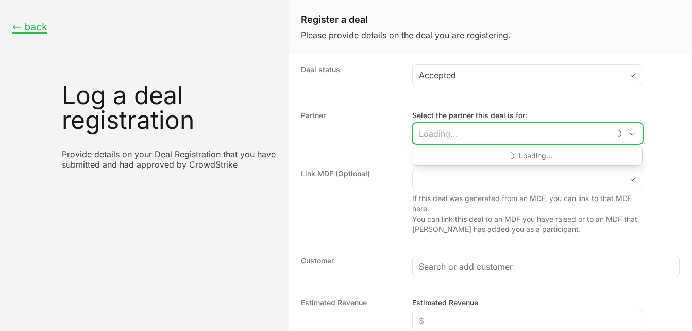
click at [451, 142] on input "Select the partner this deal is for:" at bounding box center [511, 133] width 197 height 21
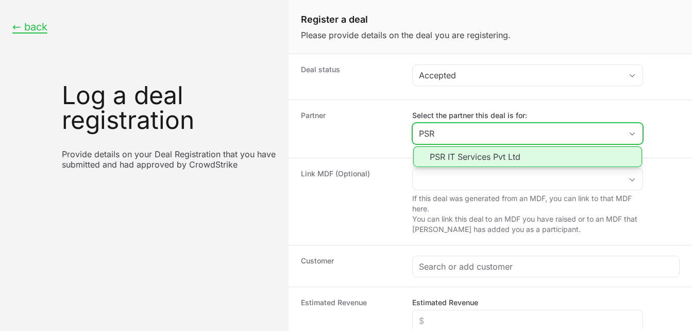
click at [452, 155] on li "PSR IT Services Pvt Ltd" at bounding box center [527, 156] width 229 height 21
type input "PSR IT Services Pvt Ltd"
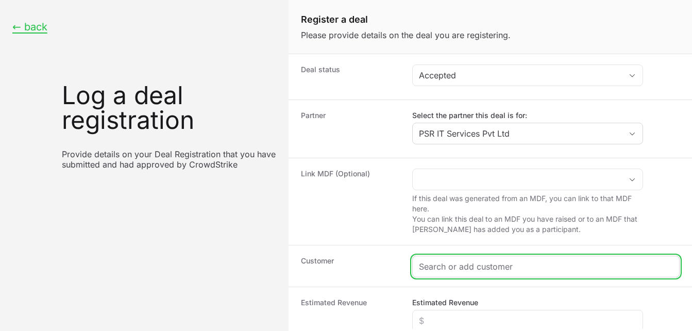
click at [452, 264] on input "Create activity form" at bounding box center [546, 266] width 254 height 12
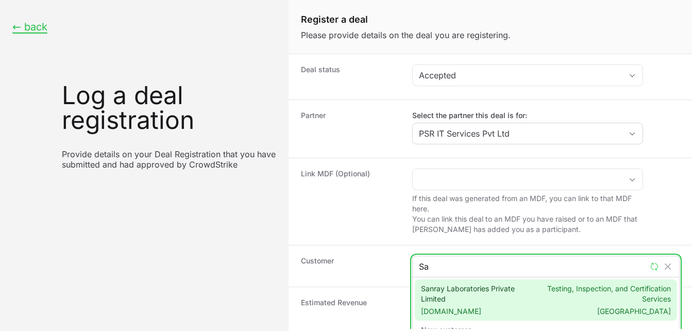
type input "S"
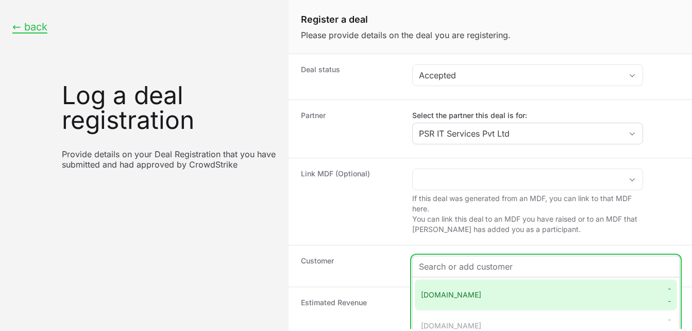
paste input "Sanray Labs Pvt Ltd"
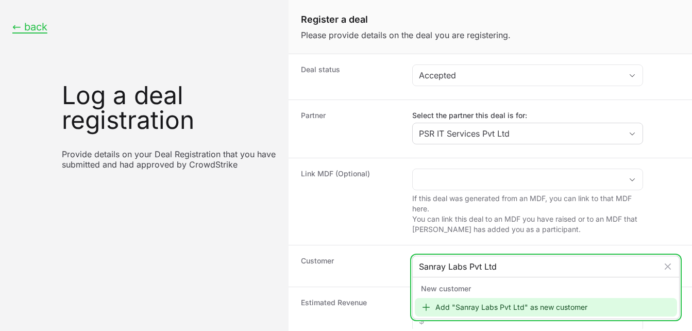
type input "Sanray Labs Pvt Ltd"
click at [481, 309] on div "Add "Sanray Labs Pvt Ltd" as new customer" at bounding box center [546, 307] width 262 height 19
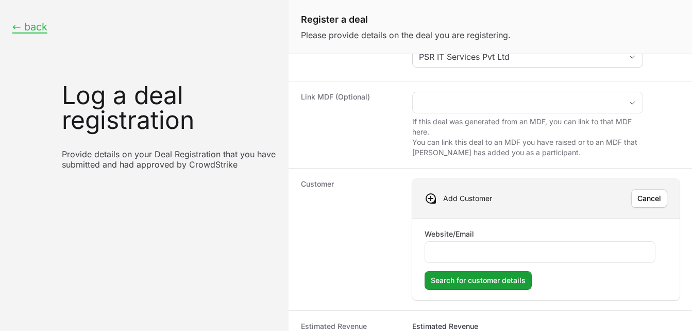
scroll to position [85, 0]
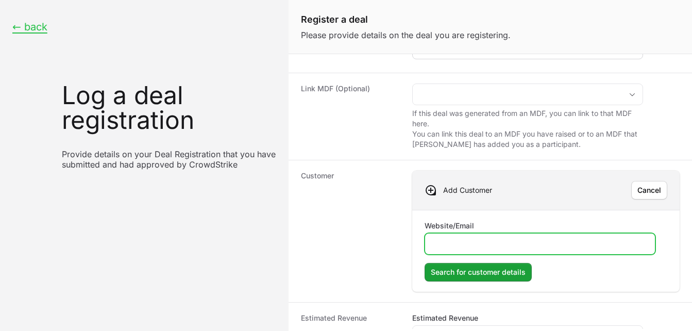
click at [493, 246] on input "Website/Email" at bounding box center [540, 244] width 218 height 12
type input "[DOMAIN_NAME]"
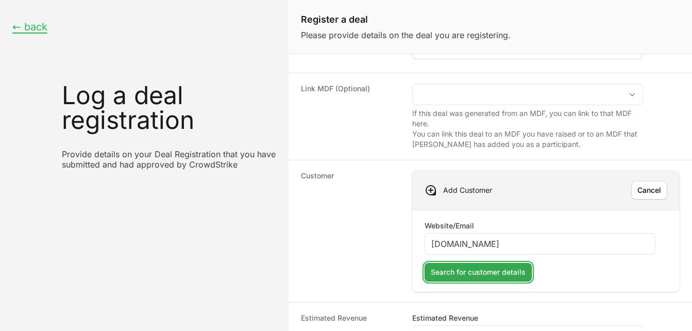
click at [485, 274] on span "Search for customer details" at bounding box center [478, 272] width 95 height 12
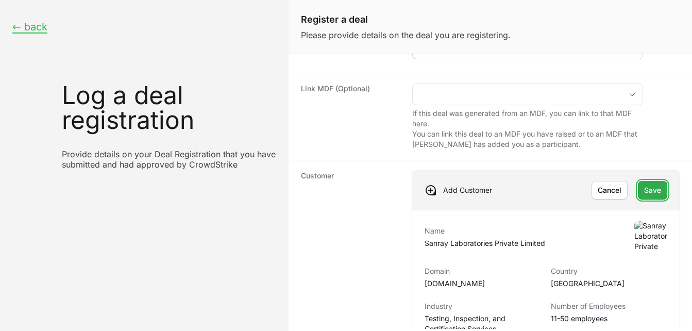
click at [651, 190] on span "Save" at bounding box center [652, 190] width 17 height 12
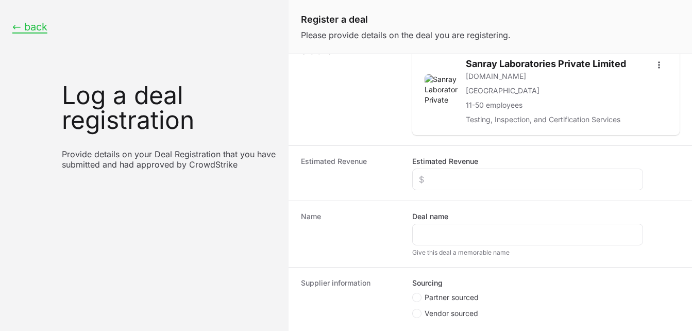
scroll to position [211, 0]
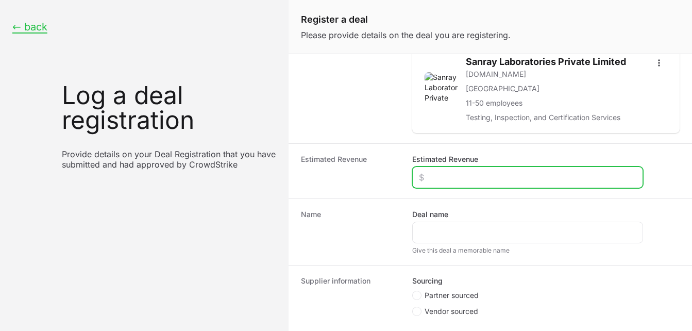
click at [460, 182] on input "Estimated Revenue" at bounding box center [528, 177] width 218 height 12
type input "$600"
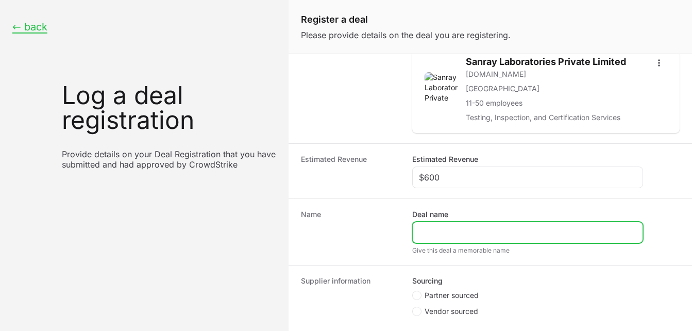
click at [443, 234] on input "Deal name" at bounding box center [528, 232] width 218 height 12
paste input "Sanray Labs Pvt Ltd"
type input "Sanray Labs Pvt Ltd"
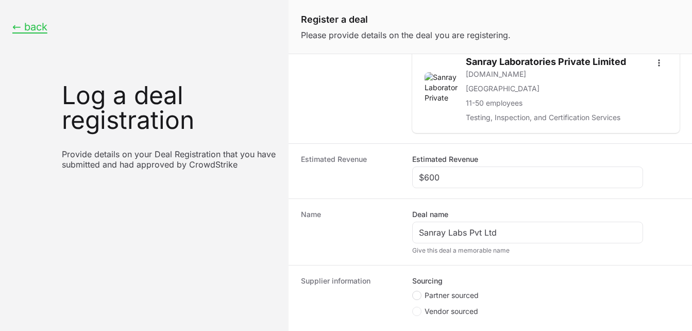
click at [420, 294] on span "Create activity form" at bounding box center [416, 295] width 9 height 9
radio input "true"
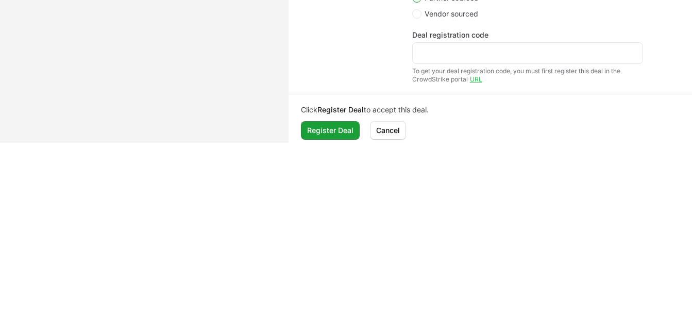
scroll to position [330, 0]
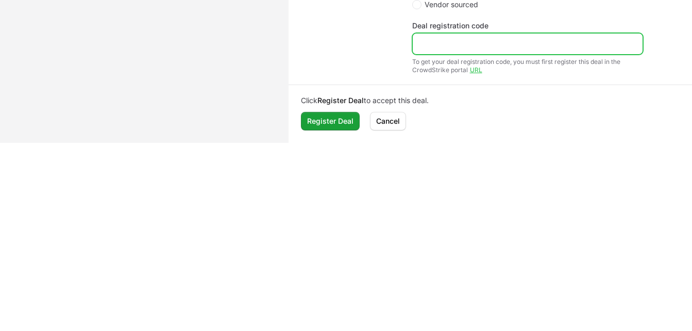
click at [446, 47] on input "Deal registration code" at bounding box center [528, 44] width 218 height 12
click at [445, 49] on input "Deal registration code" at bounding box center [528, 44] width 218 height 12
paste input "DR-41e82e1e"
type input "DR-41e82e1e"
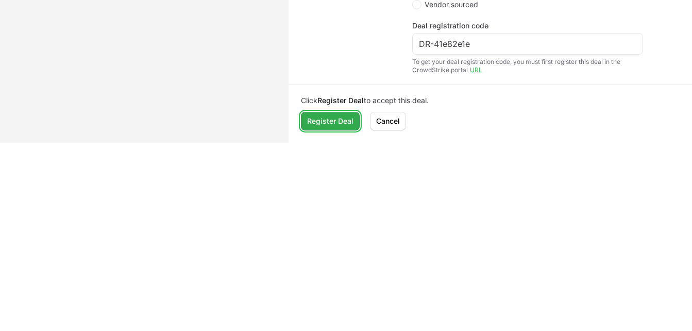
click at [339, 120] on span "Register Deal" at bounding box center [330, 121] width 46 height 12
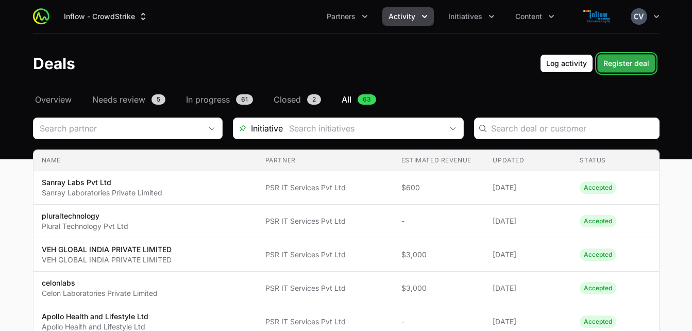
click at [623, 63] on span "Register deal" at bounding box center [627, 63] width 46 height 12
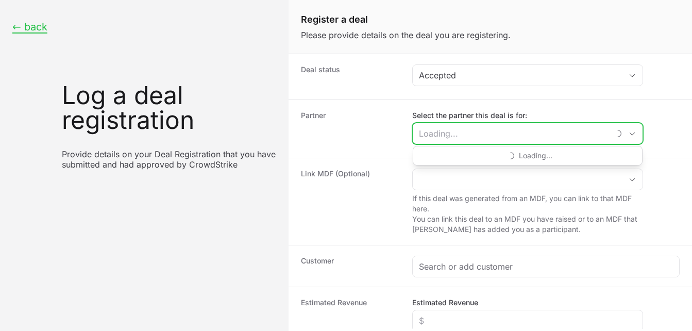
click at [588, 136] on input "Select the partner this deal is for:" at bounding box center [511, 133] width 197 height 21
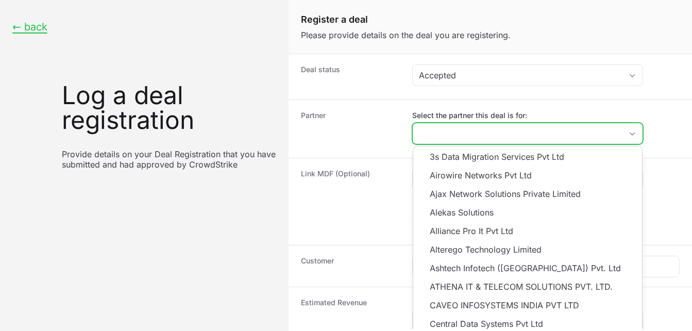
click at [529, 138] on input "Select the partner this deal is for:" at bounding box center [517, 133] width 209 height 21
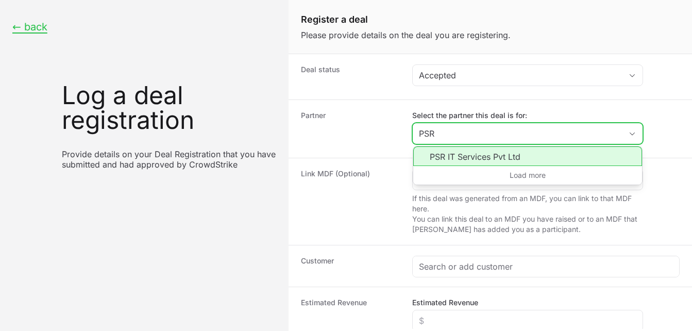
click at [488, 162] on li "PSR IT Services Pvt Ltd" at bounding box center [527, 156] width 229 height 20
type input "PSR IT Services Pvt Ltd"
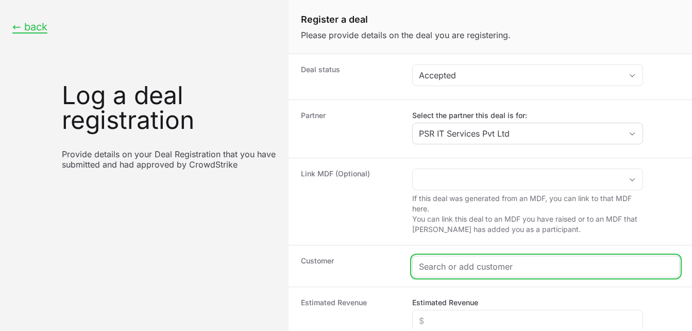
click at [447, 264] on input "Create activity form" at bounding box center [546, 266] width 254 height 12
paste input "Radiant Appliances & Electronics Pvt Ltd"
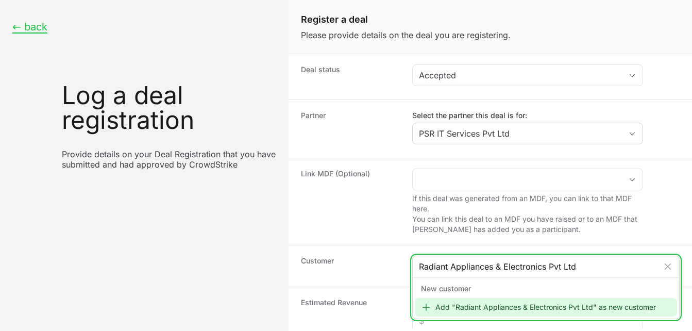
type input "Radiant Appliances & Electronics Pvt Ltd"
click at [482, 306] on div "Add "Radiant Appliances & Electronics Pvt Ltd" as new customer" at bounding box center [546, 307] width 262 height 19
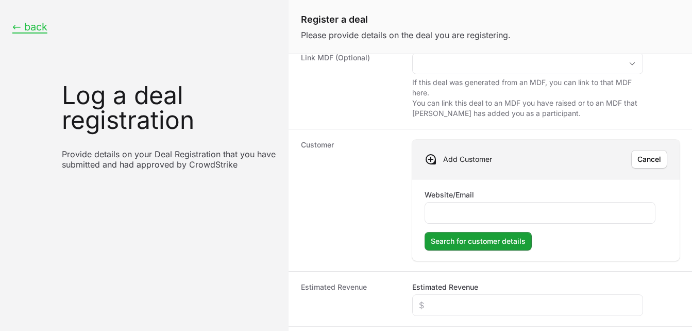
scroll to position [123, 0]
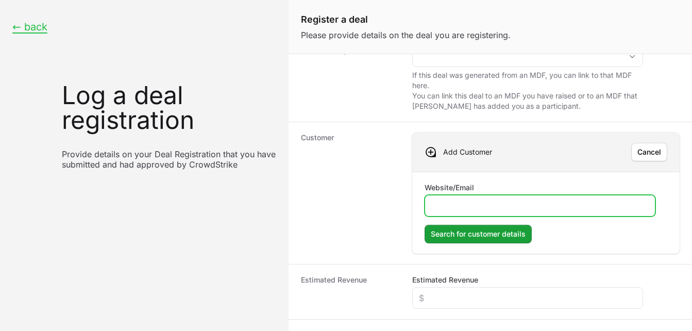
click at [526, 208] on input "Website/Email" at bounding box center [540, 205] width 218 height 12
type input "[DOMAIN_NAME]"
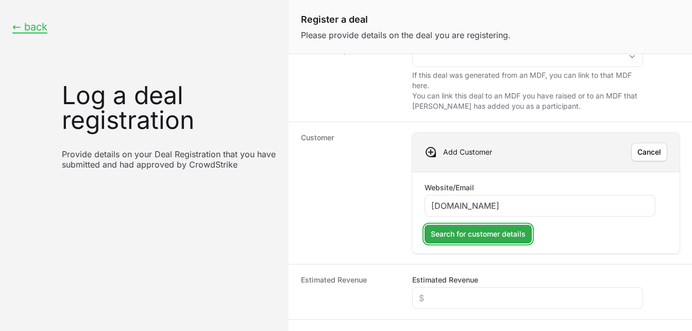
click at [488, 232] on span "Search for customer details" at bounding box center [478, 234] width 95 height 12
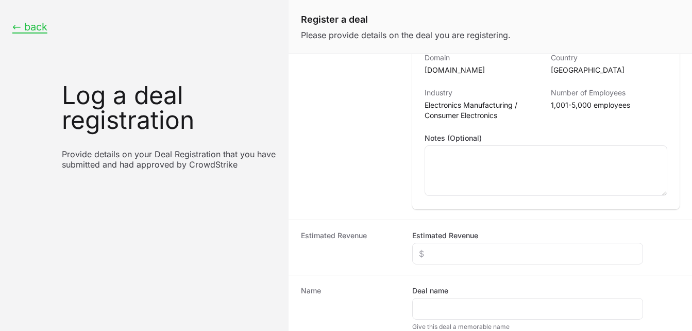
scroll to position [317, 0]
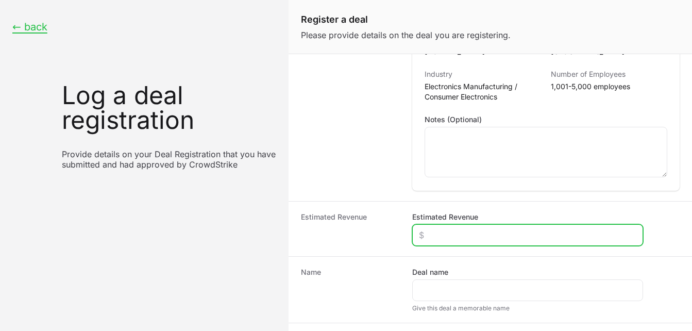
click at [479, 234] on input "Estimated Revenue" at bounding box center [528, 235] width 218 height 12
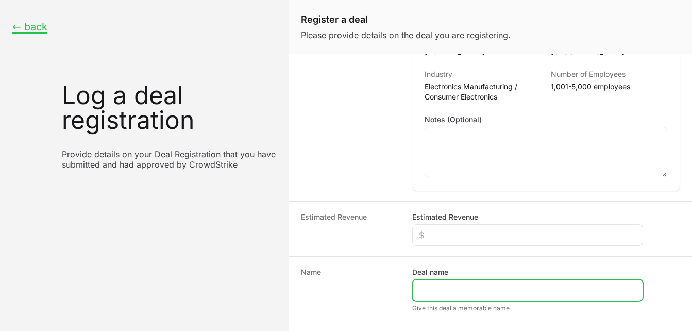
click at [449, 286] on input "Deal name" at bounding box center [528, 290] width 218 height 12
paste input "Radiant Appliances & Electronics Pvt Ltd"
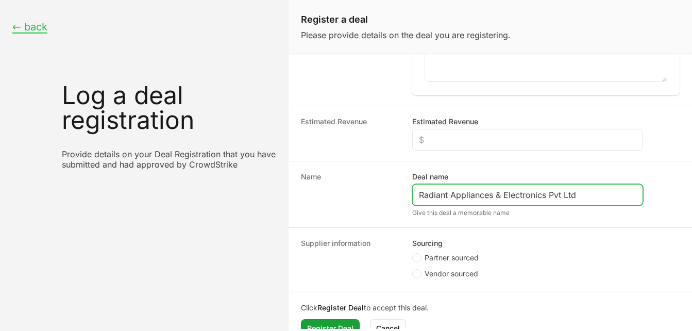
scroll to position [431, 0]
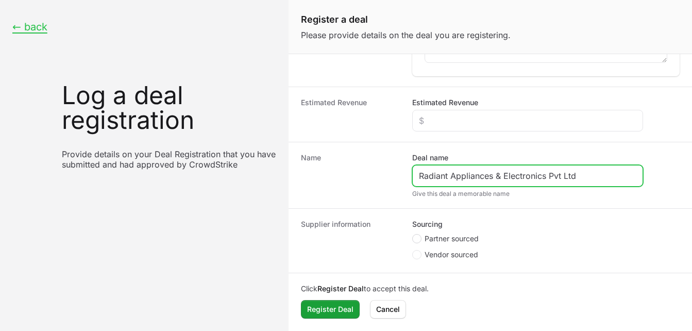
type input "Radiant Appliances & Electronics Pvt Ltd"
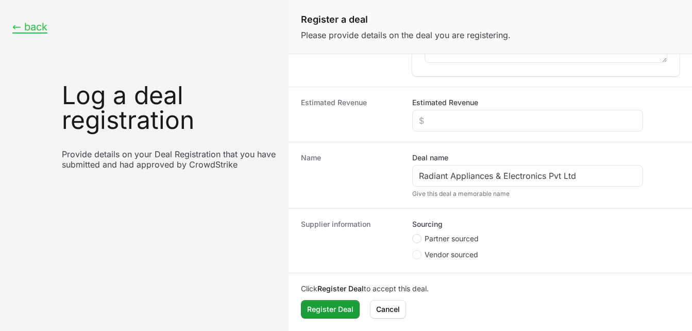
click at [417, 239] on circle "Create activity form" at bounding box center [417, 239] width 4 height 4
radio input "true"
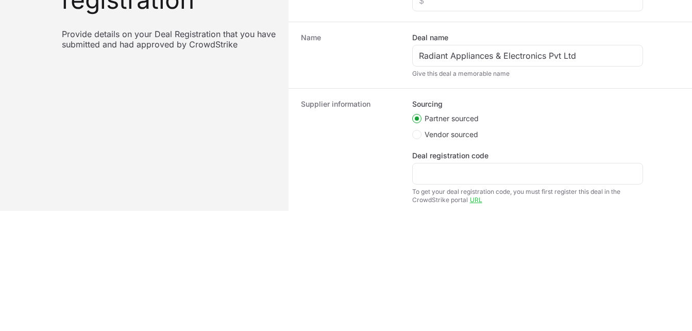
scroll to position [117, 0]
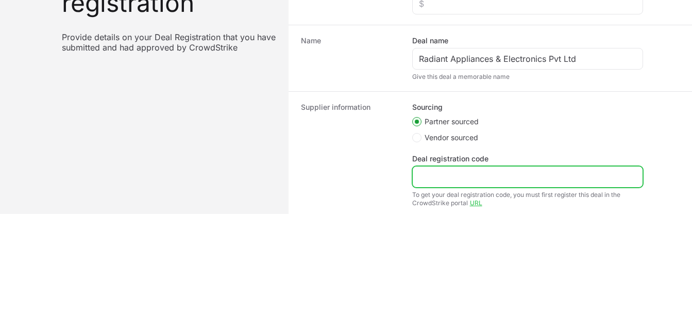
click at [442, 179] on input "Deal registration code" at bounding box center [528, 177] width 218 height 12
paste input "DR-6f2f4b32"
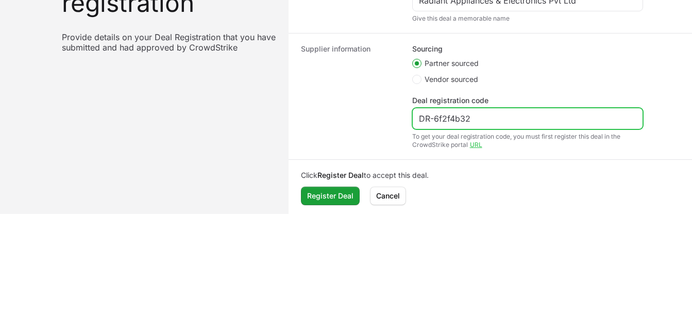
scroll to position [493, 0]
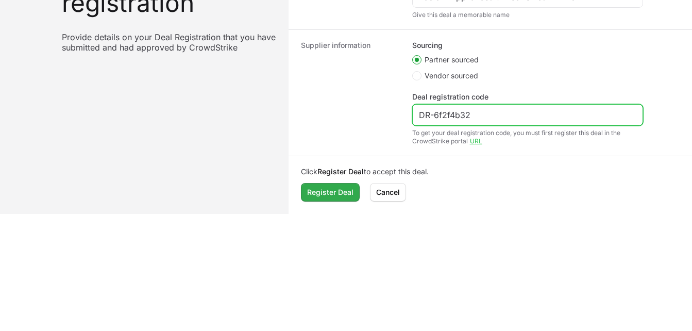
type input "DR-6f2f4b32"
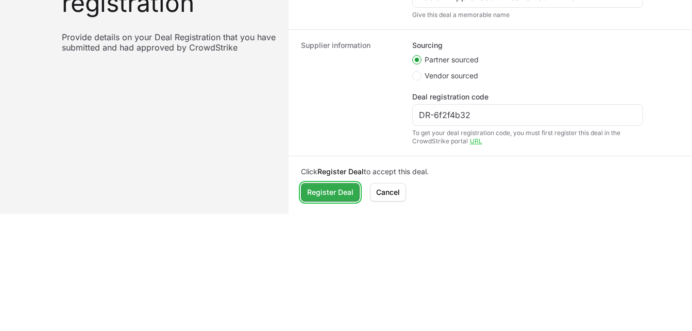
click at [329, 191] on span "Register Deal" at bounding box center [330, 192] width 46 height 12
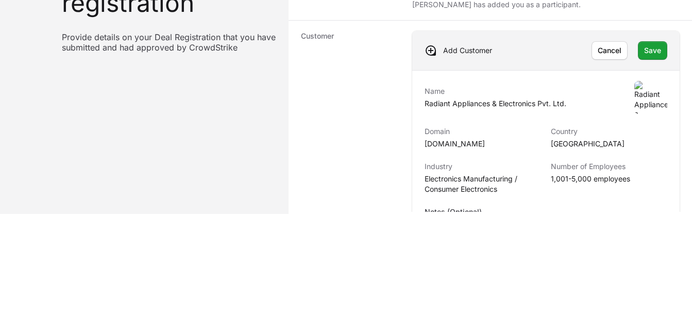
scroll to position [90, 0]
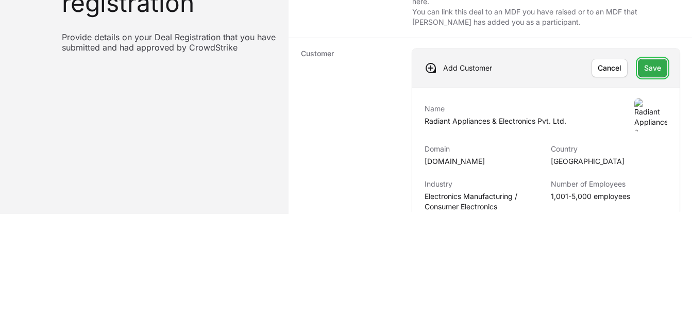
click at [644, 70] on span "Save" at bounding box center [652, 68] width 17 height 12
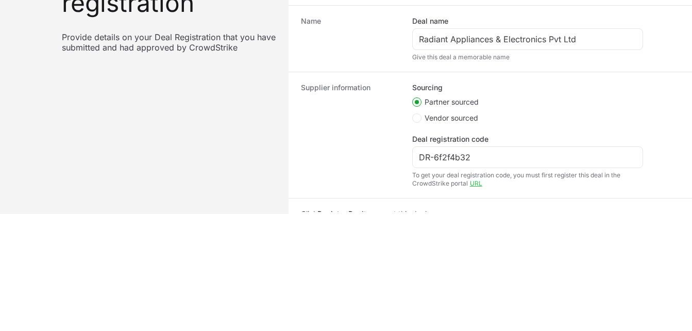
scroll to position [344, 0]
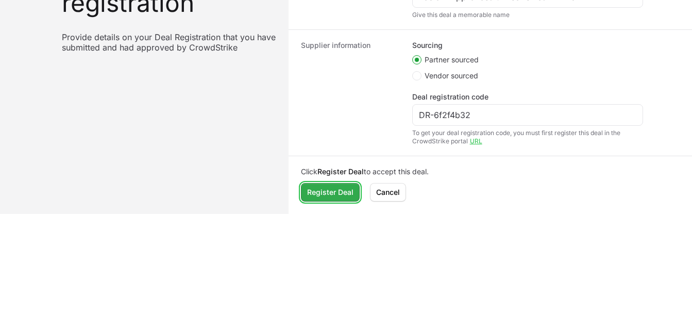
click at [341, 186] on span "Register Deal" at bounding box center [330, 192] width 46 height 12
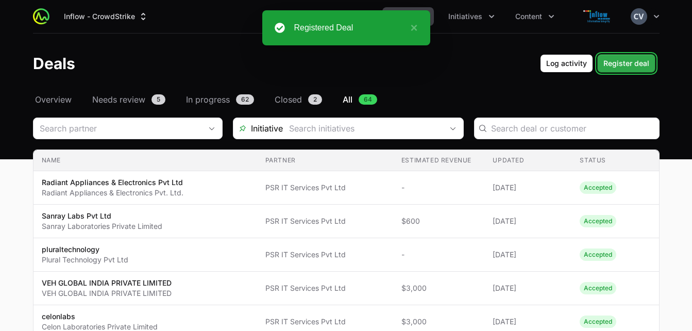
click at [629, 66] on span "Register deal" at bounding box center [627, 63] width 46 height 12
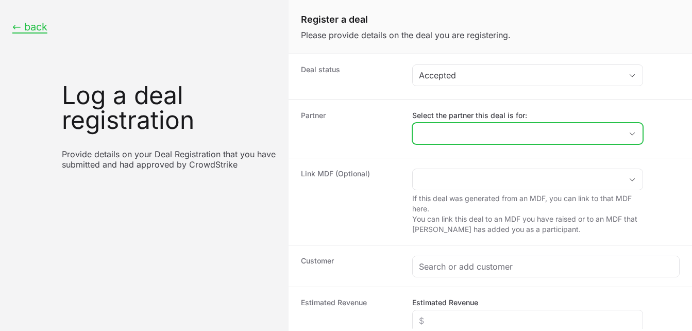
click at [509, 134] on input "Select the partner this deal is for:" at bounding box center [517, 133] width 209 height 21
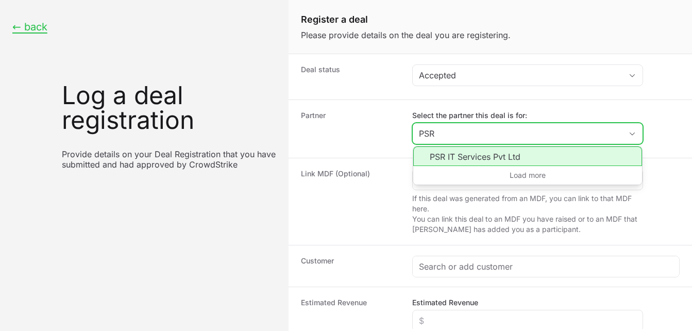
click at [467, 158] on li "PSR IT Services Pvt Ltd" at bounding box center [527, 156] width 229 height 20
type input "PSR IT Services Pvt Ltd"
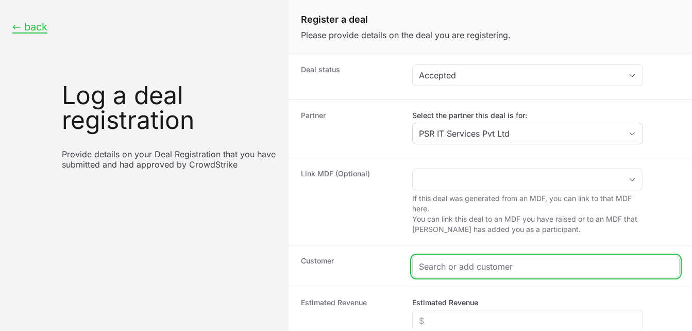
click at [457, 268] on input "Create activity form" at bounding box center [546, 266] width 254 height 12
paste input "[PERSON_NAME] India Limited"
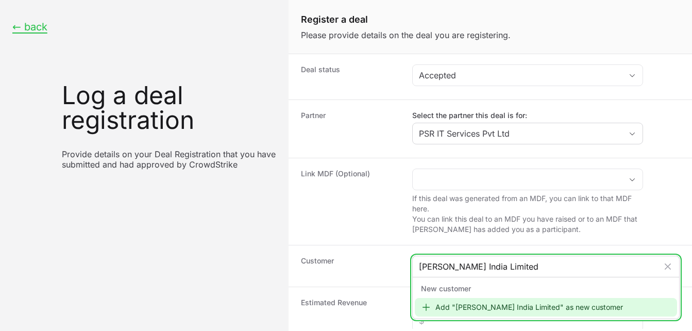
type input "[PERSON_NAME] India Limited"
click at [463, 309] on div "Add "[PERSON_NAME] India Limited" as new customer" at bounding box center [546, 307] width 262 height 19
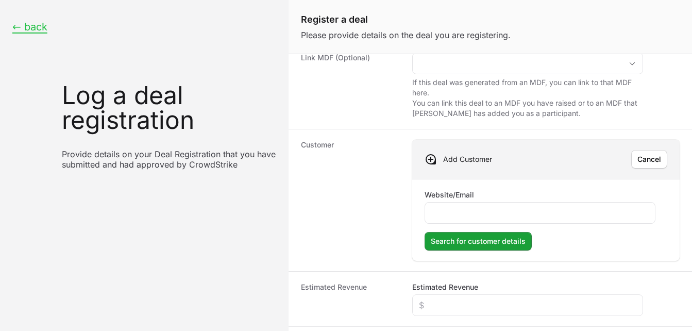
scroll to position [120, 0]
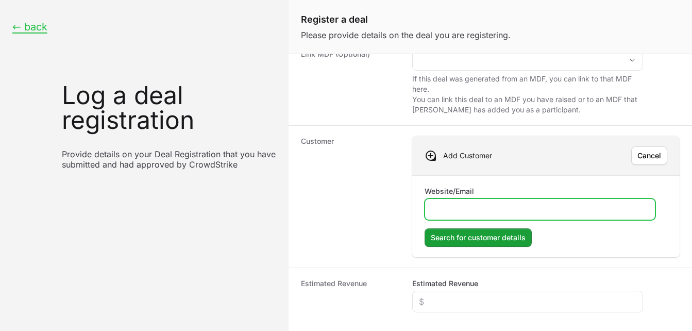
click at [469, 214] on input "Website/Email" at bounding box center [540, 209] width 218 height 12
type input "[DOMAIN_NAME]"
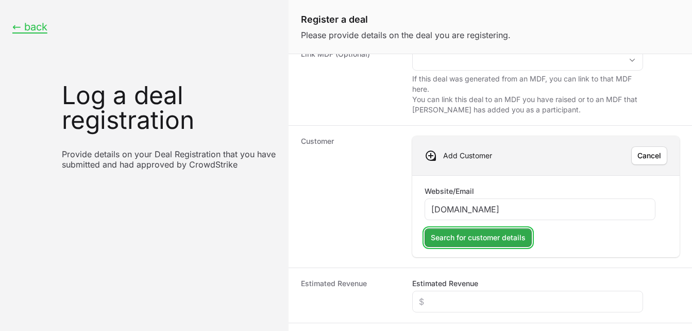
click at [466, 234] on span "Search for customer details" at bounding box center [478, 237] width 95 height 12
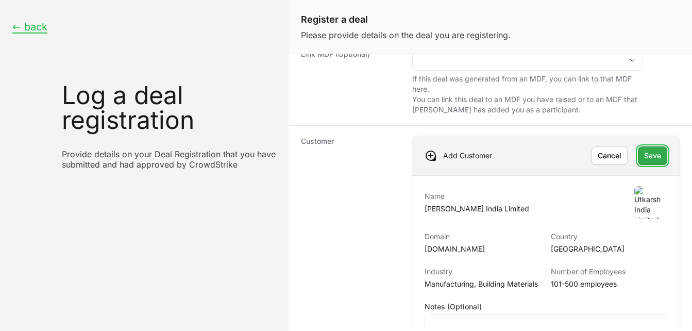
click at [644, 156] on span "Save" at bounding box center [652, 155] width 17 height 12
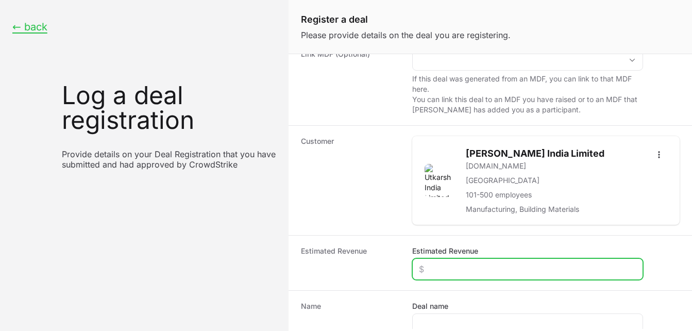
click at [441, 271] on input "Estimated Revenue" at bounding box center [528, 269] width 218 height 12
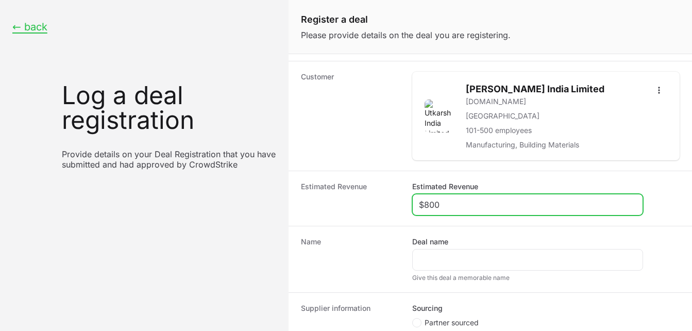
scroll to position [199, 0]
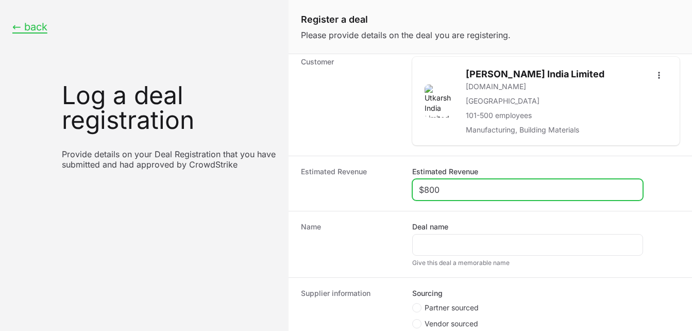
click at [454, 188] on input "$800" at bounding box center [528, 190] width 218 height 12
type input "$8"
type input "$2,400"
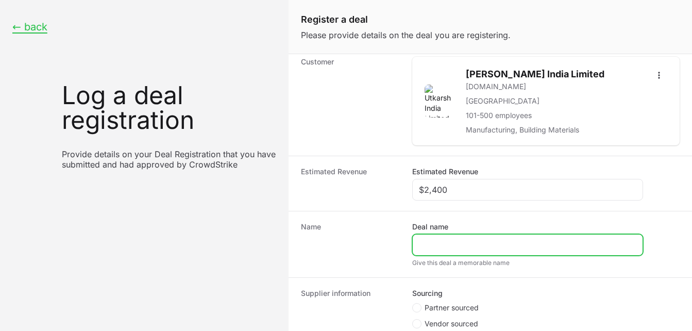
click at [438, 247] on input "Deal name" at bounding box center [528, 245] width 218 height 12
paste input "[PERSON_NAME] India Limited"
type input "[PERSON_NAME] India Limited"
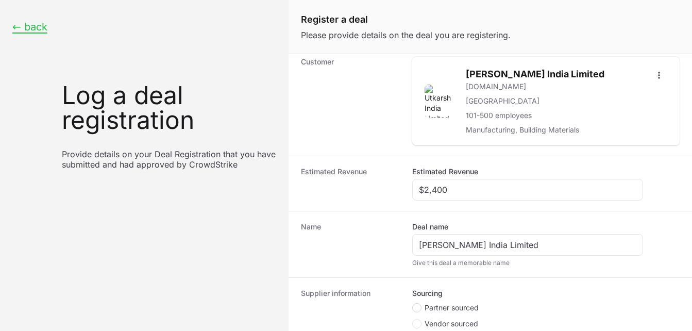
click at [418, 306] on circle "Create activity form" at bounding box center [417, 308] width 4 height 4
radio input "true"
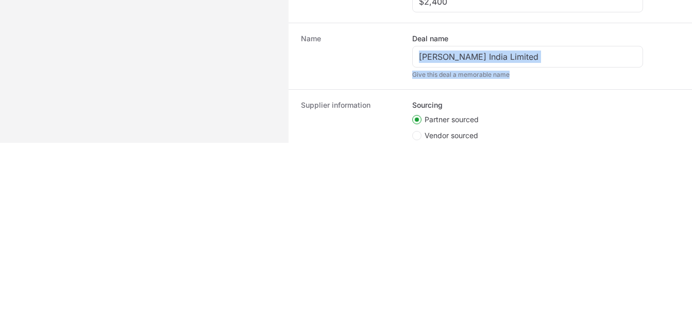
drag, startPoint x: 684, startPoint y: 60, endPoint x: 688, endPoint y: 83, distance: 23.5
click at [688, 83] on form "Deal status Accepted Partner Select the partner this deal is for: PSR IT Servic…" at bounding box center [491, 2] width 404 height 275
drag, startPoint x: 688, startPoint y: 83, endPoint x: 670, endPoint y: 131, distance: 51.7
click at [670, 131] on div "Sourcing Partner sourced Vendor sourced Deal registration code To get your deal…" at bounding box center [546, 152] width 268 height 105
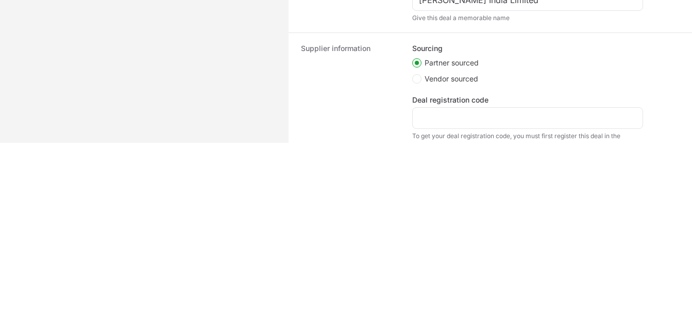
scroll to position [272, 0]
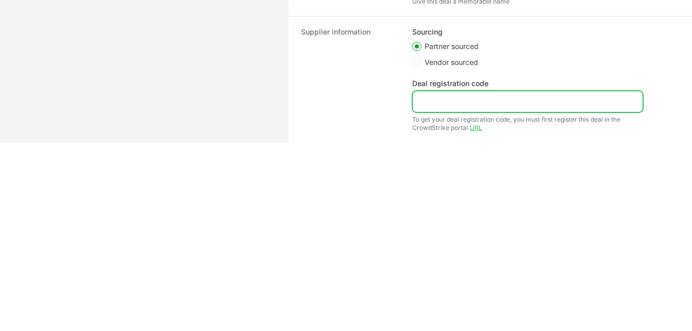
click at [511, 98] on input "Deal registration code" at bounding box center [528, 101] width 218 height 12
paste input "DR-962974cf"
type input "DR-962974cf"
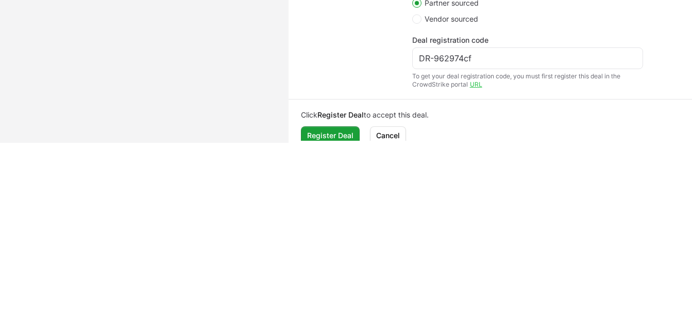
scroll to position [317, 0]
click at [337, 134] on span "Register Deal" at bounding box center [330, 134] width 46 height 12
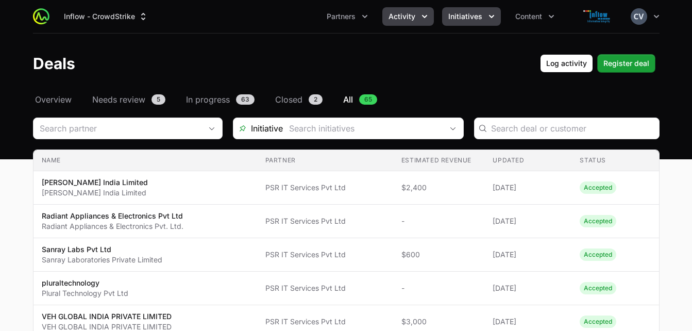
click at [482, 16] on button "Initiatives" at bounding box center [471, 16] width 59 height 19
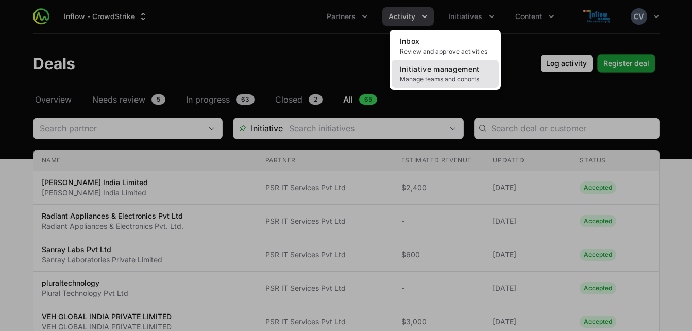
click at [440, 79] on span "Manage teams and cohorts" at bounding box center [445, 79] width 91 height 8
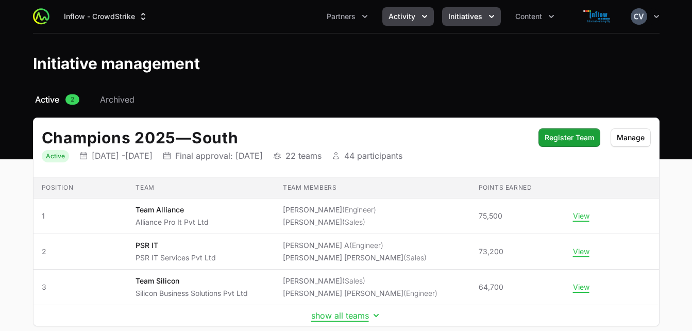
click at [425, 14] on icon "Activity menu" at bounding box center [425, 16] width 10 height 10
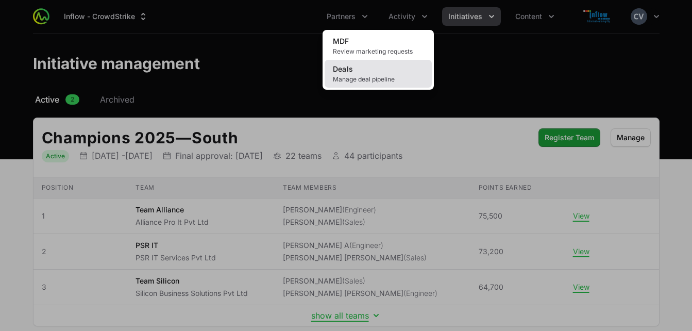
click at [372, 80] on span "Manage deal pipeline" at bounding box center [378, 79] width 91 height 8
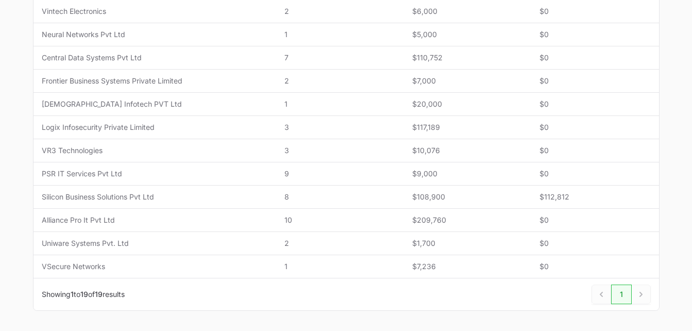
scroll to position [424, 0]
